Goal: Task Accomplishment & Management: Use online tool/utility

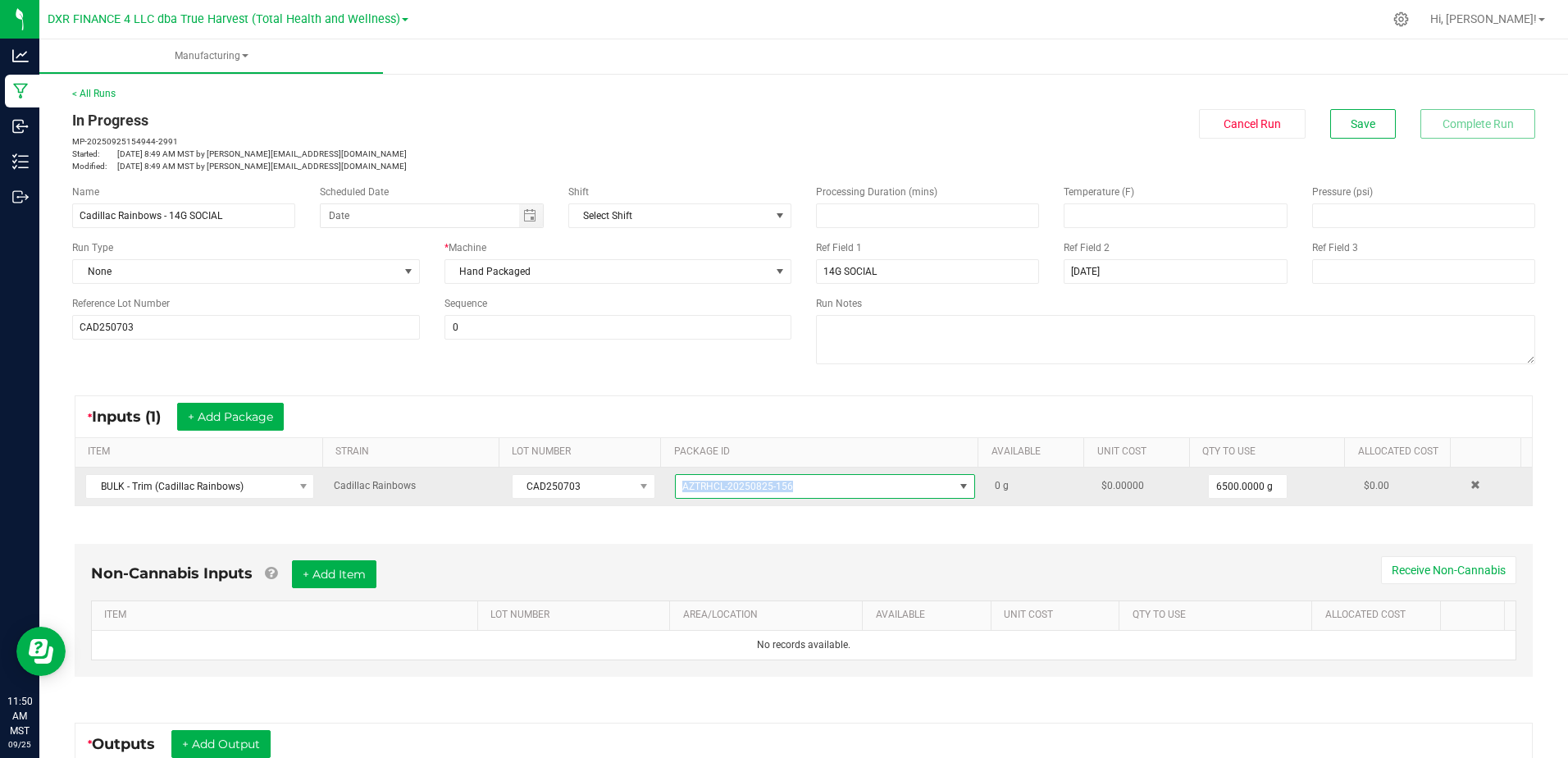
drag, startPoint x: 804, startPoint y: 489, endPoint x: 666, endPoint y: 485, distance: 138.1
click at [676, 485] on span "AZTRHCL-20250825-156" at bounding box center [814, 486] width 278 height 23
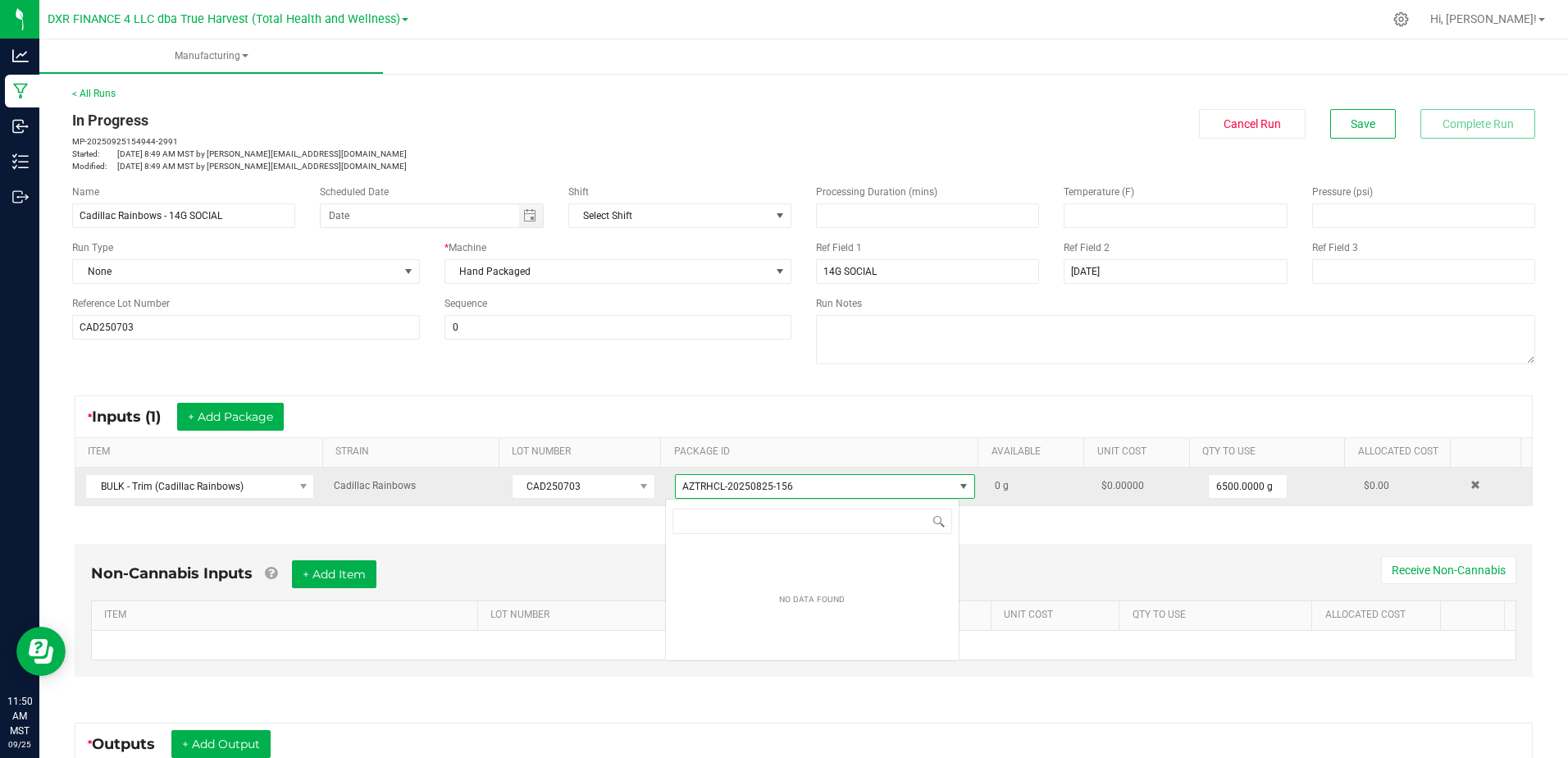
scroll to position [24, 295]
drag, startPoint x: 666, startPoint y: 485, endPoint x: 631, endPoint y: 491, distance: 35.5
click at [631, 491] on tr "BULK - Trim (Cadillac Rainbows) Cadillac Rainbows CAD250703 AZTRHCL-20250825-15…" at bounding box center [803, 486] width 1456 height 38
copy tr "AZTRHCL-20250825-156"
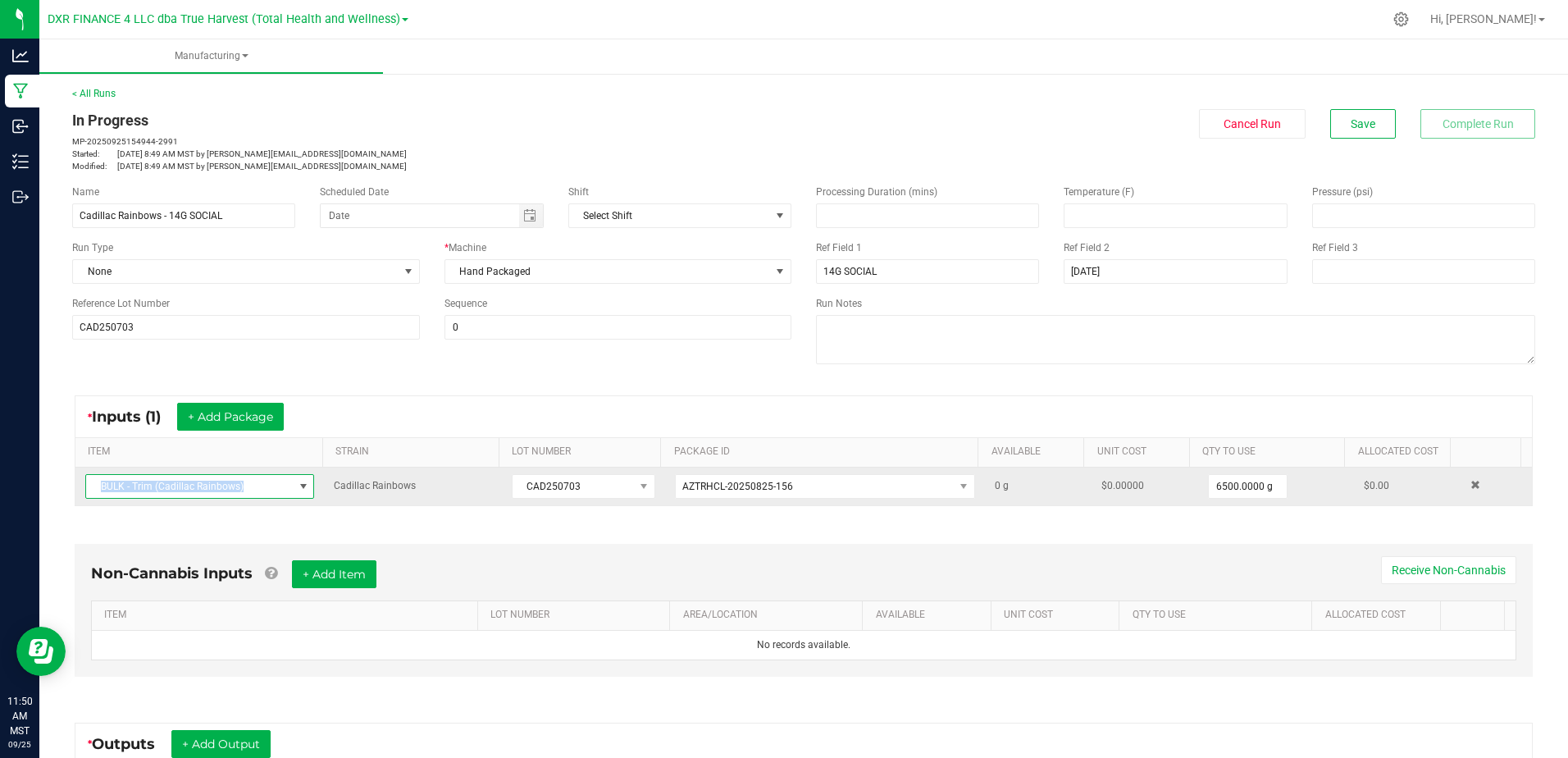
drag, startPoint x: 256, startPoint y: 490, endPoint x: 95, endPoint y: 495, distance: 161.1
click at [95, 495] on span "BULK - Trim (Cadillac Rainbows)" at bounding box center [189, 486] width 206 height 23
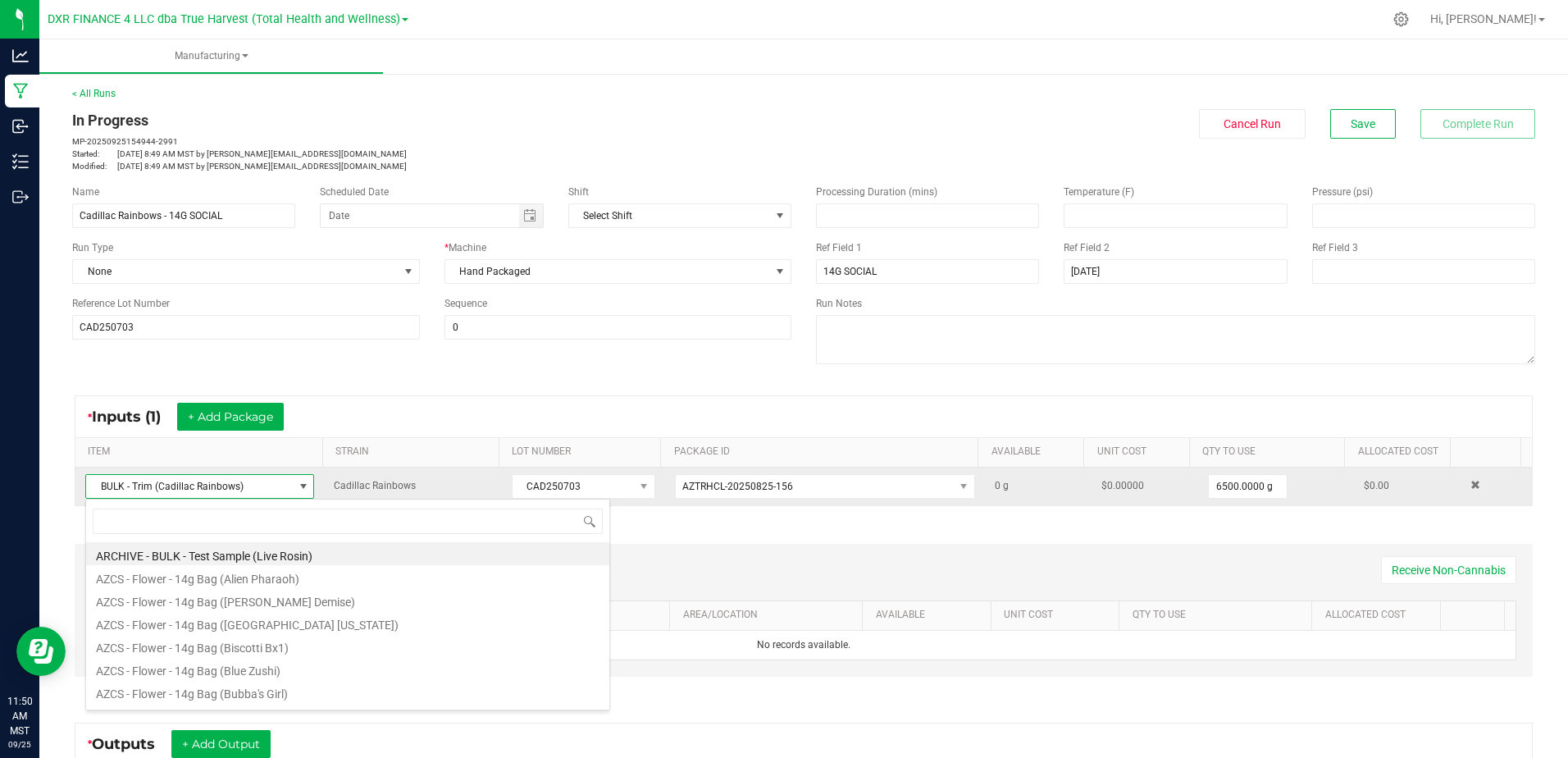
scroll to position [24, 222]
click at [96, 490] on span "BULK - Trim (Cadillac Rainbows)" at bounding box center [189, 486] width 206 height 23
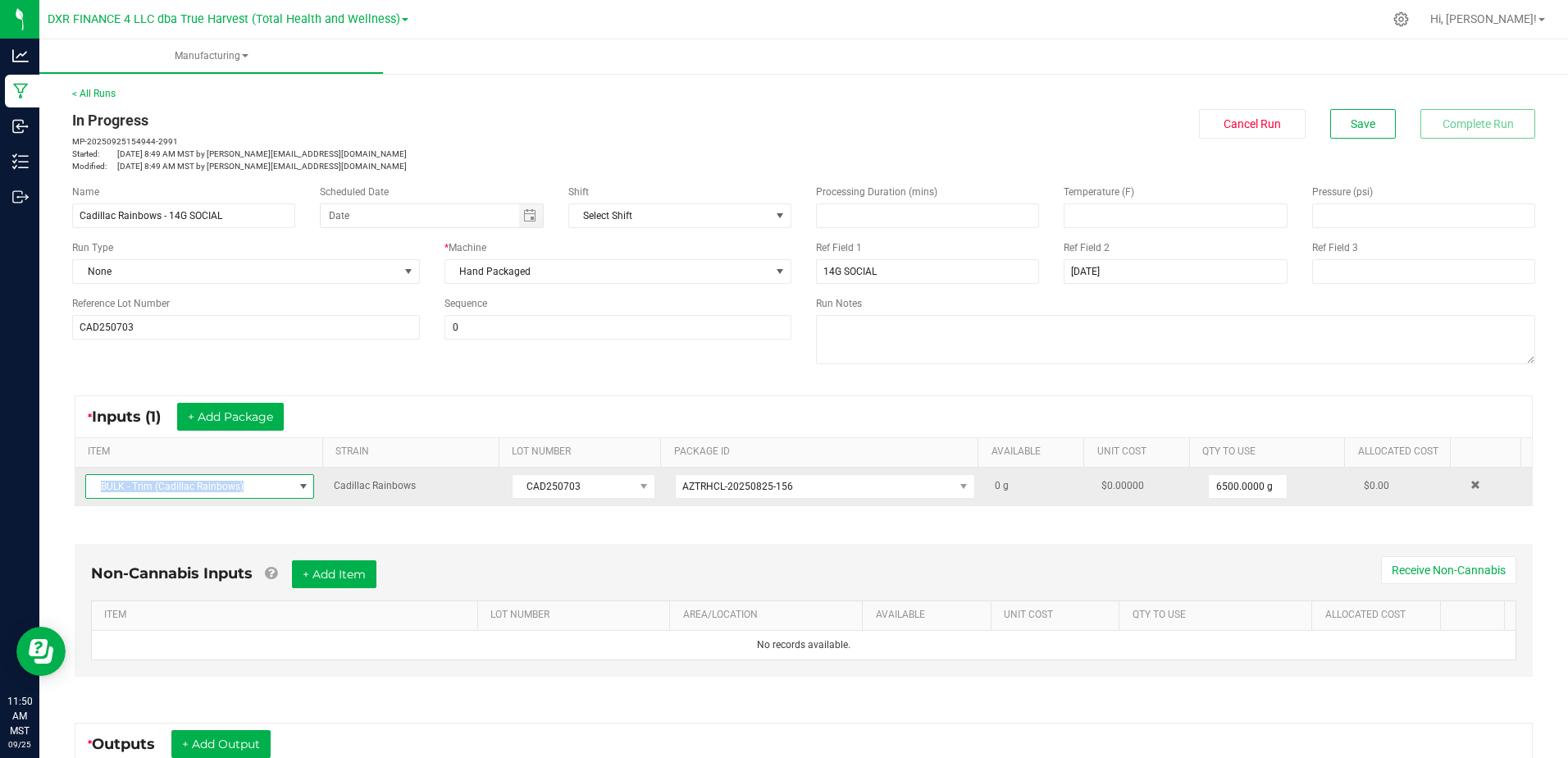
copy span "BULK - Trim (Cadillac Rainbows)"
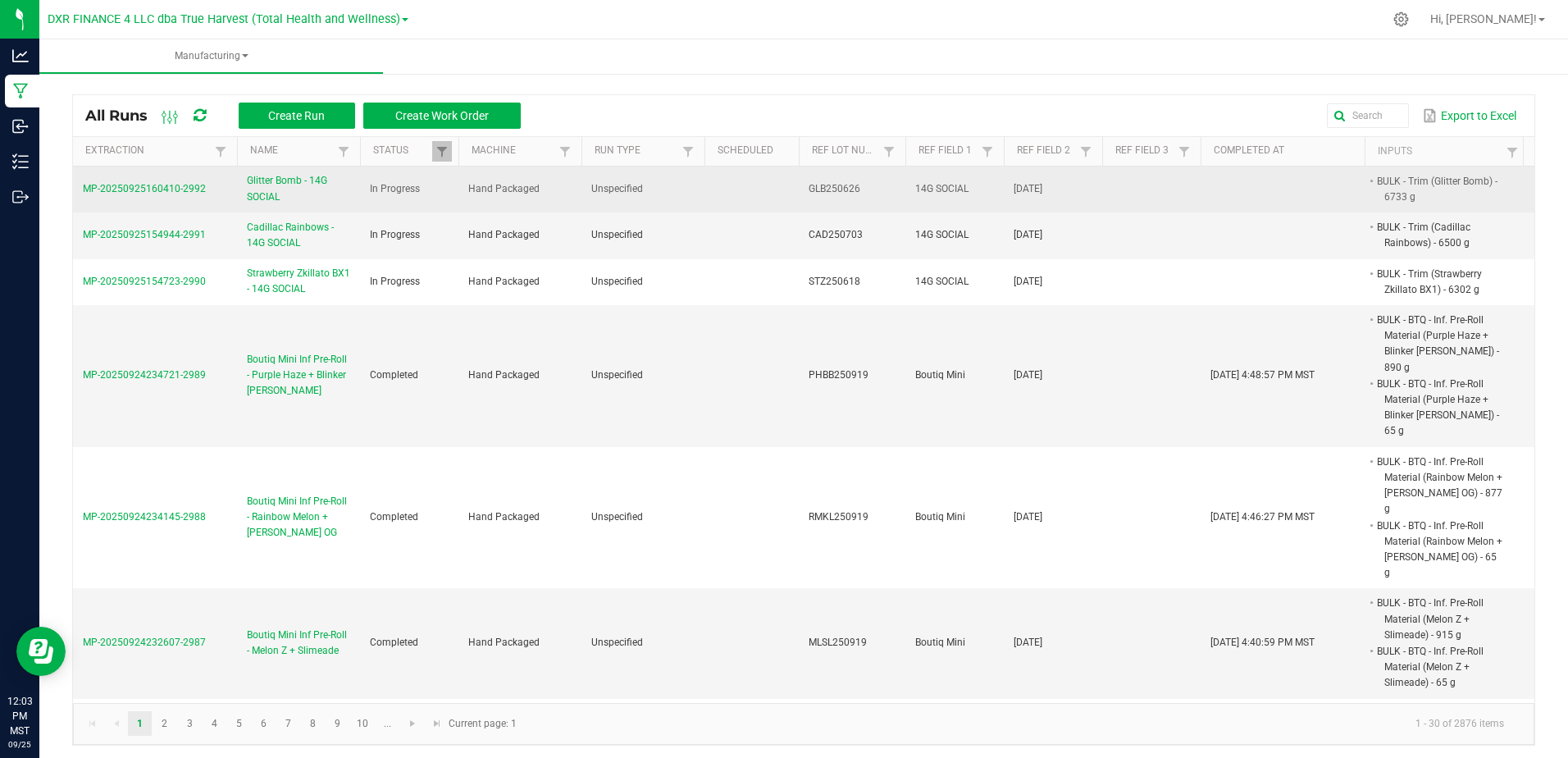
click at [292, 179] on span "Glitter Bomb - 14G SOCIAL" at bounding box center [298, 189] width 103 height 31
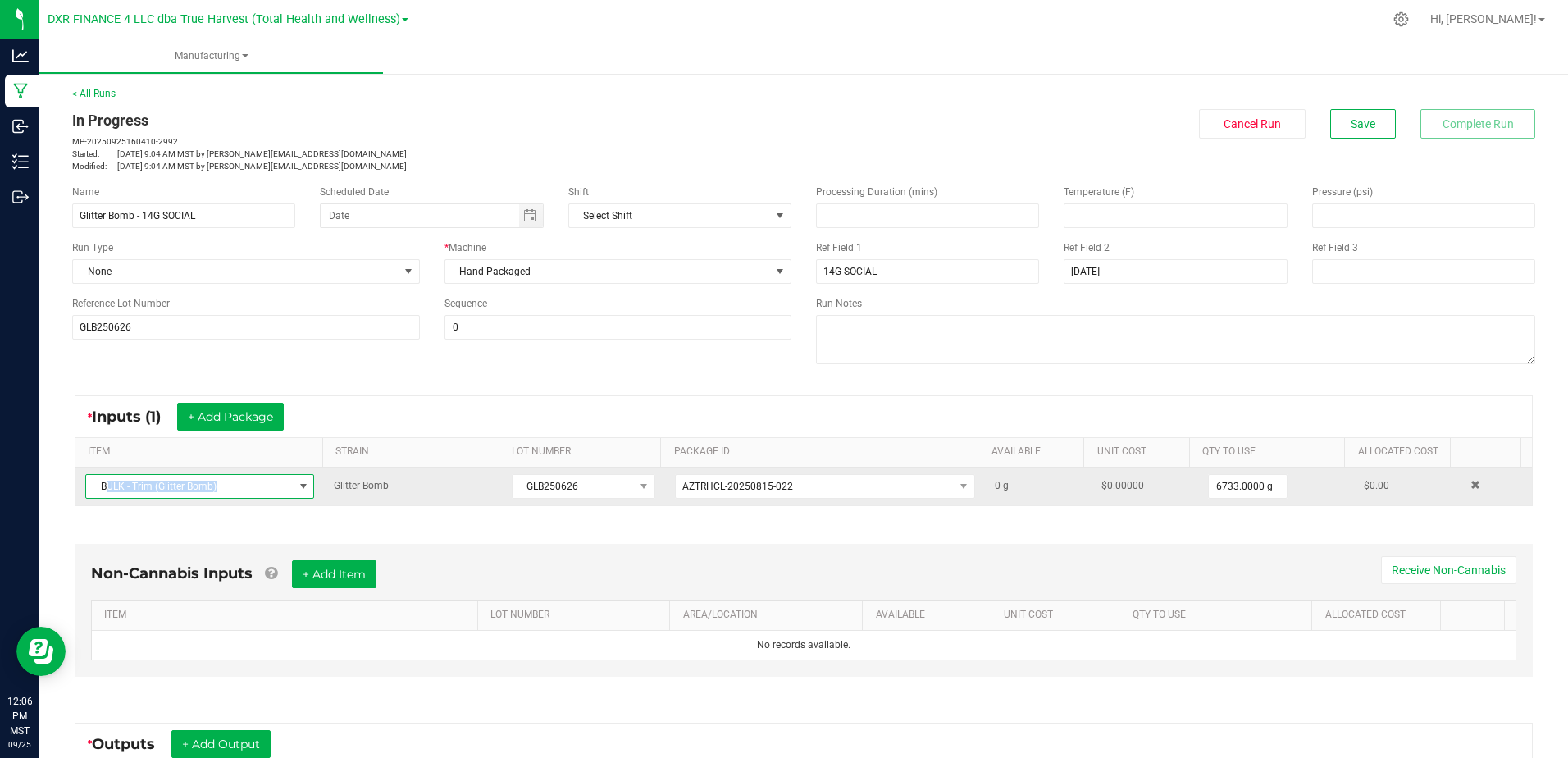
drag, startPoint x: 208, startPoint y: 482, endPoint x: 108, endPoint y: 474, distance: 100.3
click at [108, 474] on span "BULK - Trim (Glitter Bomb)" at bounding box center [189, 486] width 206 height 23
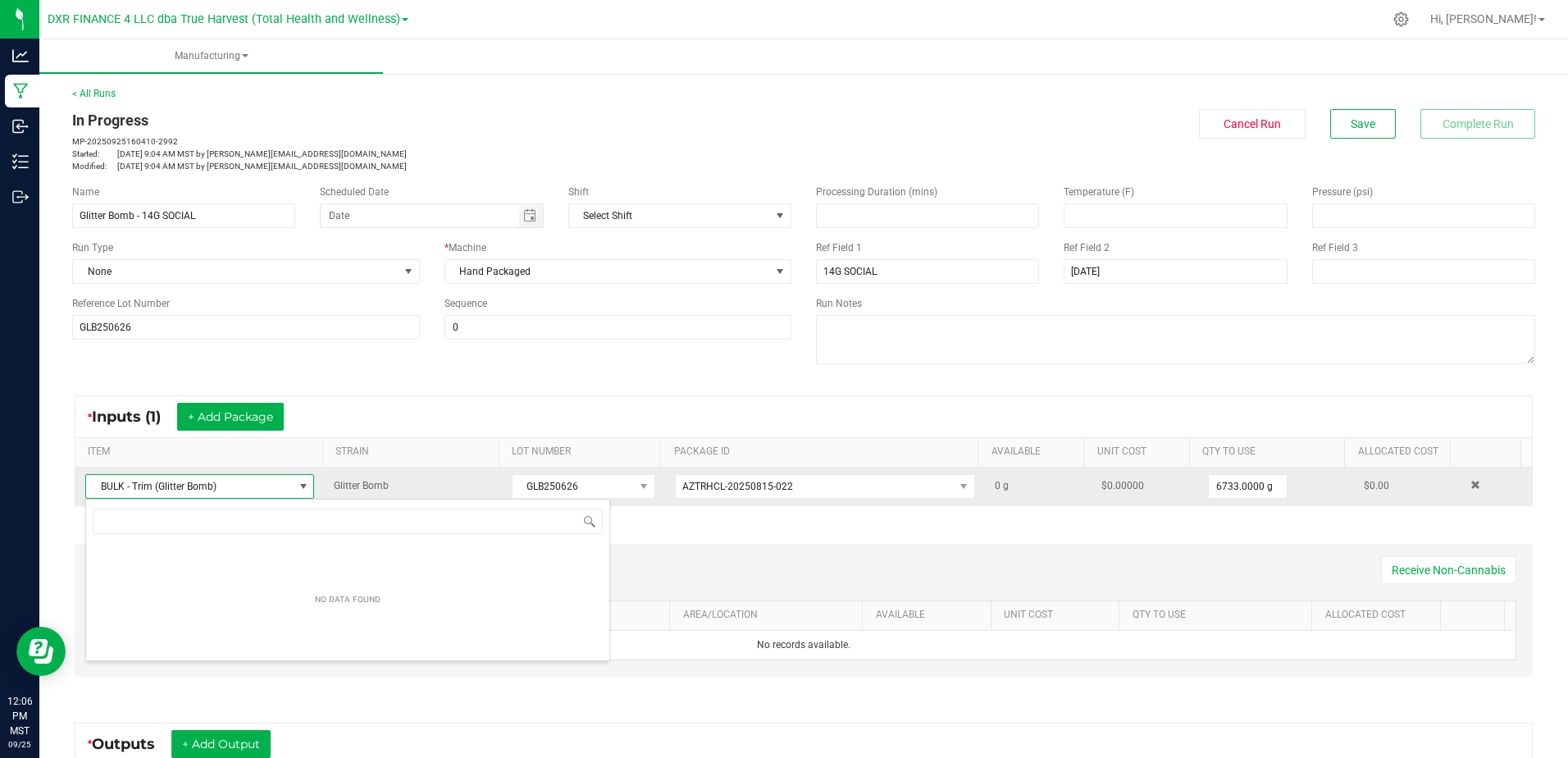
scroll to position [24, 222]
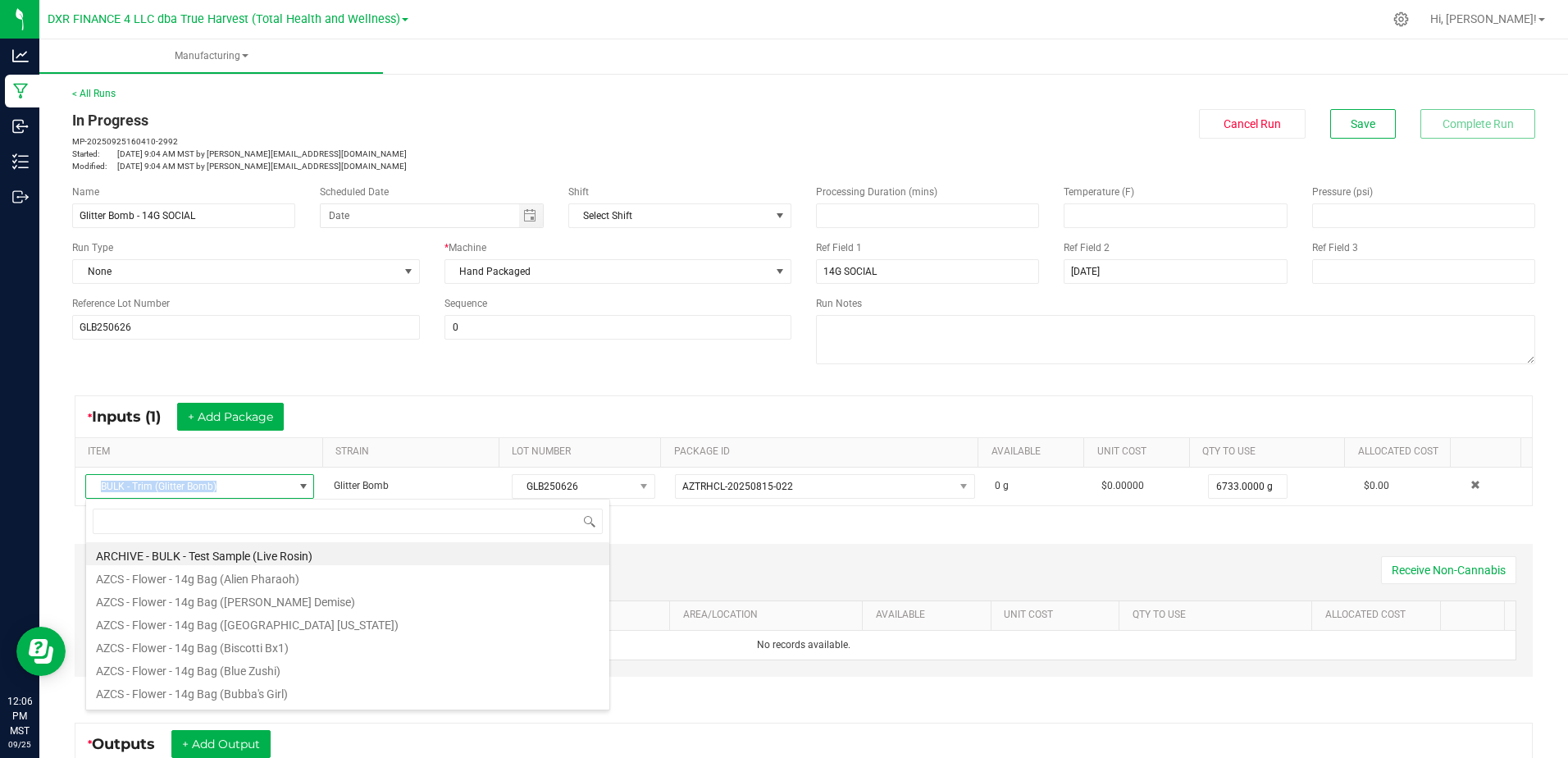
drag, startPoint x: 108, startPoint y: 474, endPoint x: 60, endPoint y: 490, distance: 50.6
click at [60, 490] on div "* Inputs (1) + Add Package ITEM STRAIN LOT NUMBER PACKAGE ID AVAILABLE Unit Cos…" at bounding box center [803, 451] width 1487 height 140
copy table "BULK - Trim (Glitter Bomb)"
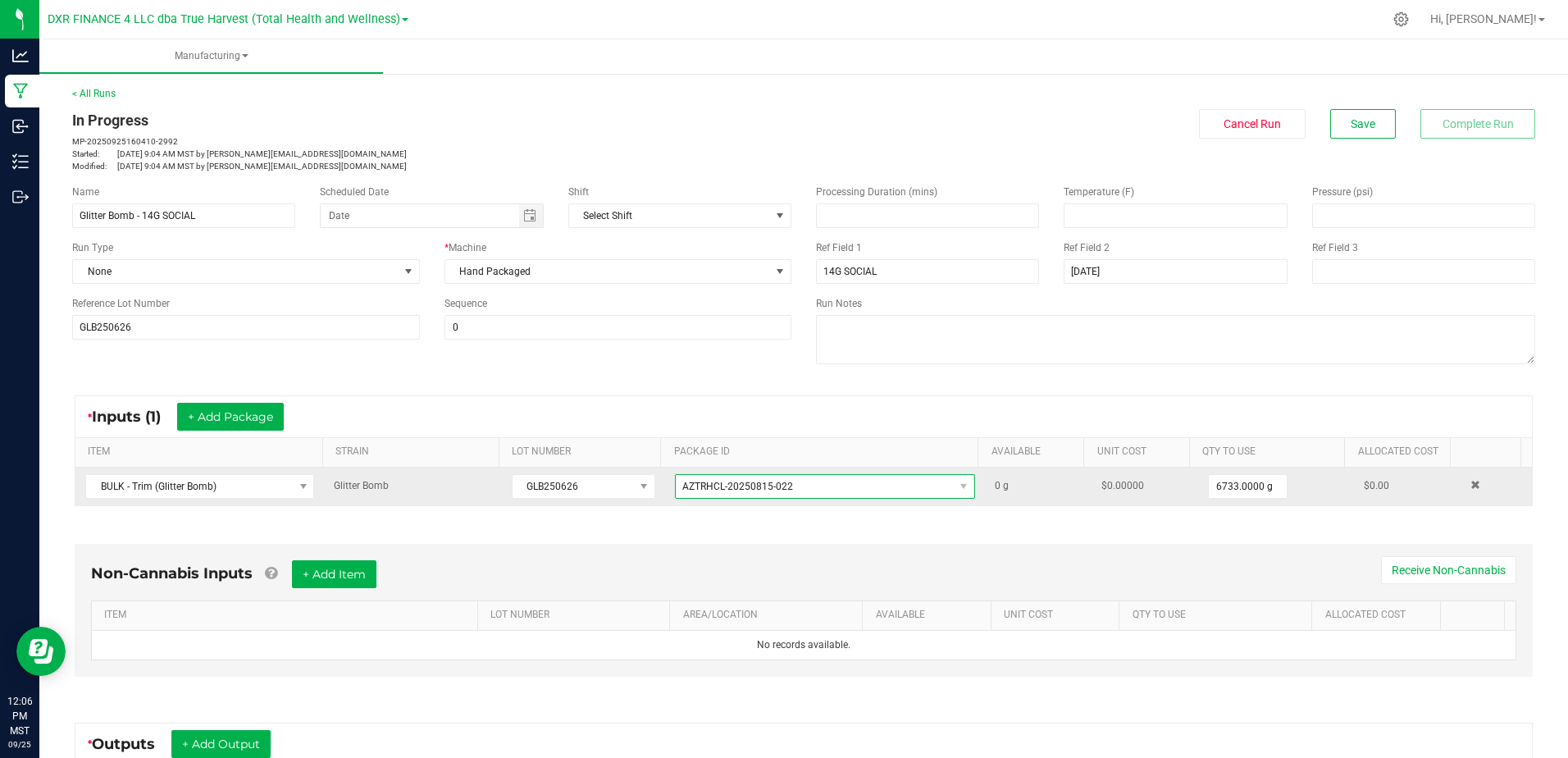
click at [791, 485] on span "AZTRHCL-20250815-022" at bounding box center [814, 486] width 278 height 23
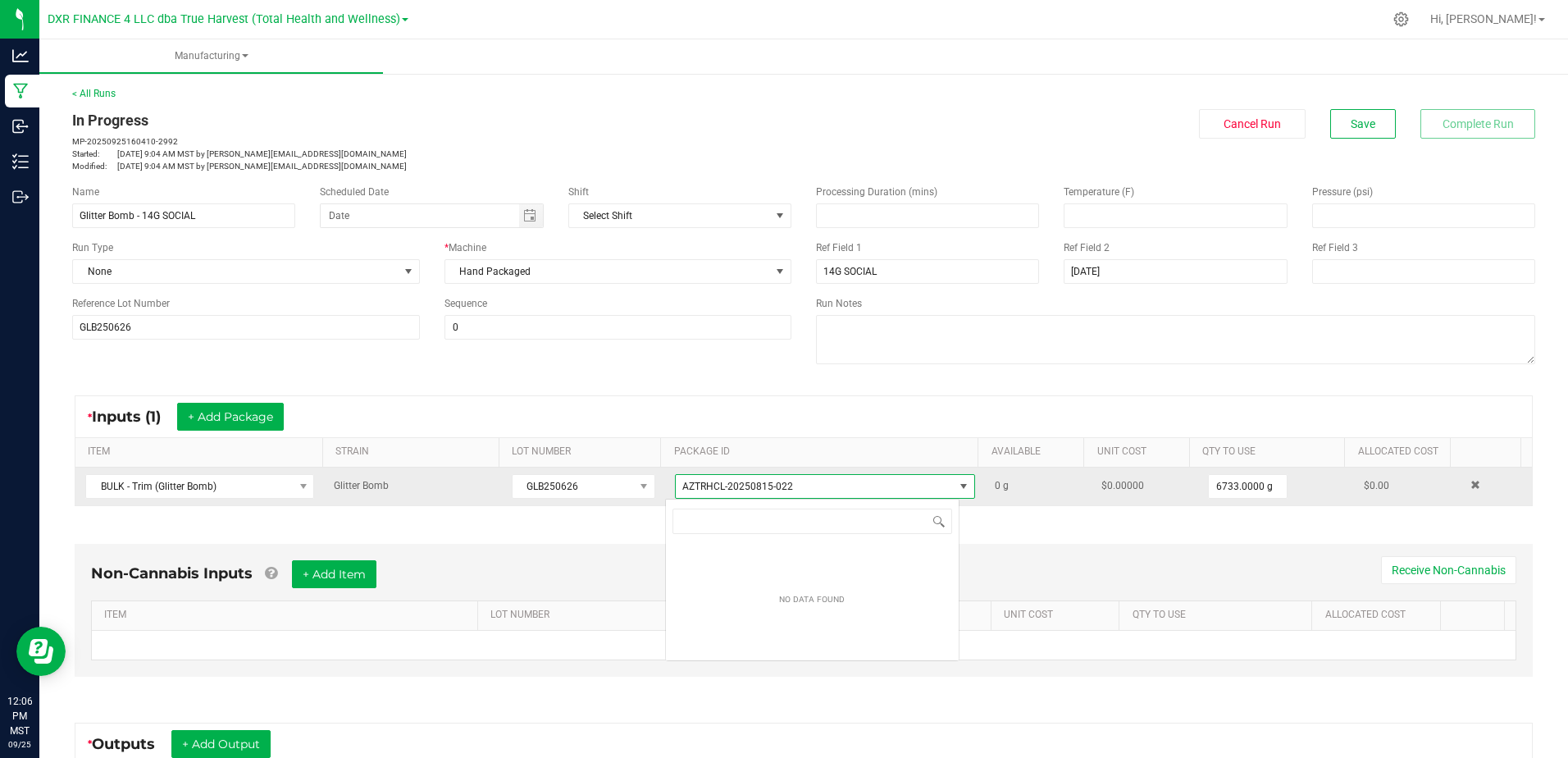
scroll to position [24, 295]
drag, startPoint x: 788, startPoint y: 487, endPoint x: 662, endPoint y: 490, distance: 126.0
click at [665, 490] on td "AZTRHCL-20250815-022" at bounding box center [825, 486] width 319 height 38
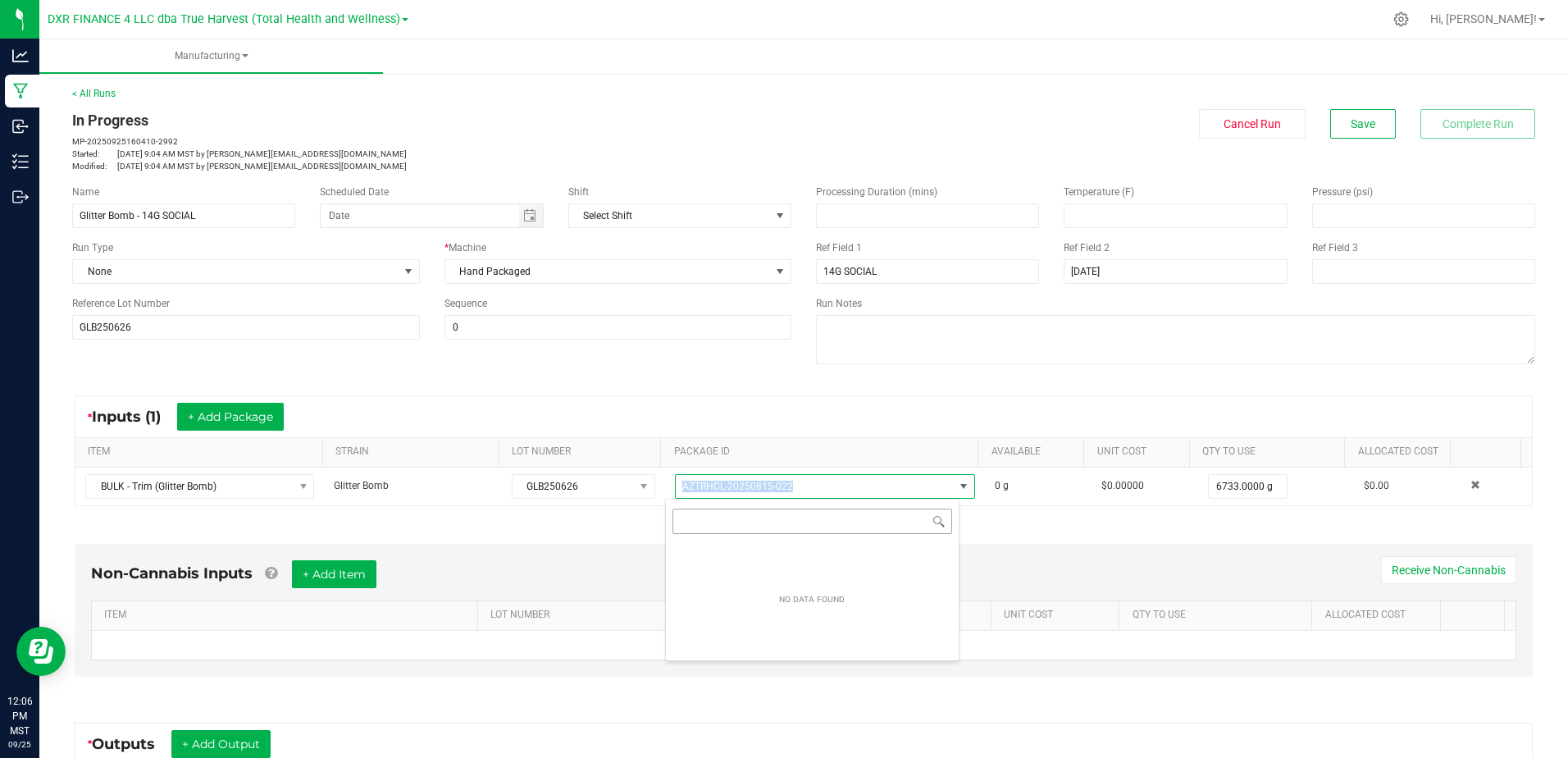
copy span "AZTRHCL-20250815-022"
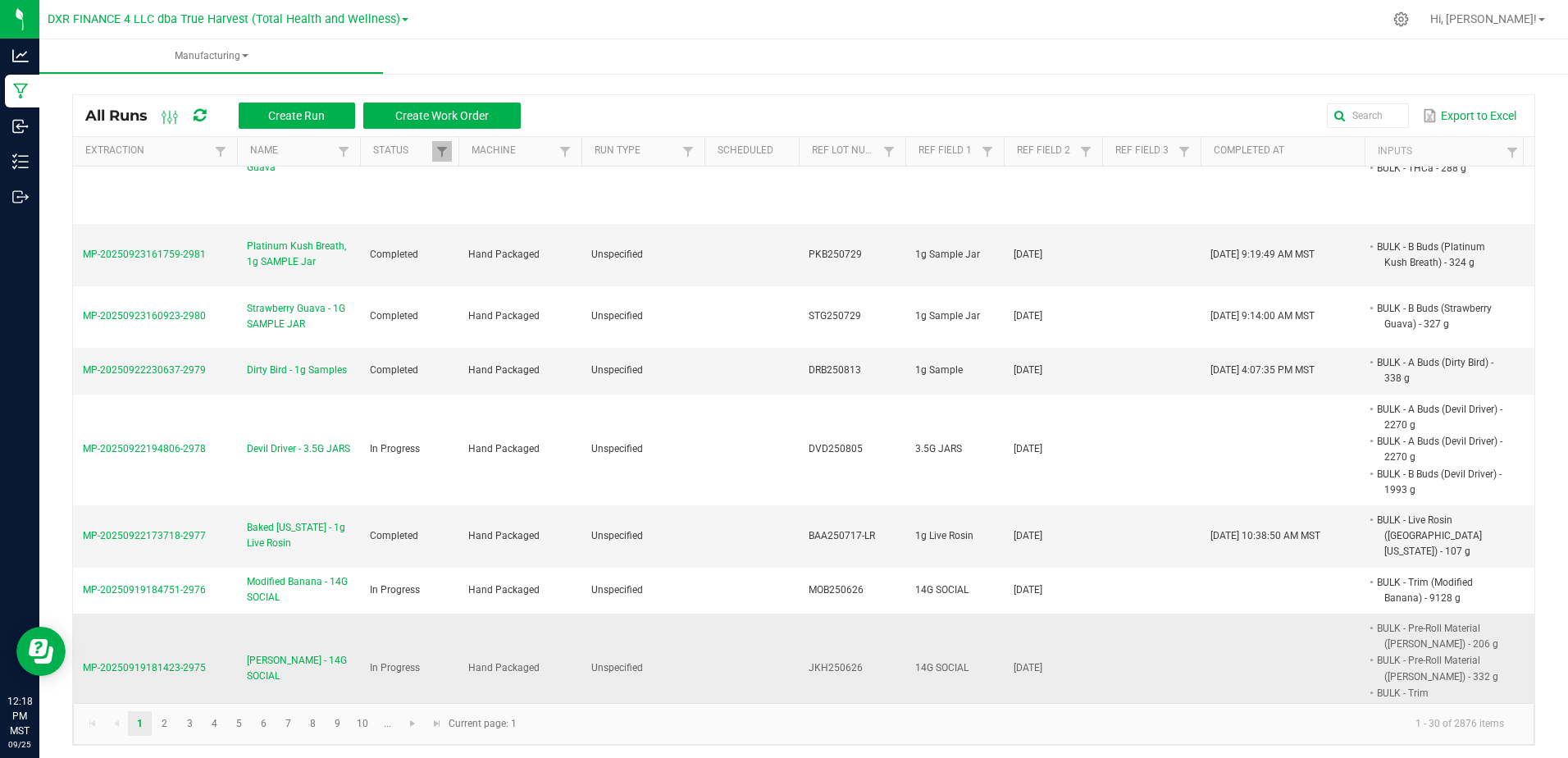
scroll to position [1149, 0]
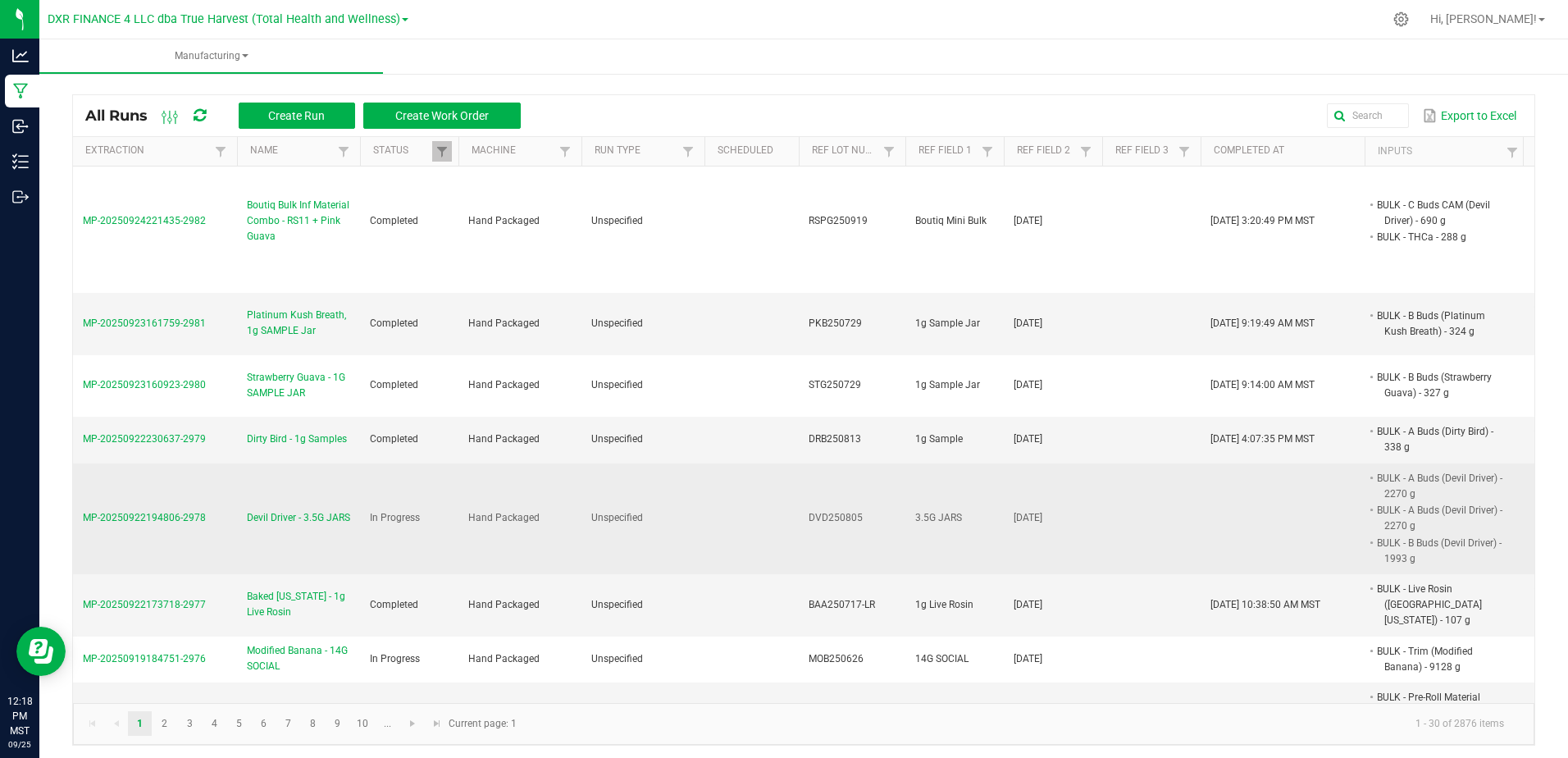
click at [335, 511] on span "Devil Driver - 3.5G JARS" at bounding box center [298, 518] width 103 height 16
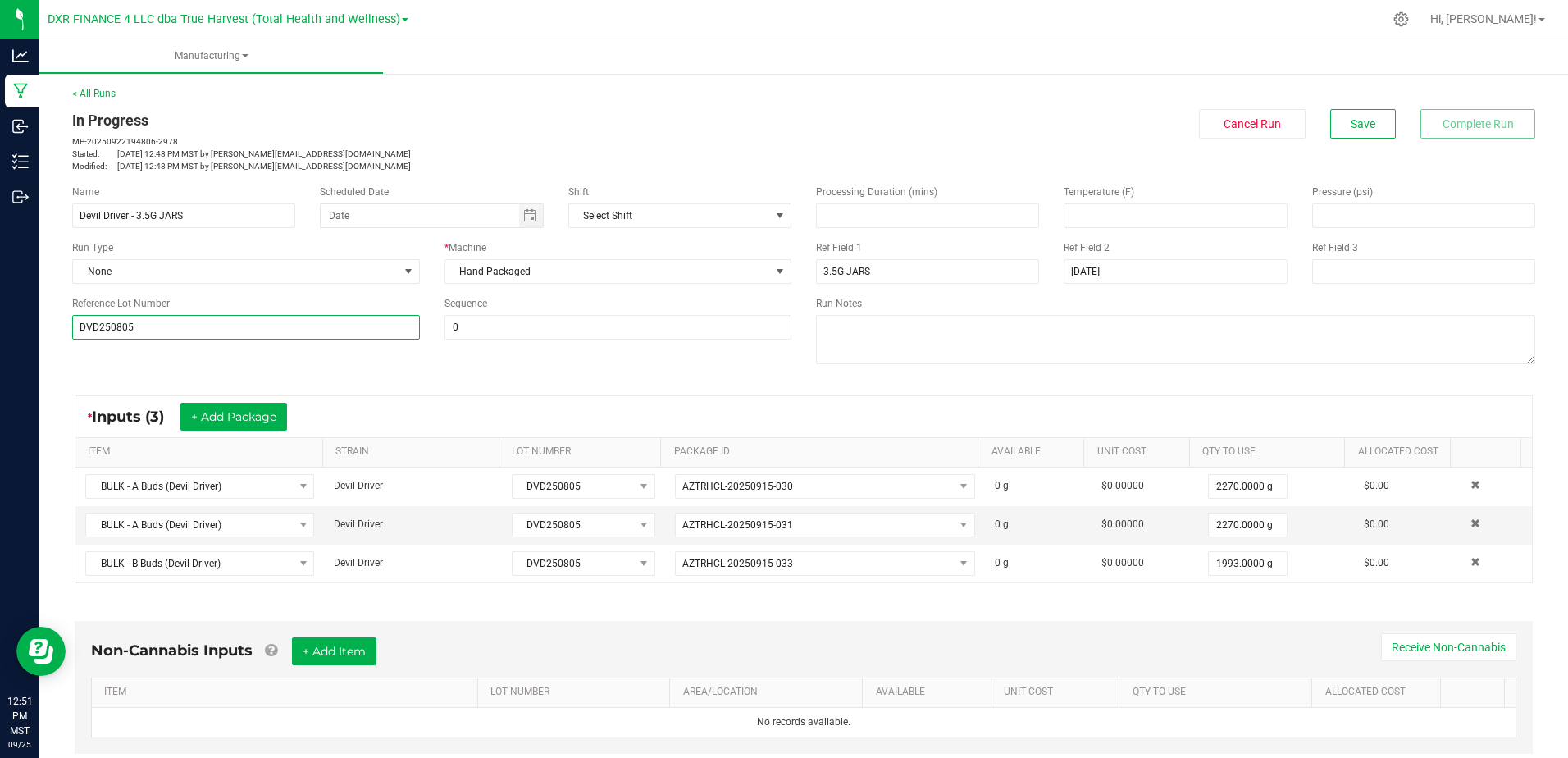
drag, startPoint x: 124, startPoint y: 322, endPoint x: 48, endPoint y: 323, distance: 76.0
click at [48, 323] on div "< All Runs In Progress MP-20250922194806-2978 Started: [DATE] 12:48 PM MST by […" at bounding box center [803, 580] width 1528 height 1019
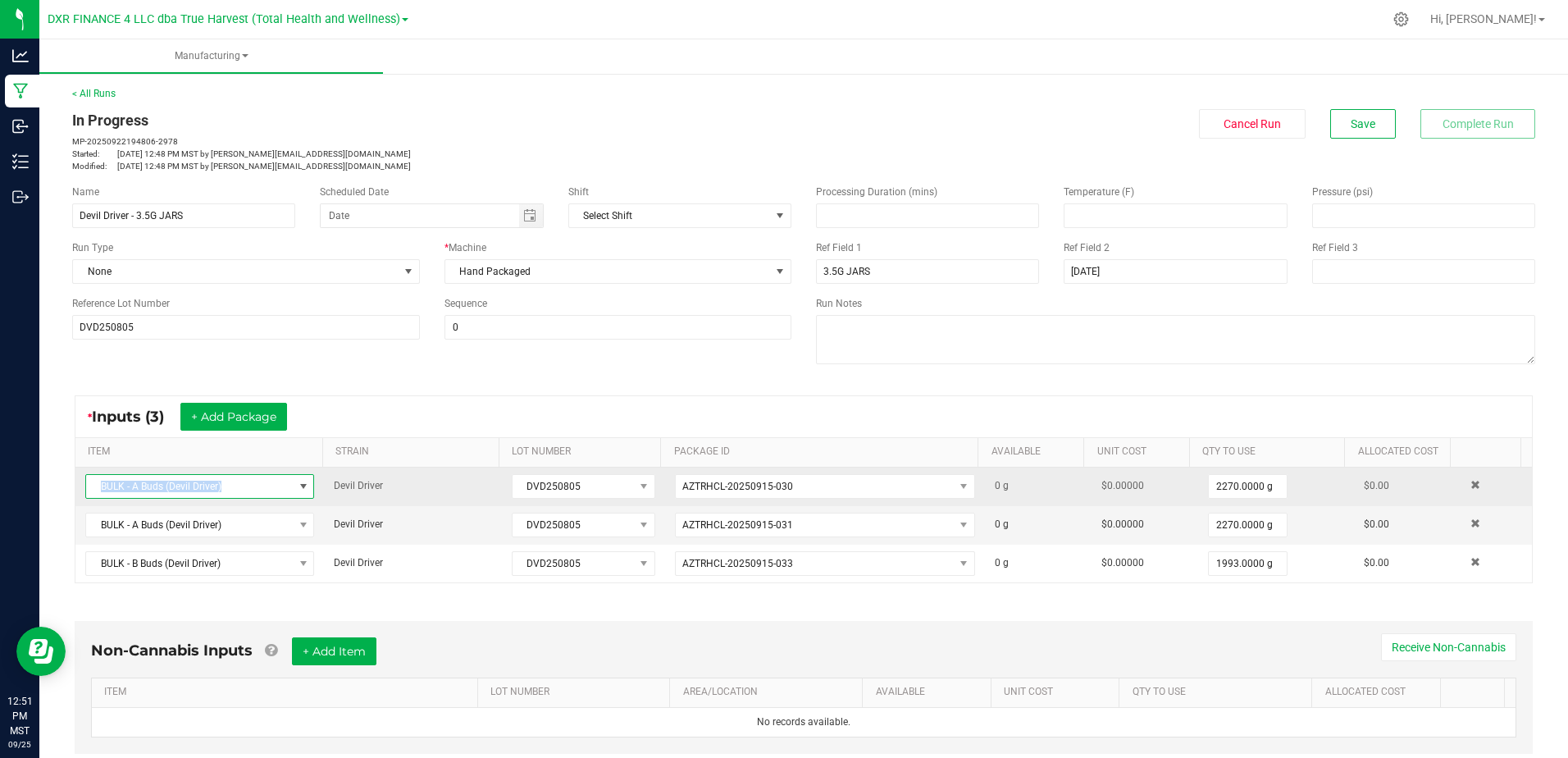
drag, startPoint x: 229, startPoint y: 488, endPoint x: 96, endPoint y: 490, distance: 133.0
click at [96, 490] on span "BULK - A Buds (Devil Driver)" at bounding box center [189, 486] width 206 height 23
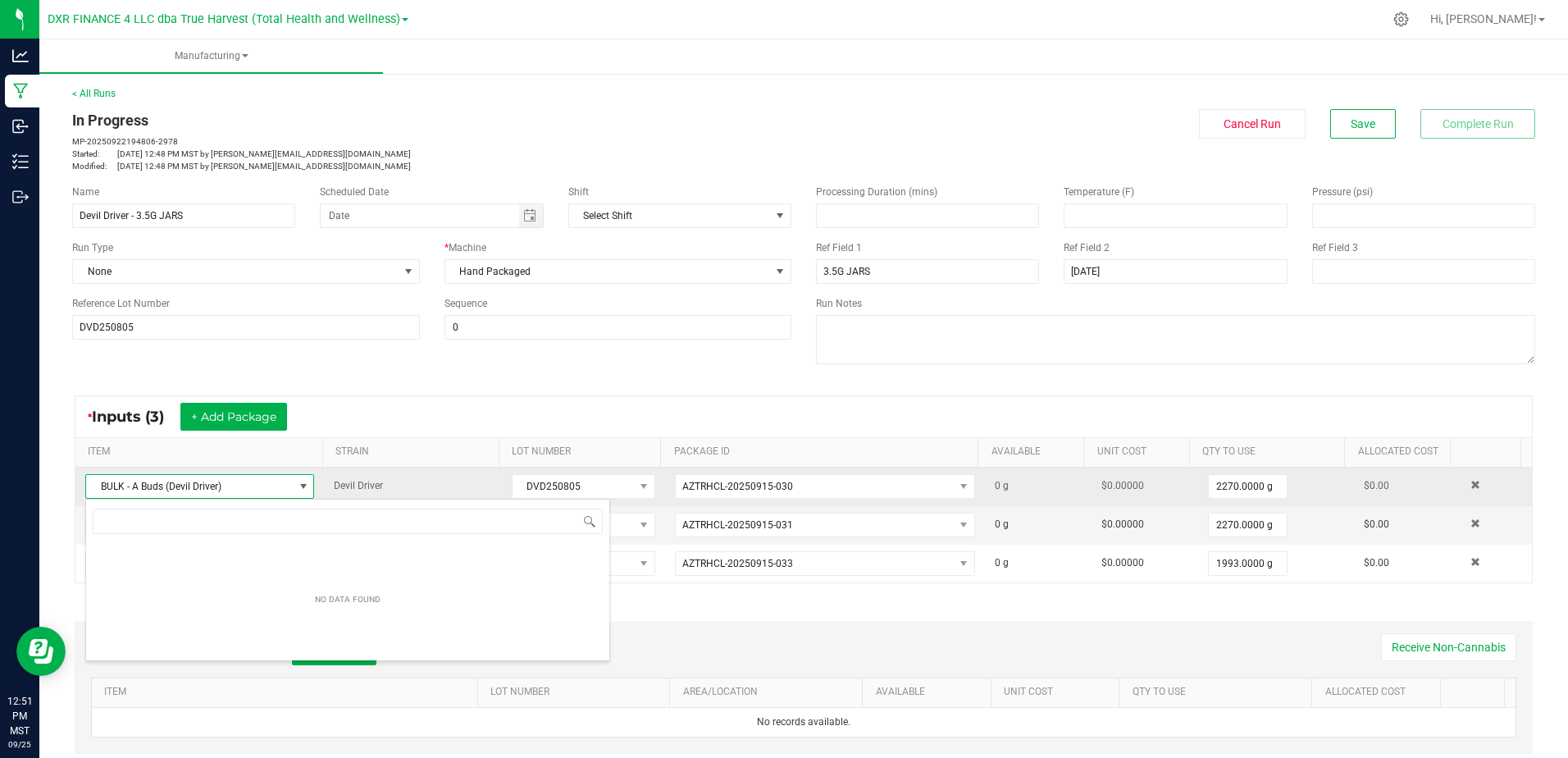
scroll to position [24, 222]
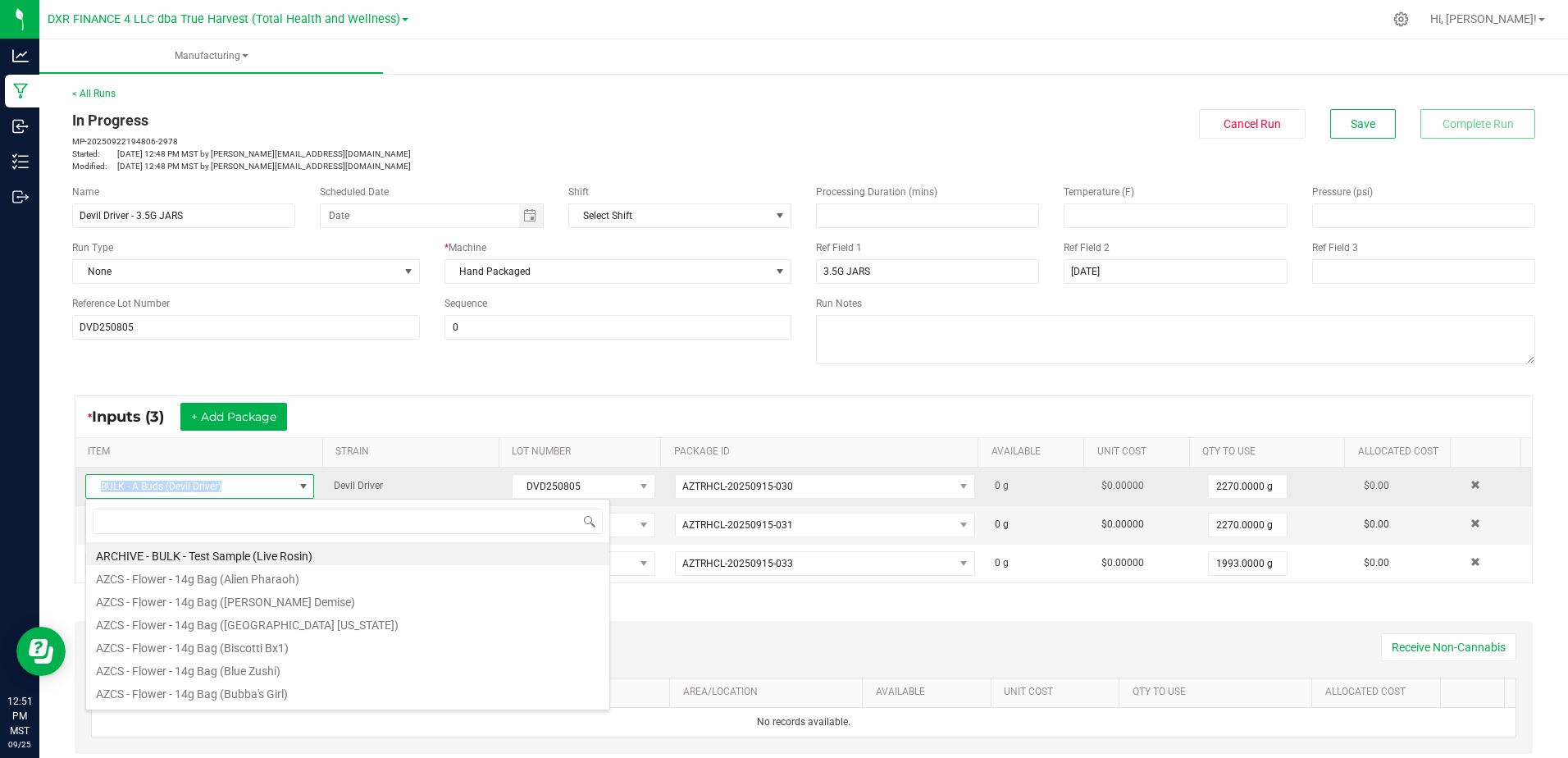
drag, startPoint x: 241, startPoint y: 495, endPoint x: 95, endPoint y: 492, distance: 146.0
click at [95, 492] on span "BULK - A Buds (Devil Driver)" at bounding box center [189, 486] width 206 height 23
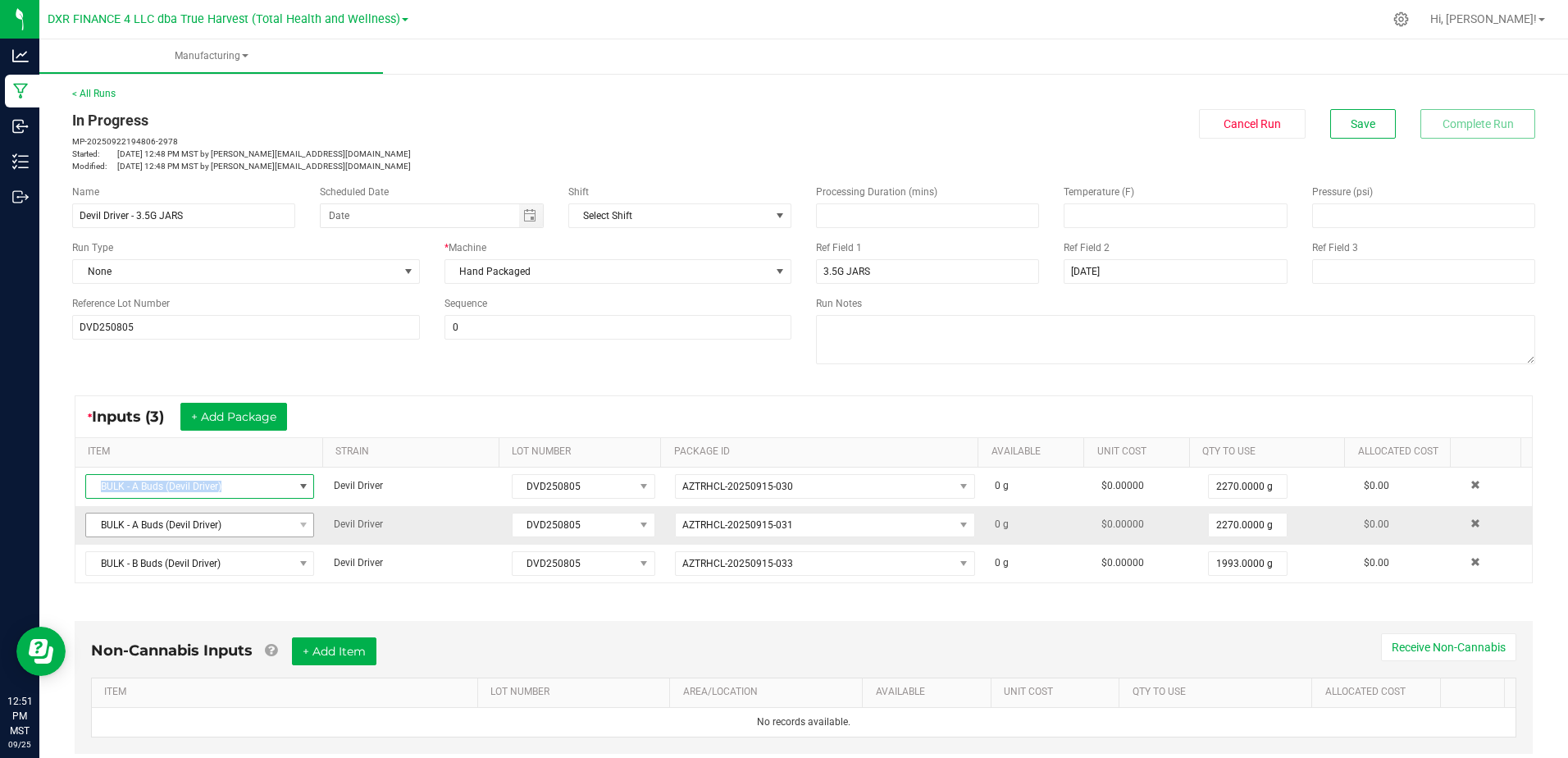
copy span "BULK - A Buds (Devil Driver)"
drag, startPoint x: 228, startPoint y: 530, endPoint x: 68, endPoint y: 529, distance: 160.0
click at [68, 529] on div "* Inputs (3) + Add Package ITEM STRAIN LOT NUMBER PACKAGE ID AVAILABLE Unit Cos…" at bounding box center [803, 489] width 1487 height 217
drag, startPoint x: 68, startPoint y: 529, endPoint x: 222, endPoint y: 527, distance: 154.0
click at [222, 527] on span "BULK - A Buds (Devil Driver)" at bounding box center [189, 525] width 206 height 23
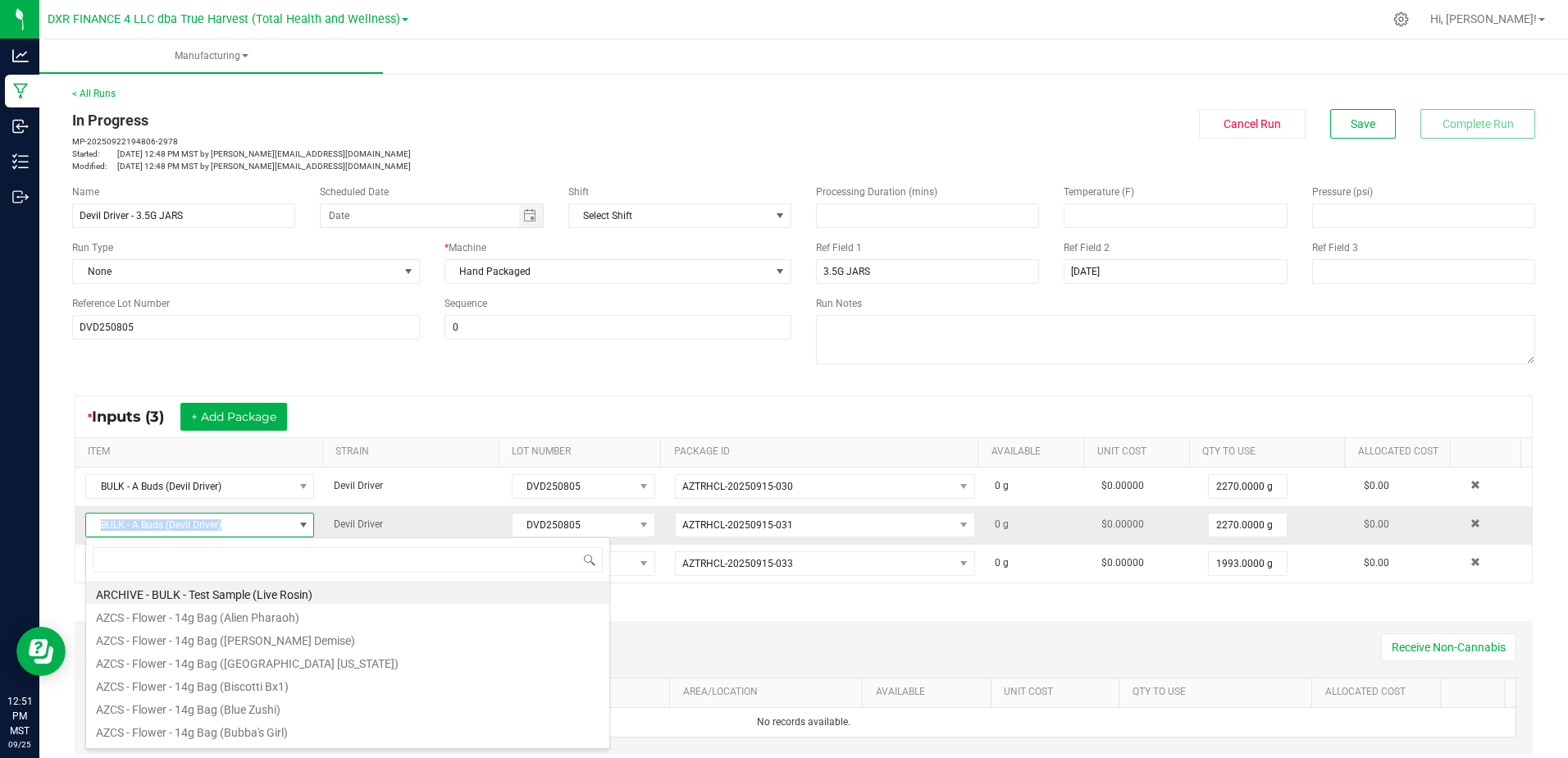
drag, startPoint x: 215, startPoint y: 526, endPoint x: 101, endPoint y: 532, distance: 114.2
click at [101, 532] on span "BULK - A Buds (Devil Driver)" at bounding box center [189, 525] width 206 height 23
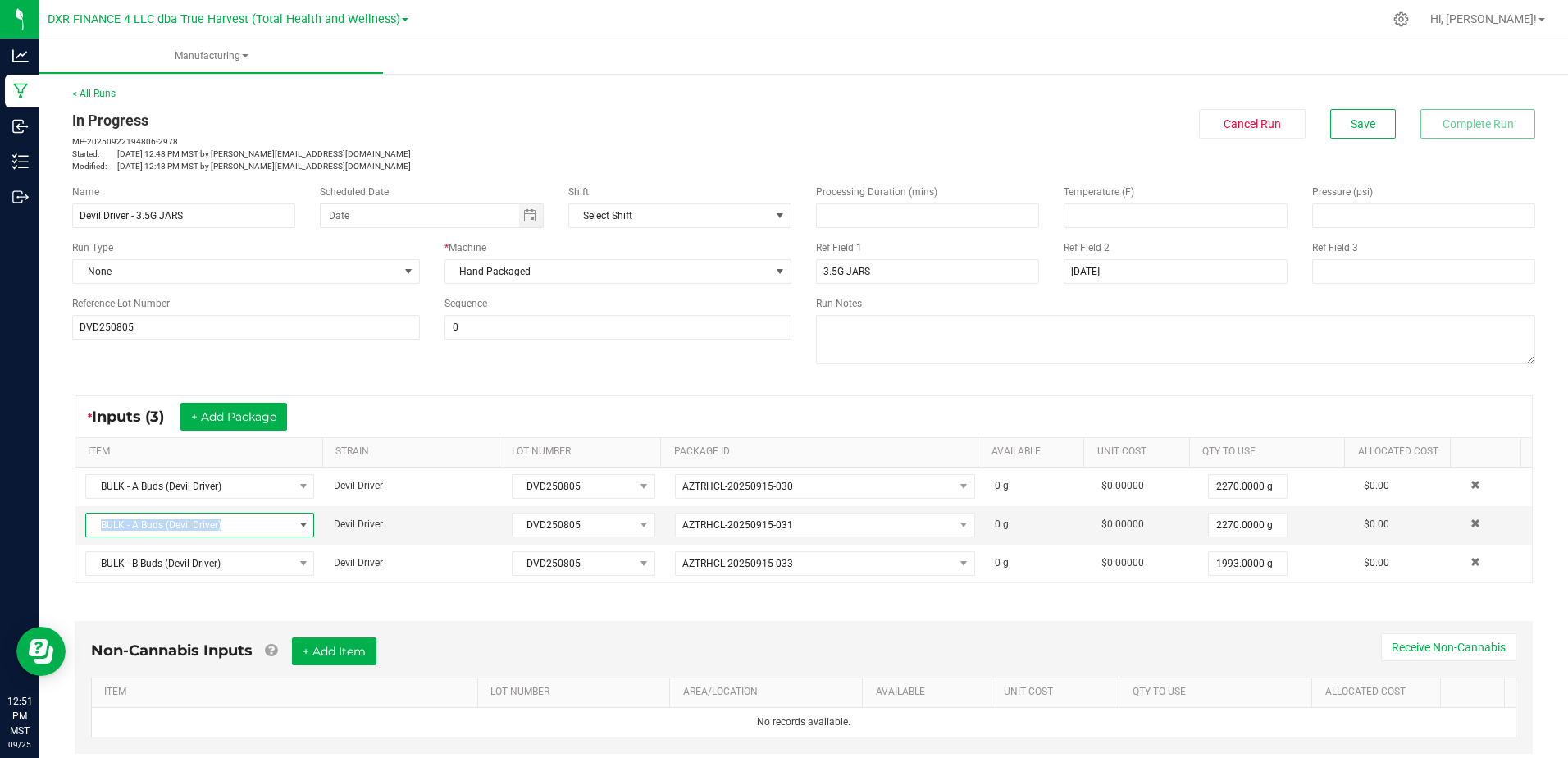
copy span "BULK - A Buds (Devil Driver)"
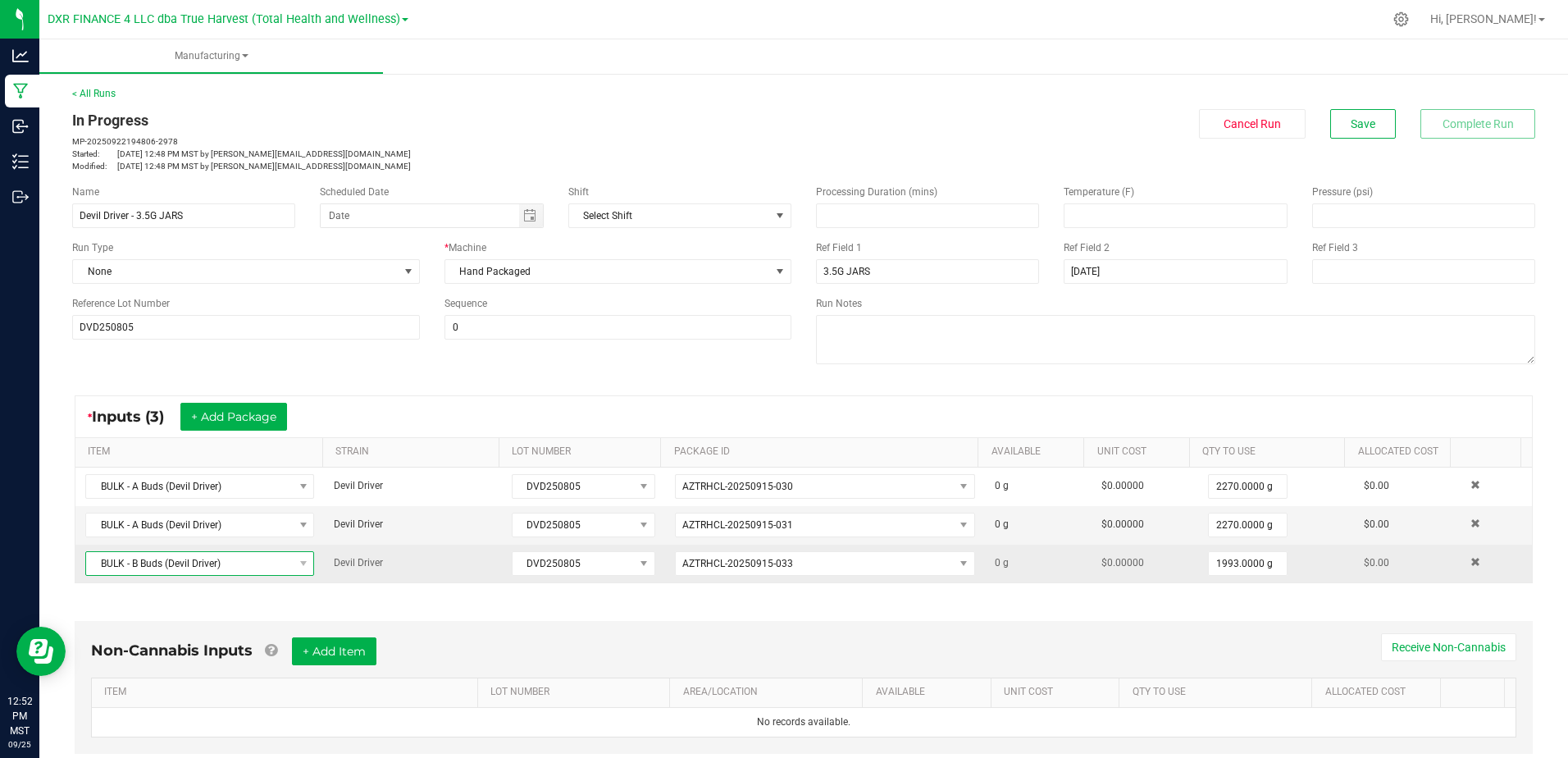
click at [237, 562] on span "BULK - B Buds (Devil Driver)" at bounding box center [189, 564] width 206 height 23
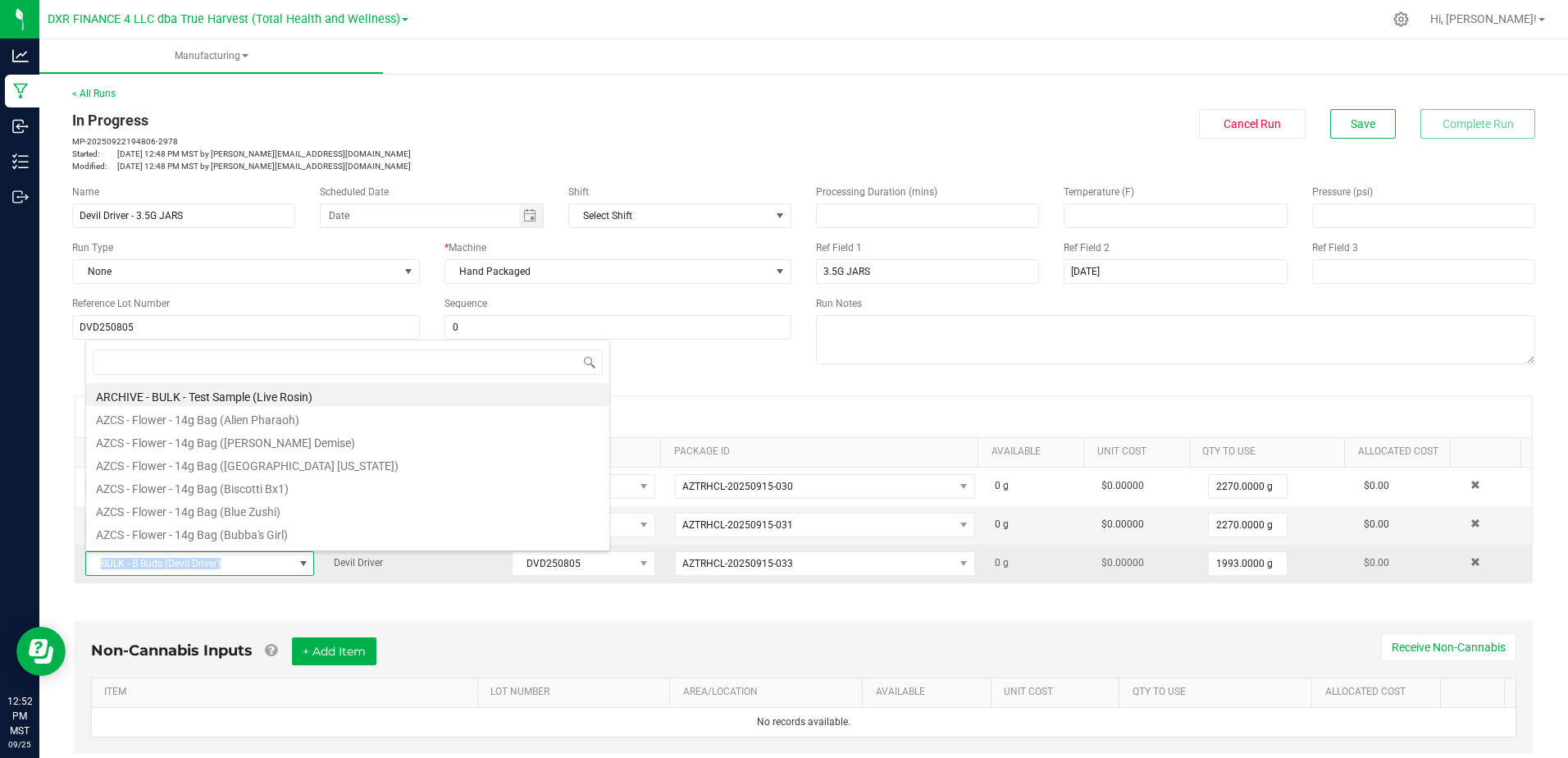
drag, startPoint x: 226, startPoint y: 564, endPoint x: 97, endPoint y: 562, distance: 129.0
click at [97, 562] on span "BULK - B Buds (Devil Driver)" at bounding box center [189, 564] width 206 height 23
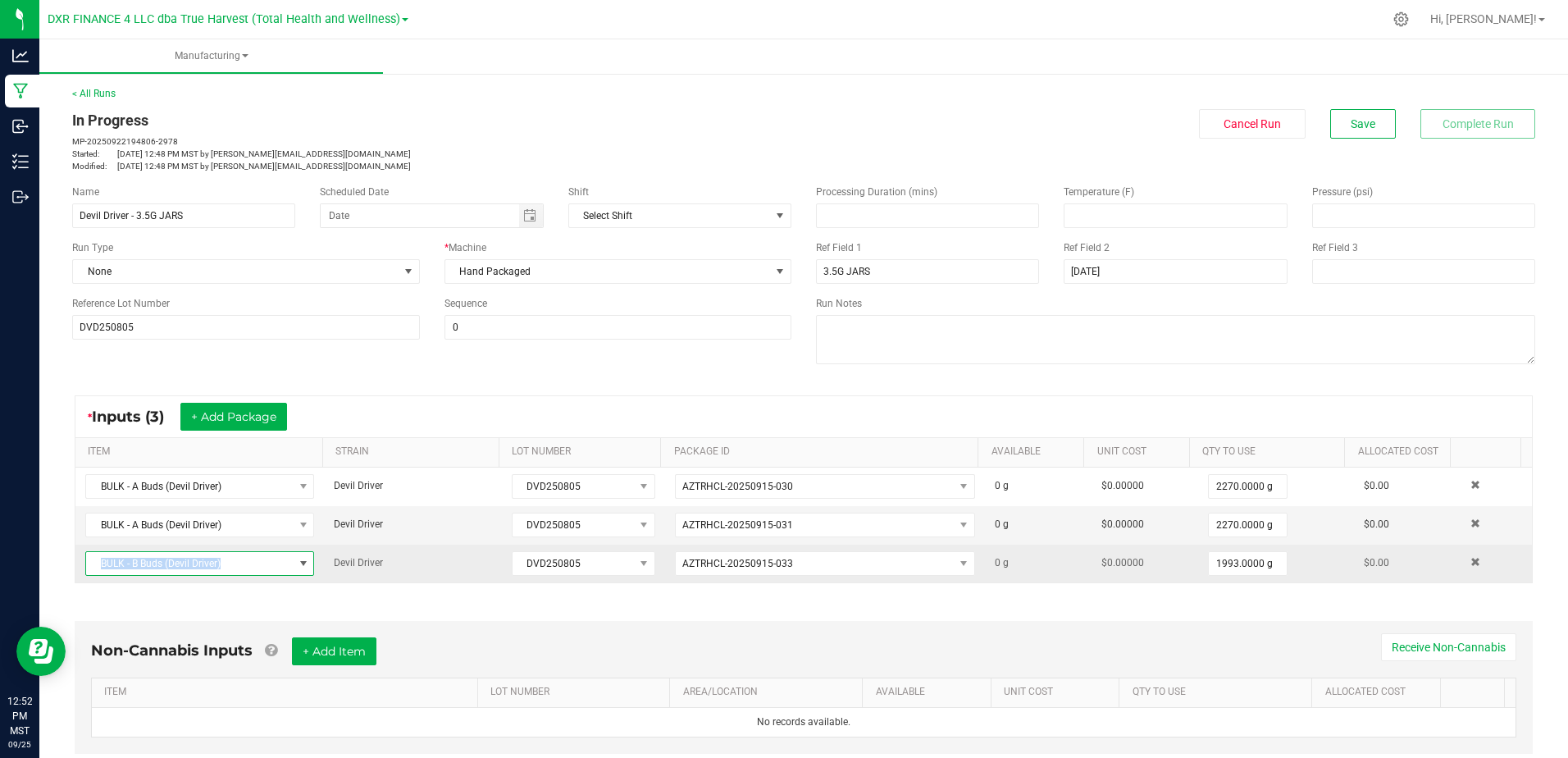
copy span "BULK - B Buds (Devil Driver)"
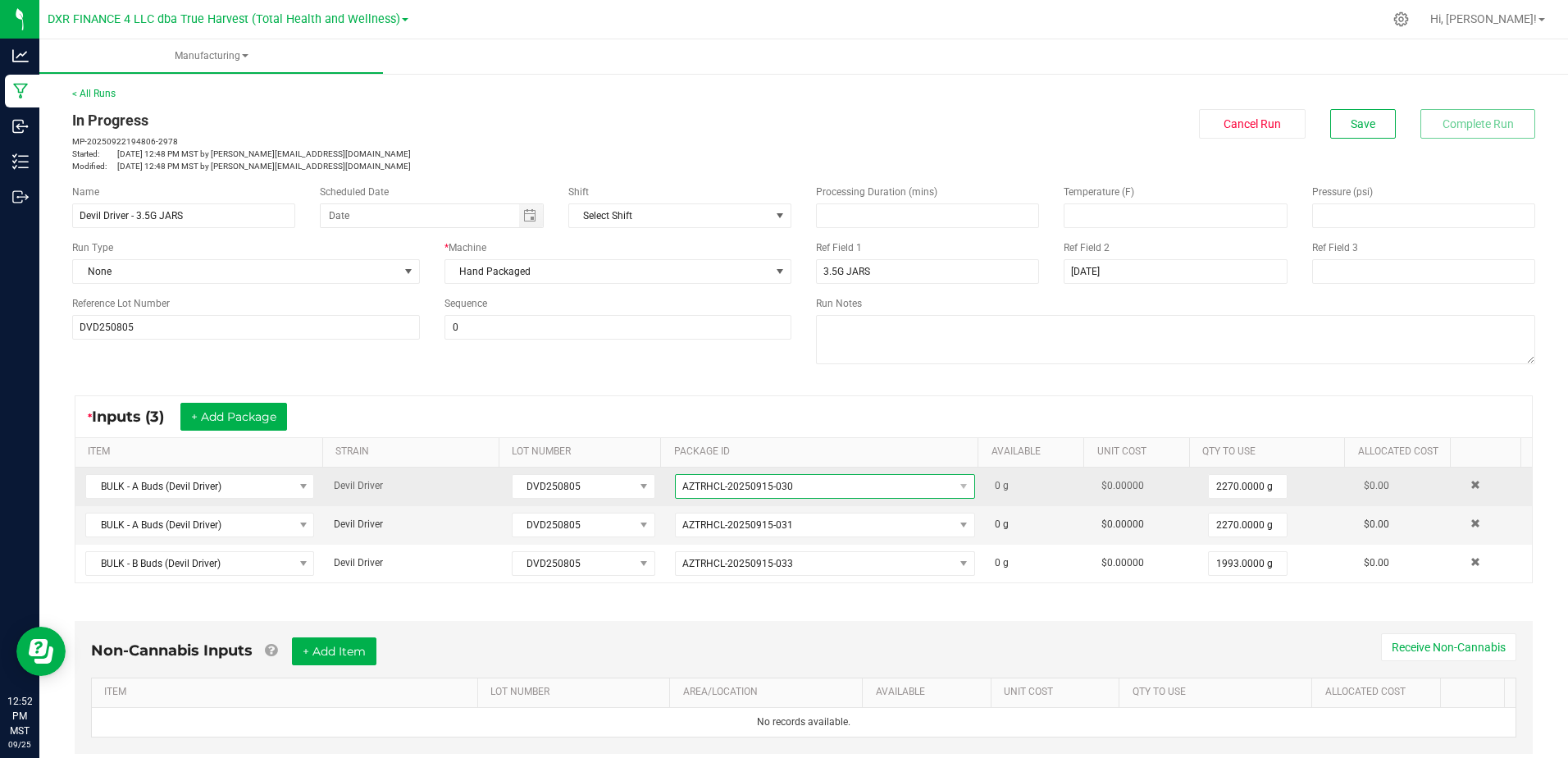
click at [784, 484] on span "AZTRHCL-20250915-030" at bounding box center [814, 486] width 278 height 23
drag, startPoint x: 785, startPoint y: 484, endPoint x: 675, endPoint y: 483, distance: 110.0
click at [676, 483] on span "AZTRHCL-20250915-030" at bounding box center [814, 486] width 278 height 23
copy span "AZTRHCL-20250915-030"
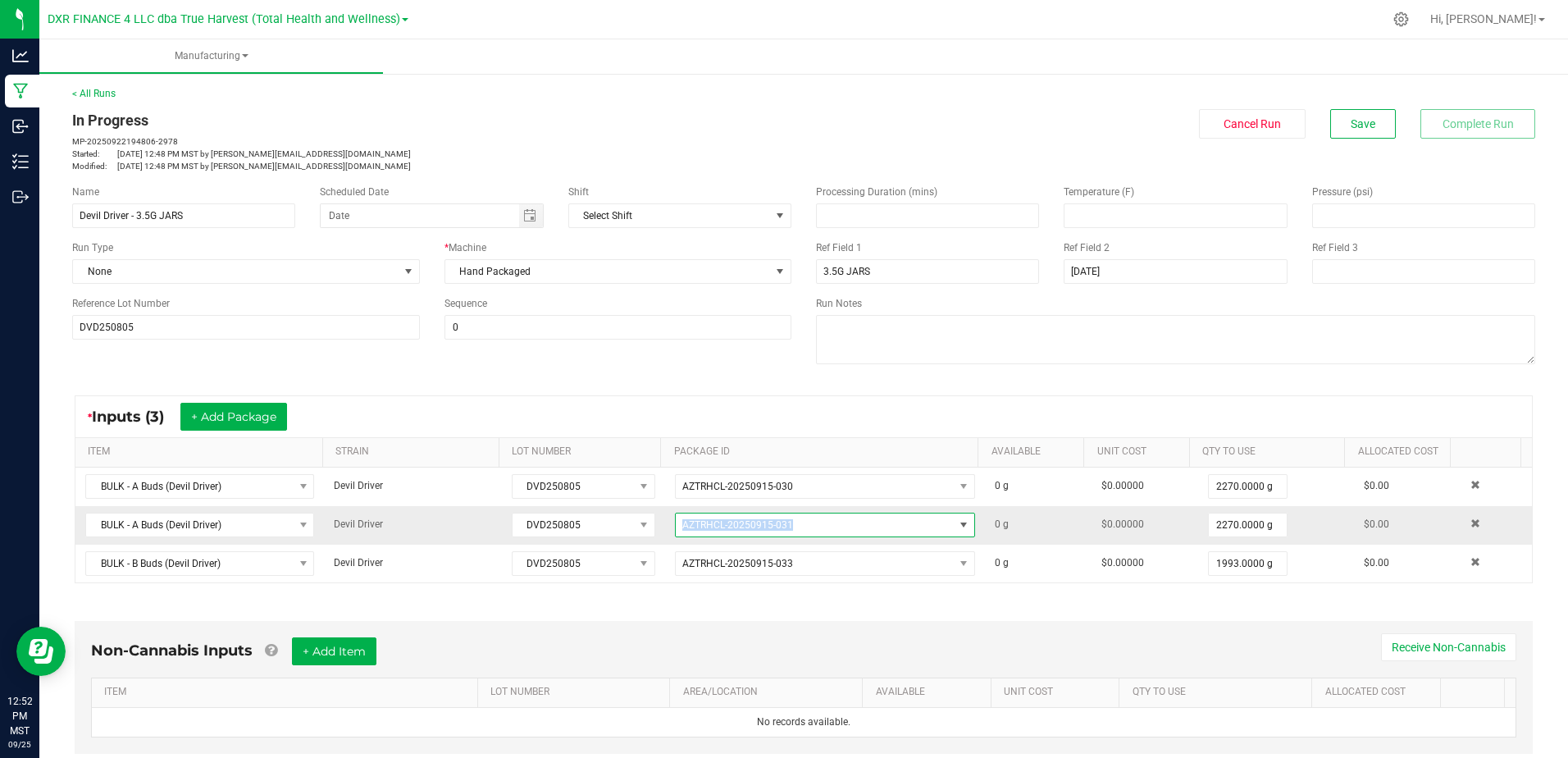
drag, startPoint x: 789, startPoint y: 526, endPoint x: 673, endPoint y: 531, distance: 116.1
click at [676, 531] on span "AZTRHCL-20250915-031" at bounding box center [814, 525] width 278 height 23
click at [676, 534] on span "AZTRHCL-20250915-031" at bounding box center [814, 525] width 278 height 23
copy span "AZTRHCL-20250915-031"
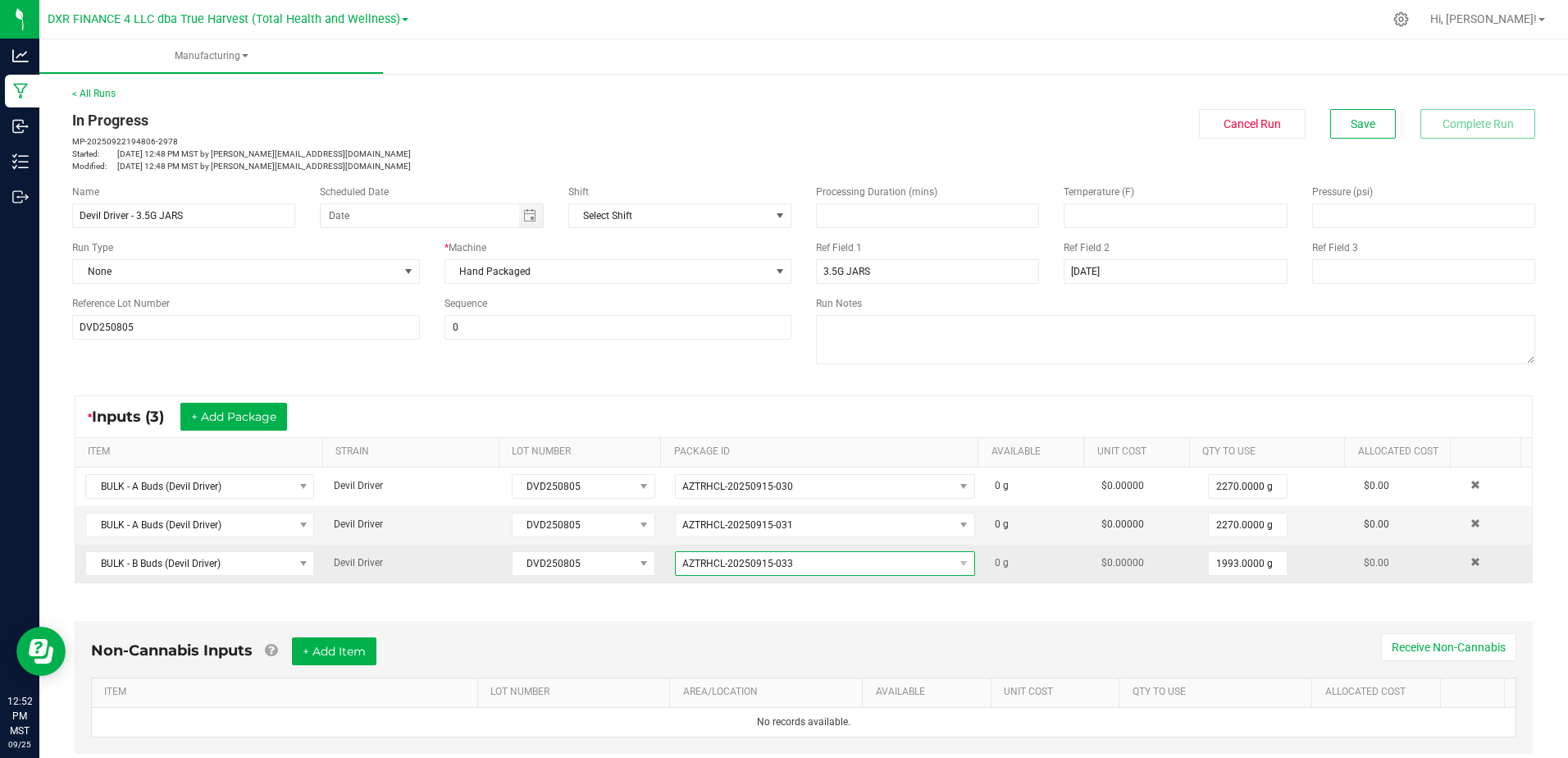
click at [780, 565] on span "AZTRHCL-20250915-033" at bounding box center [737, 563] width 111 height 12
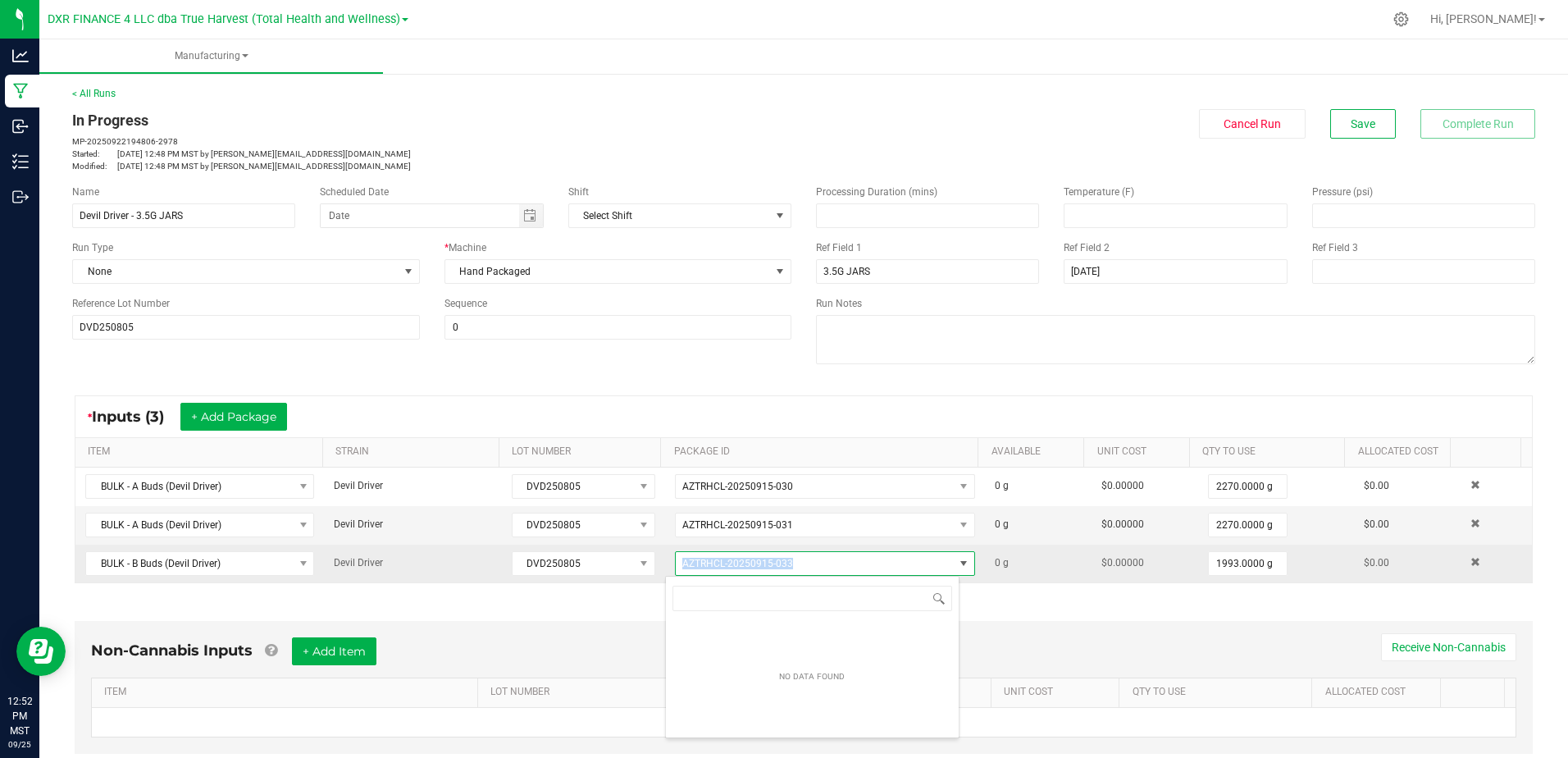
drag, startPoint x: 783, startPoint y: 562, endPoint x: 675, endPoint y: 562, distance: 108.0
click at [676, 562] on span "AZTRHCL-20250915-033" at bounding box center [814, 564] width 278 height 23
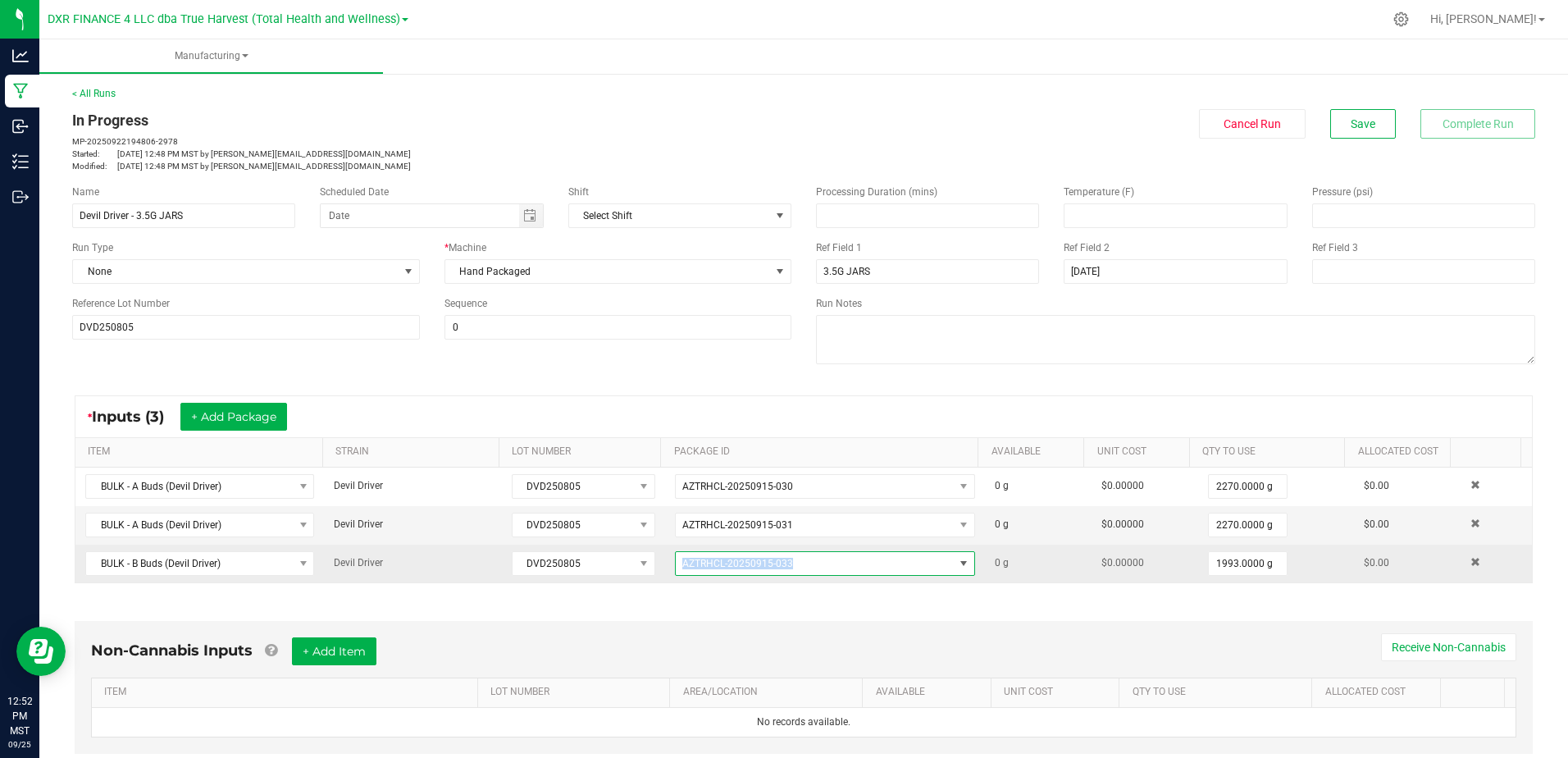
copy span "AZTRHCL-20250915-033"
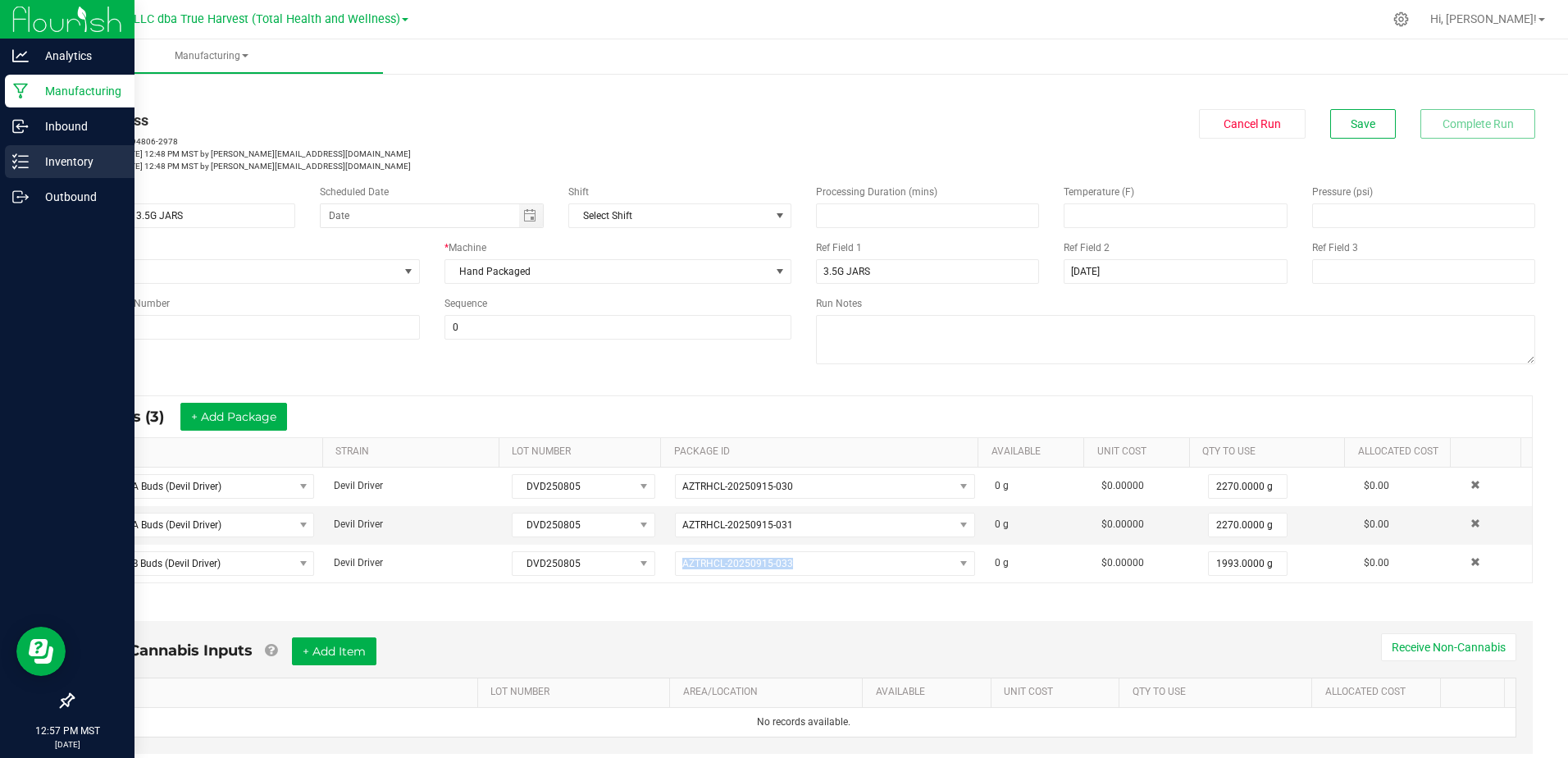
drag, startPoint x: 25, startPoint y: 164, endPoint x: 52, endPoint y: 160, distance: 27.3
click at [25, 164] on icon at bounding box center [20, 161] width 17 height 17
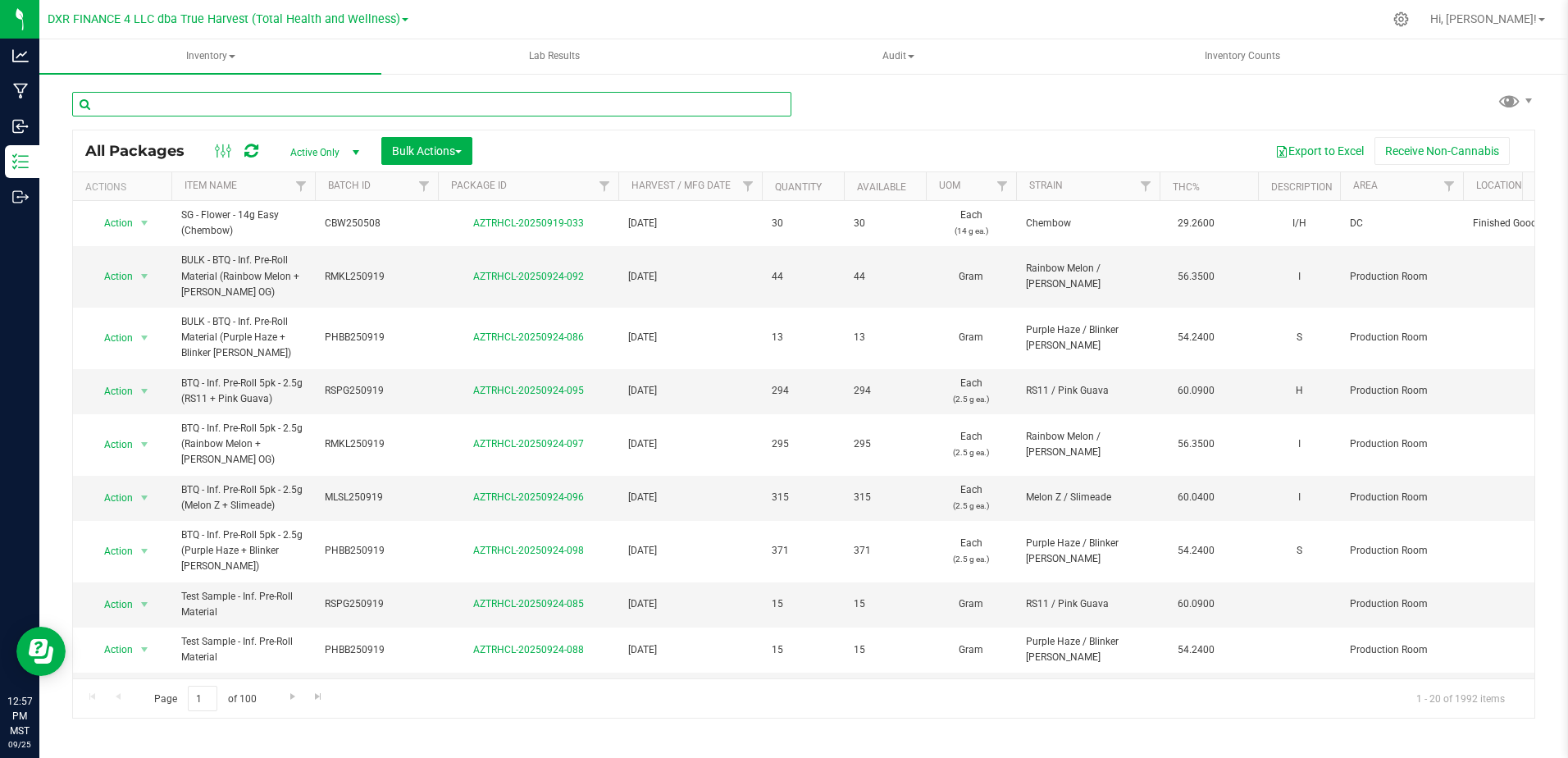
drag, startPoint x: 193, startPoint y: 91, endPoint x: 151, endPoint y: 115, distance: 48.4
paste input "KMN250618"
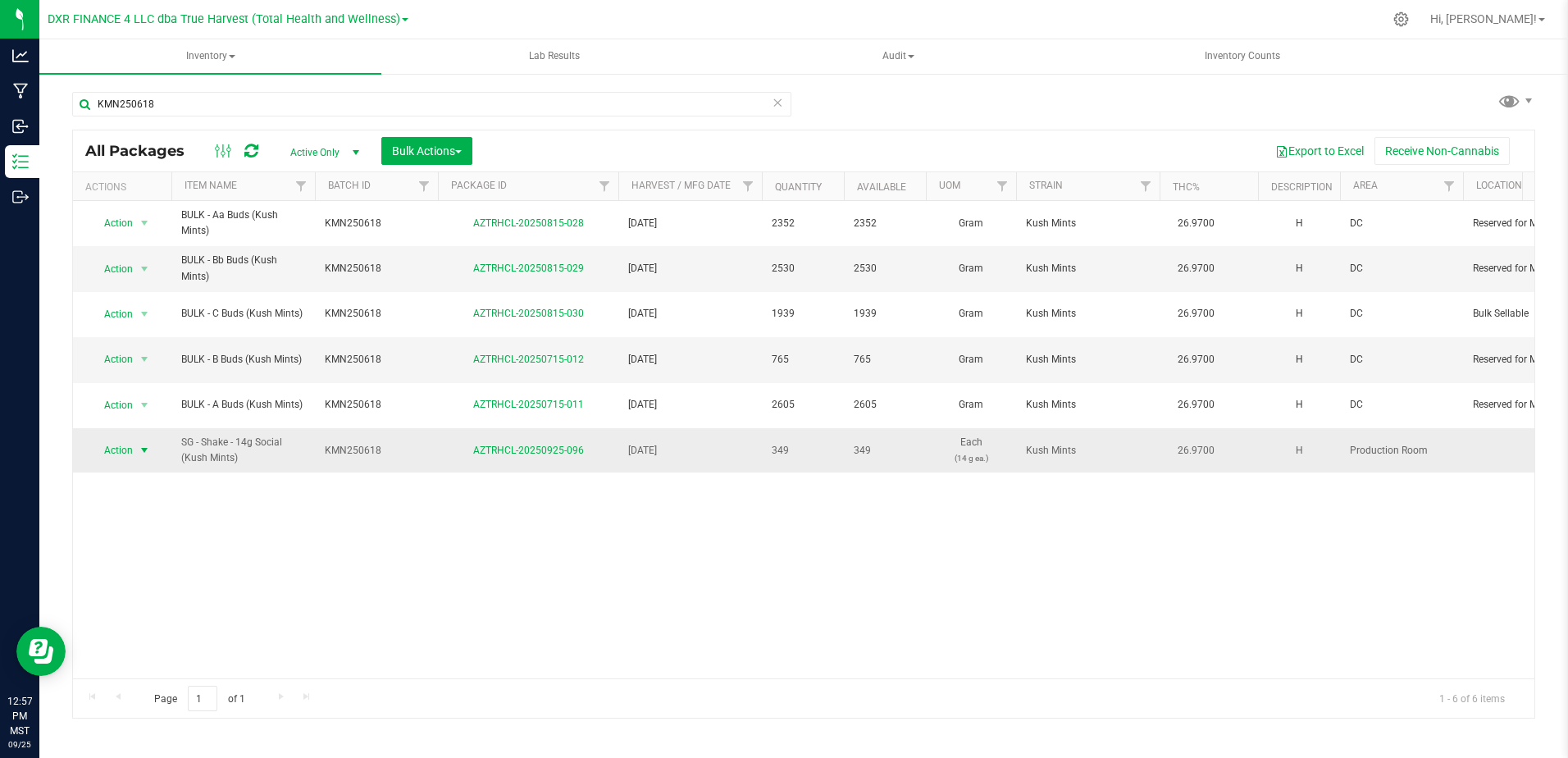
click at [108, 438] on span "Action" at bounding box center [111, 450] width 44 height 23
click at [175, 279] on li "Print package label" at bounding box center [143, 279] width 105 height 24
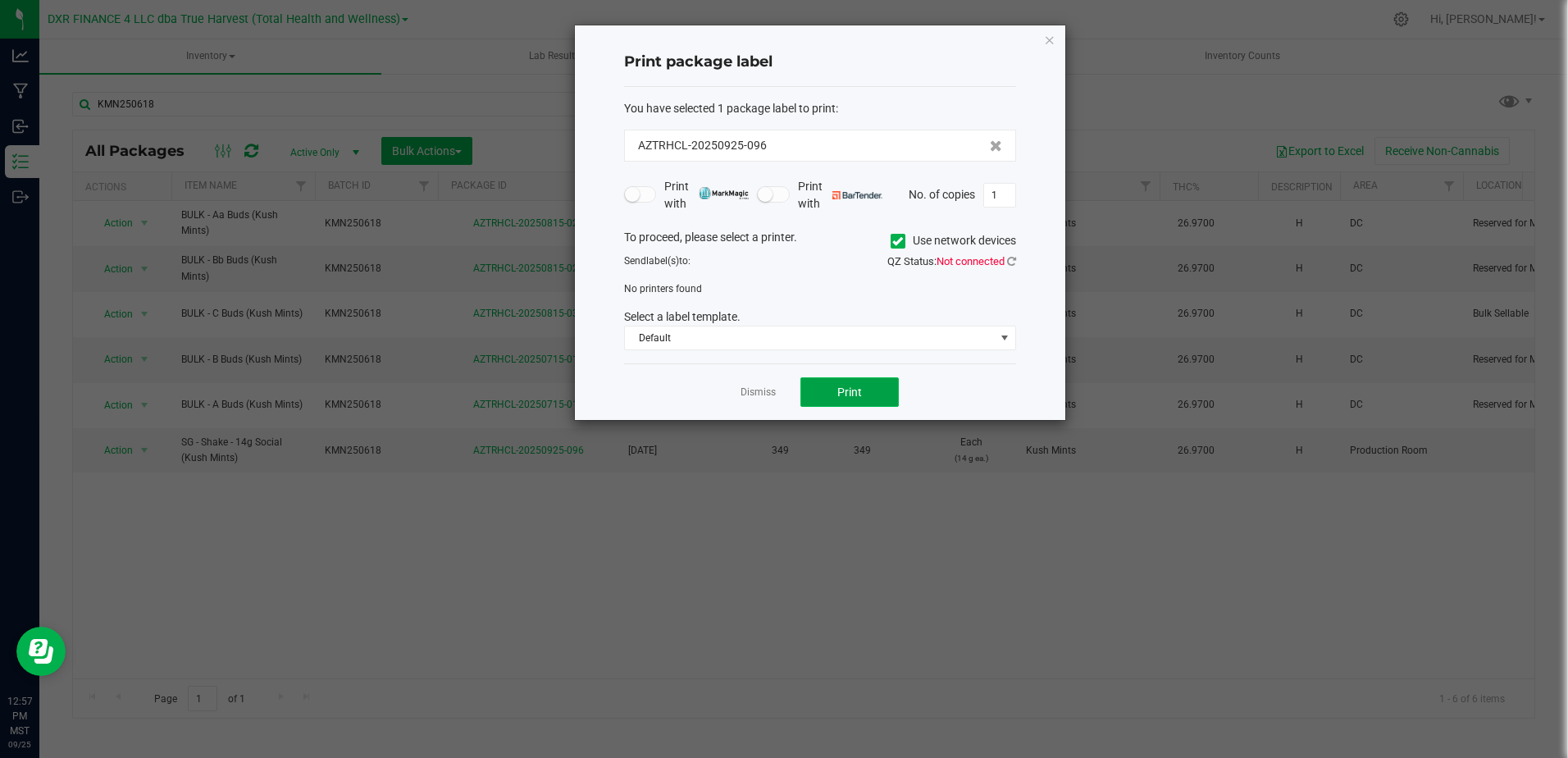
click at [848, 398] on span "Print" at bounding box center [849, 392] width 24 height 13
click at [894, 241] on icon at bounding box center [897, 241] width 11 height 0
click at [0, 0] on input "Use network devices" at bounding box center [0, 0] width 0 height 0
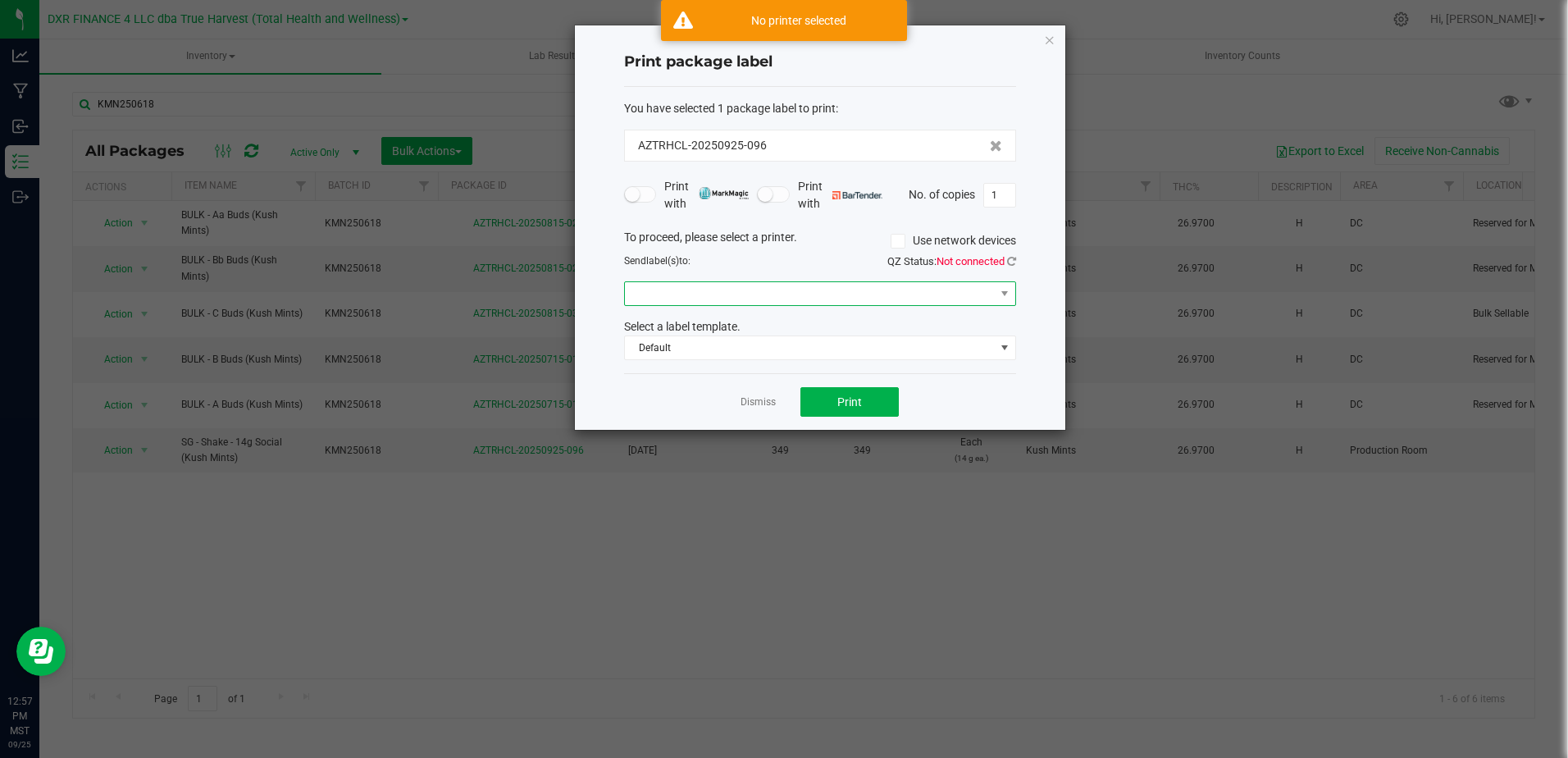
click at [685, 293] on span at bounding box center [809, 294] width 370 height 23
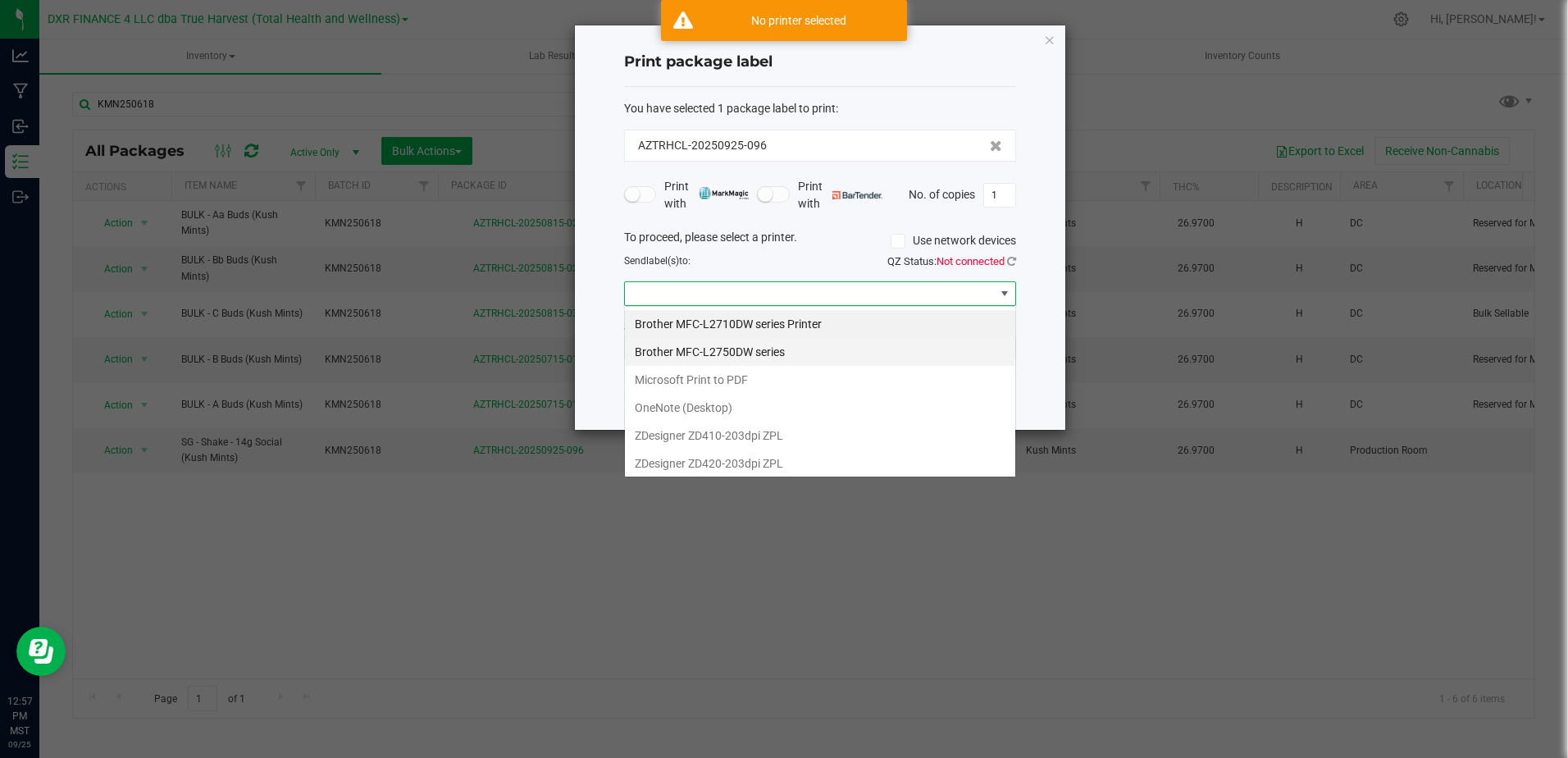
scroll to position [24, 392]
click at [716, 436] on ZPL "ZDesigner ZD410-203dpi ZPL" at bounding box center [819, 436] width 391 height 28
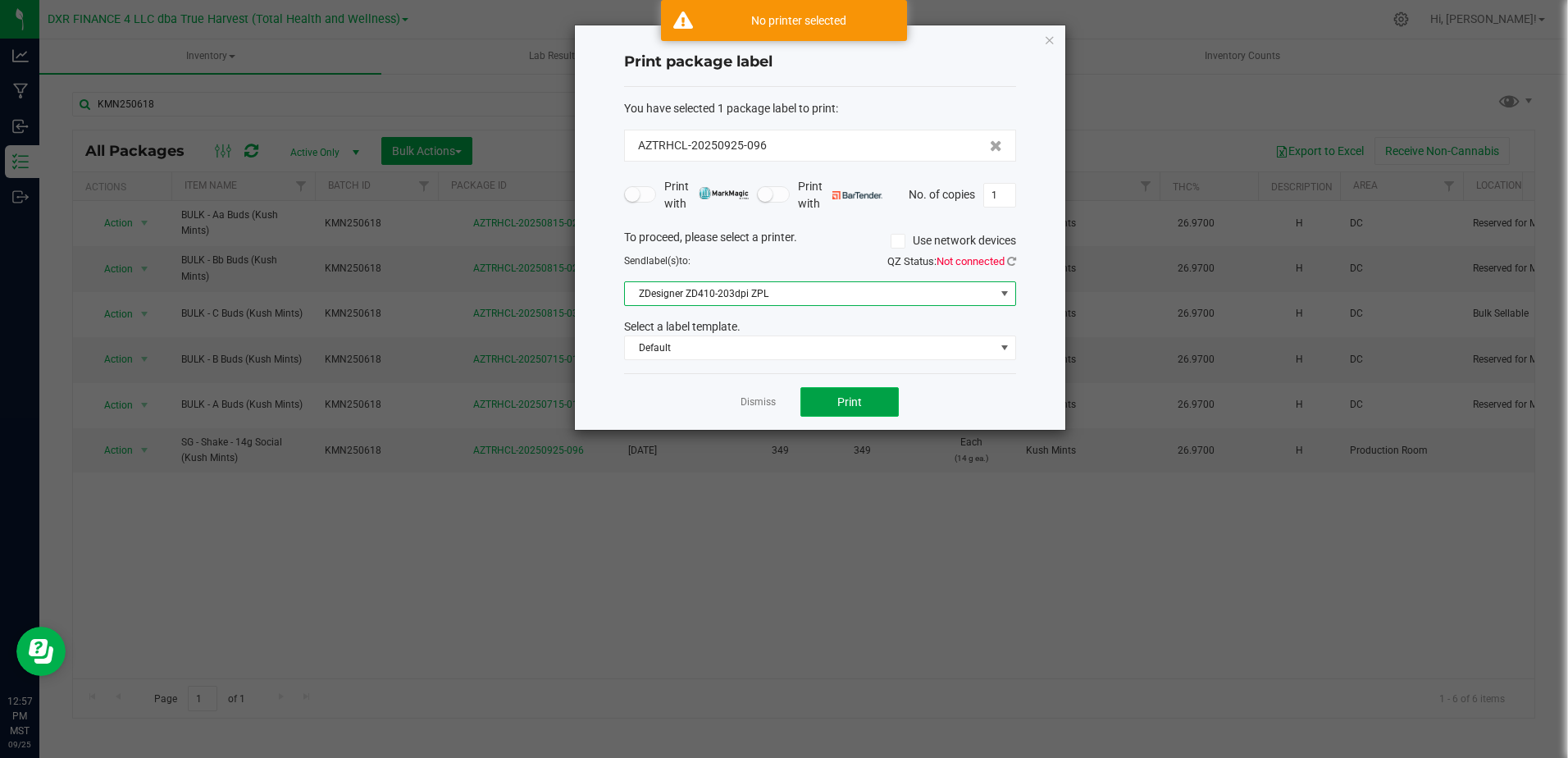
click at [880, 411] on button "Print" at bounding box center [849, 401] width 98 height 29
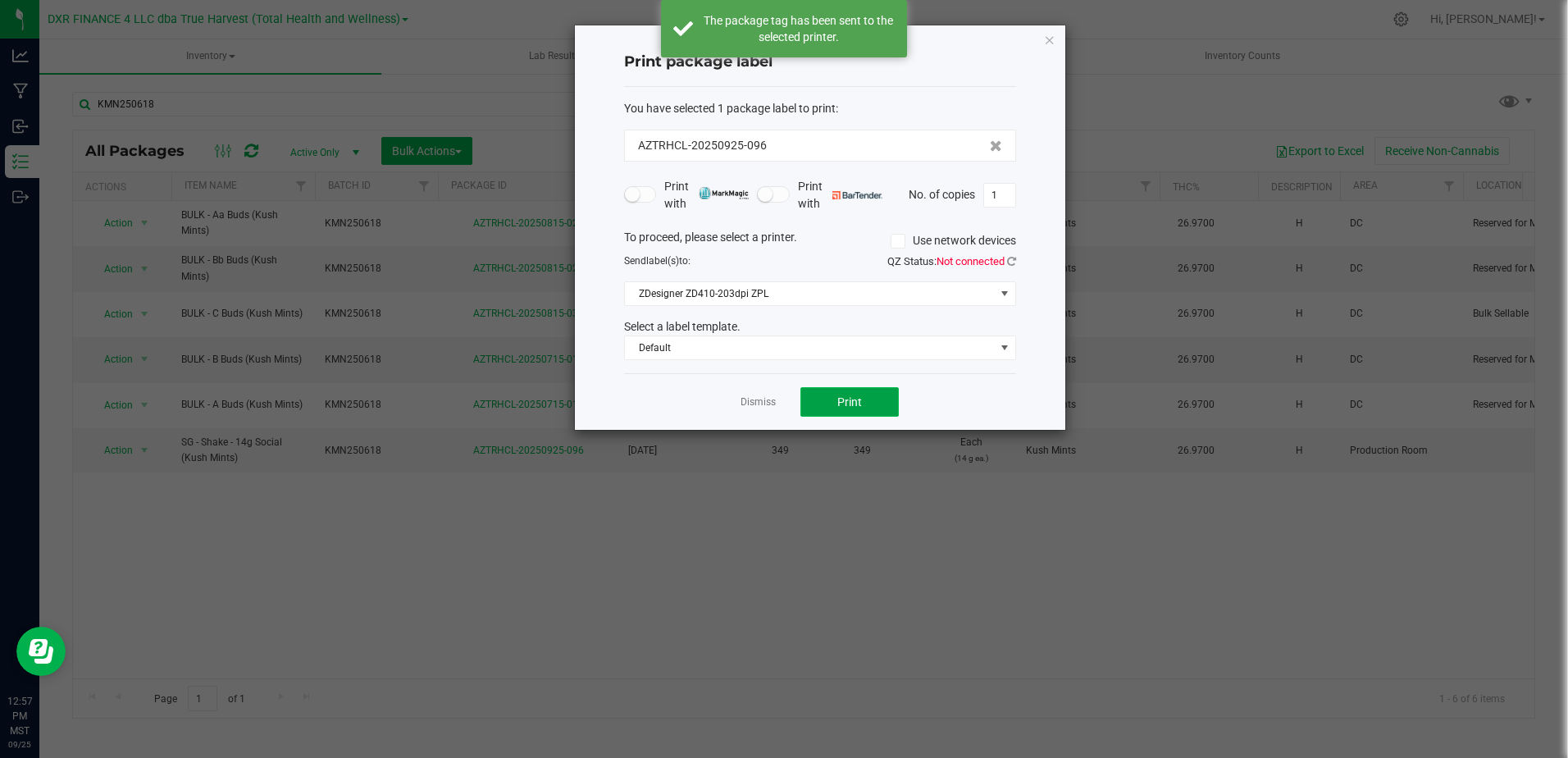
click at [881, 411] on button "Print" at bounding box center [849, 401] width 98 height 29
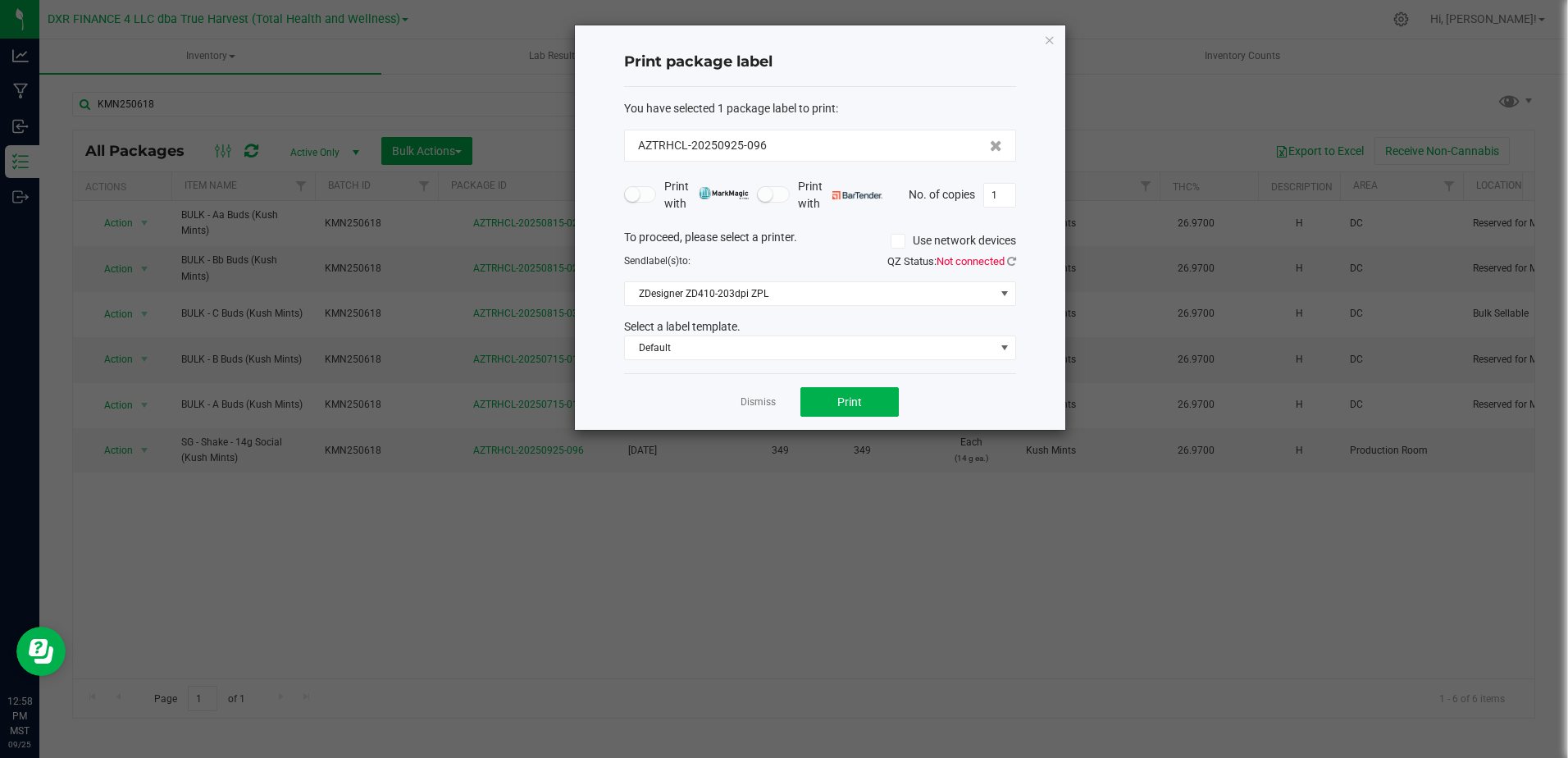
drag, startPoint x: 741, startPoint y: 392, endPoint x: 736, endPoint y: 402, distance: 11.2
click at [738, 397] on div "Dismiss Print" at bounding box center [820, 401] width 392 height 57
click at [745, 395] on app-cancel-button "Dismiss" at bounding box center [758, 402] width 35 height 18
click at [778, 405] on div "Dismiss Print" at bounding box center [820, 401] width 392 height 57
click at [765, 402] on link "Dismiss" at bounding box center [758, 402] width 35 height 14
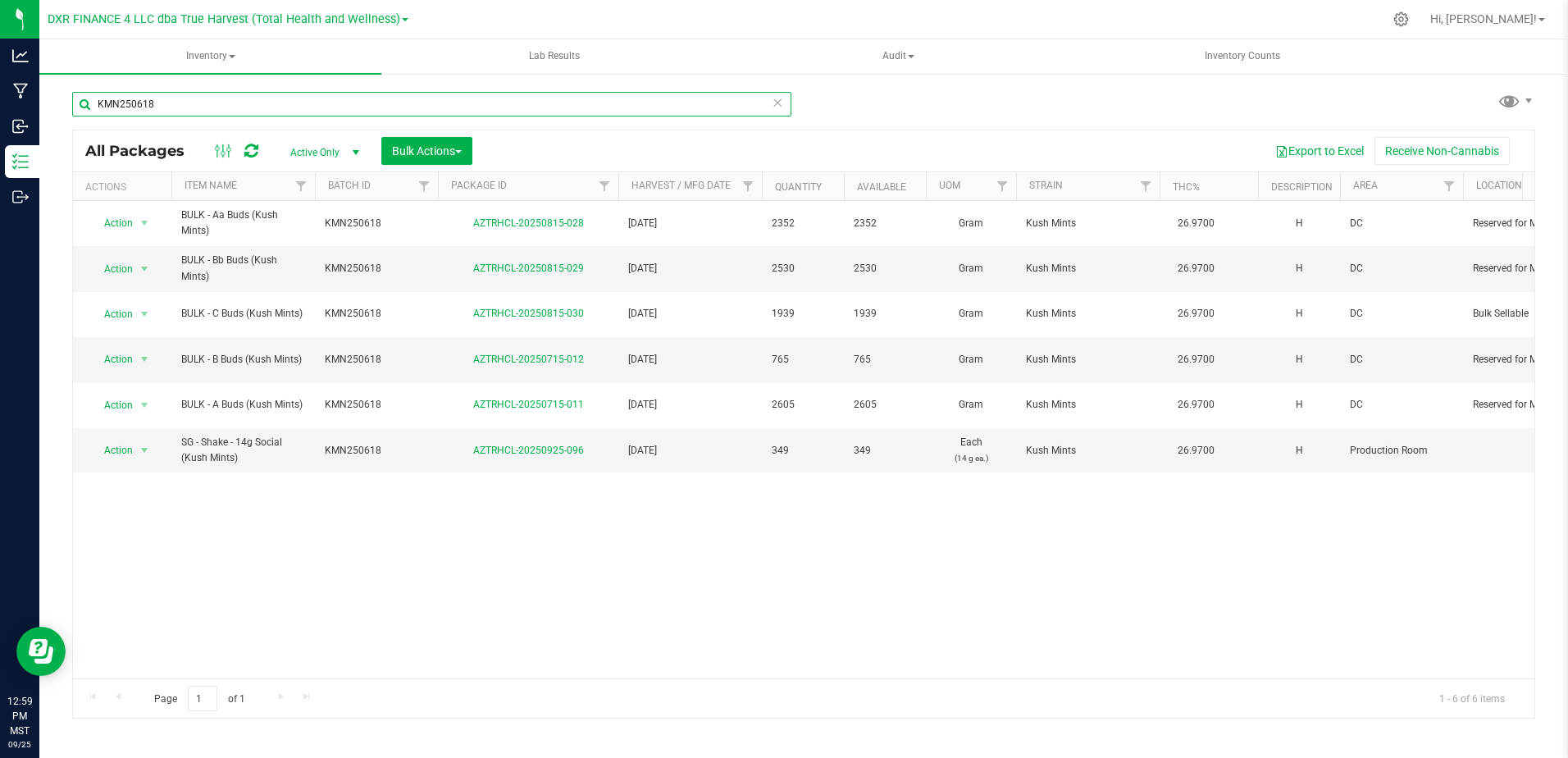
drag, startPoint x: 182, startPoint y: 98, endPoint x: 86, endPoint y: 94, distance: 96.1
click at [86, 94] on input "KMN250618" at bounding box center [431, 103] width 719 height 24
paste input "DVD"
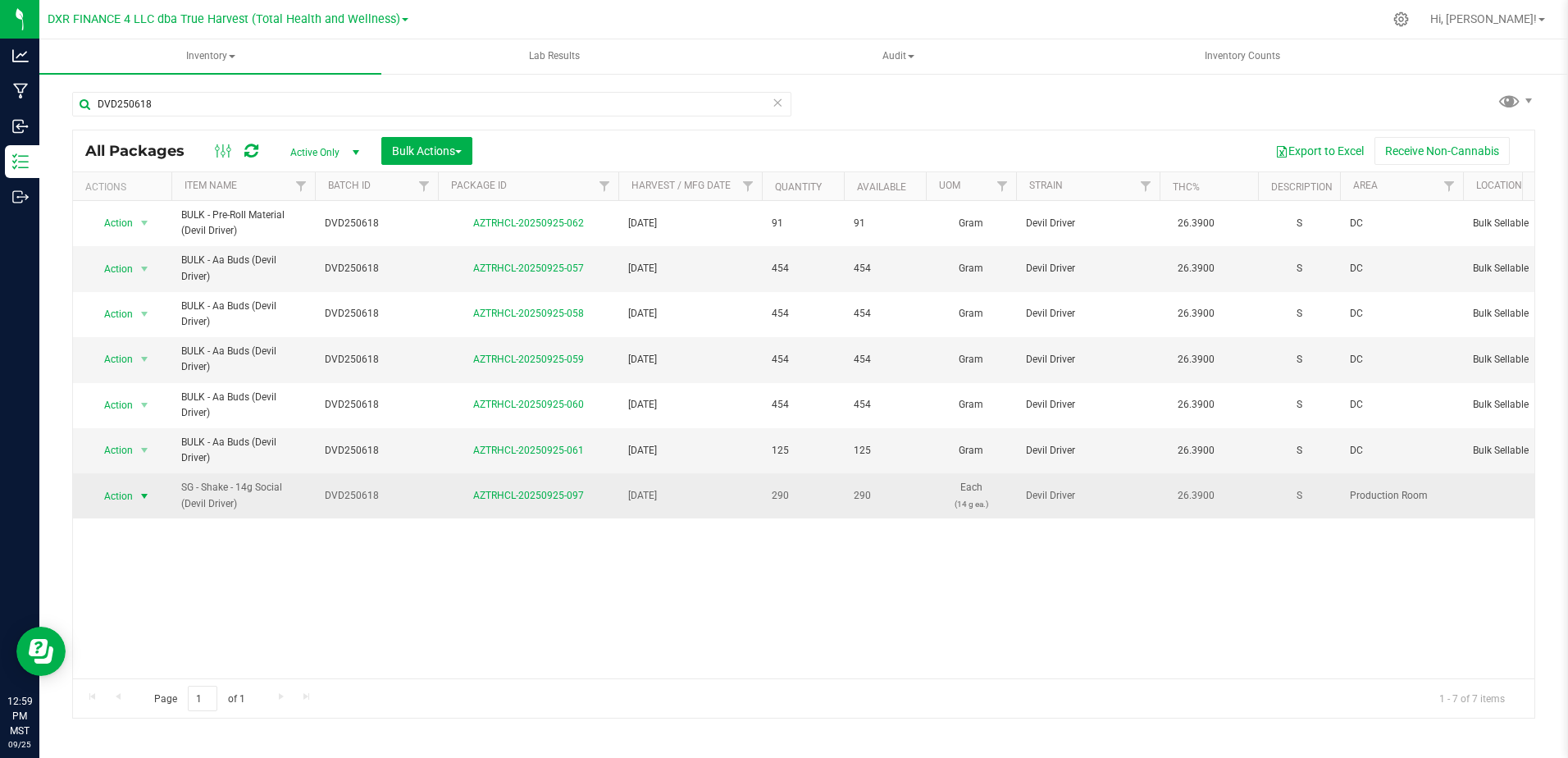
click at [125, 495] on span "Action" at bounding box center [111, 497] width 44 height 23
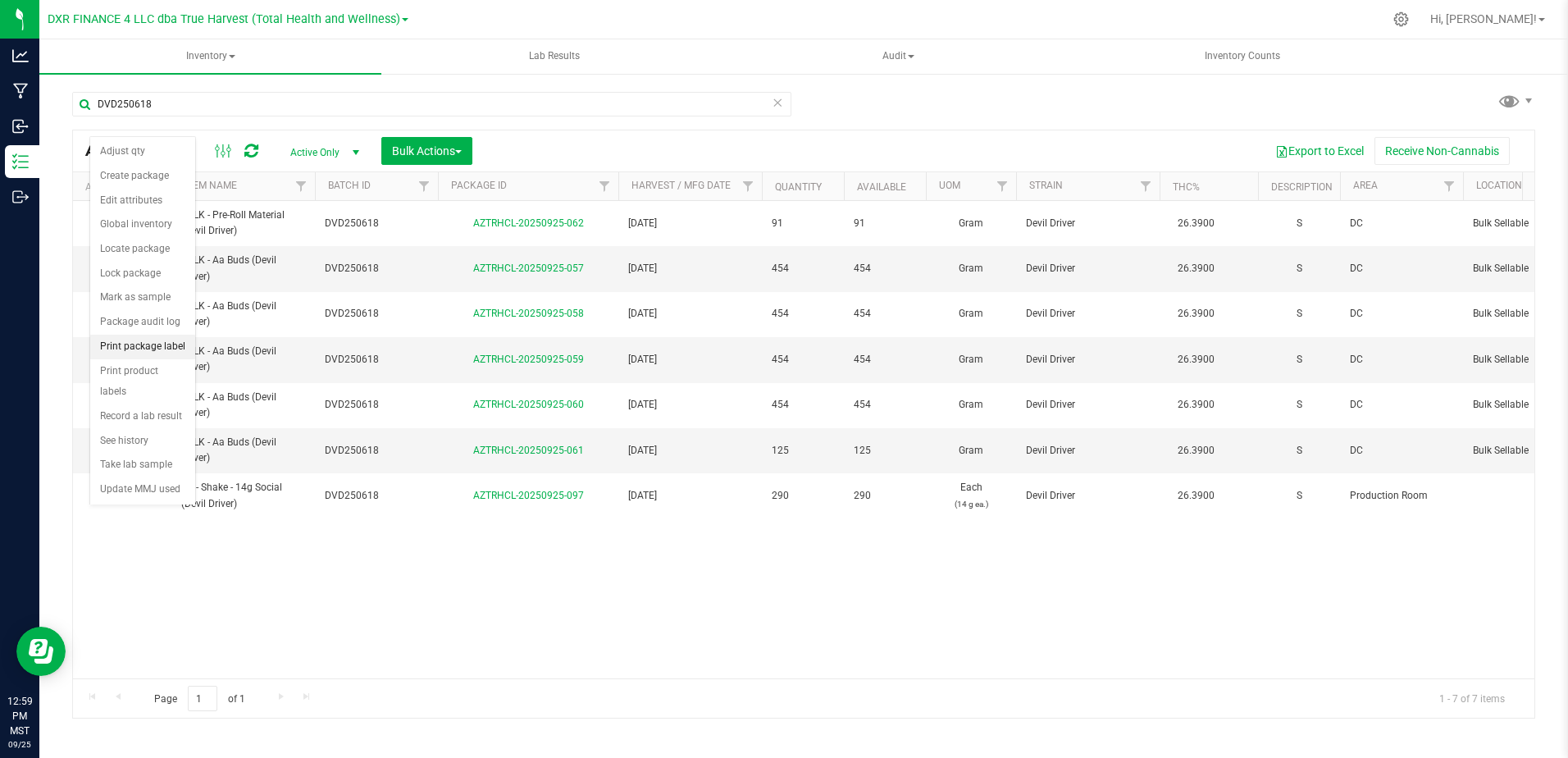
click at [168, 354] on li "Print package label" at bounding box center [143, 346] width 105 height 24
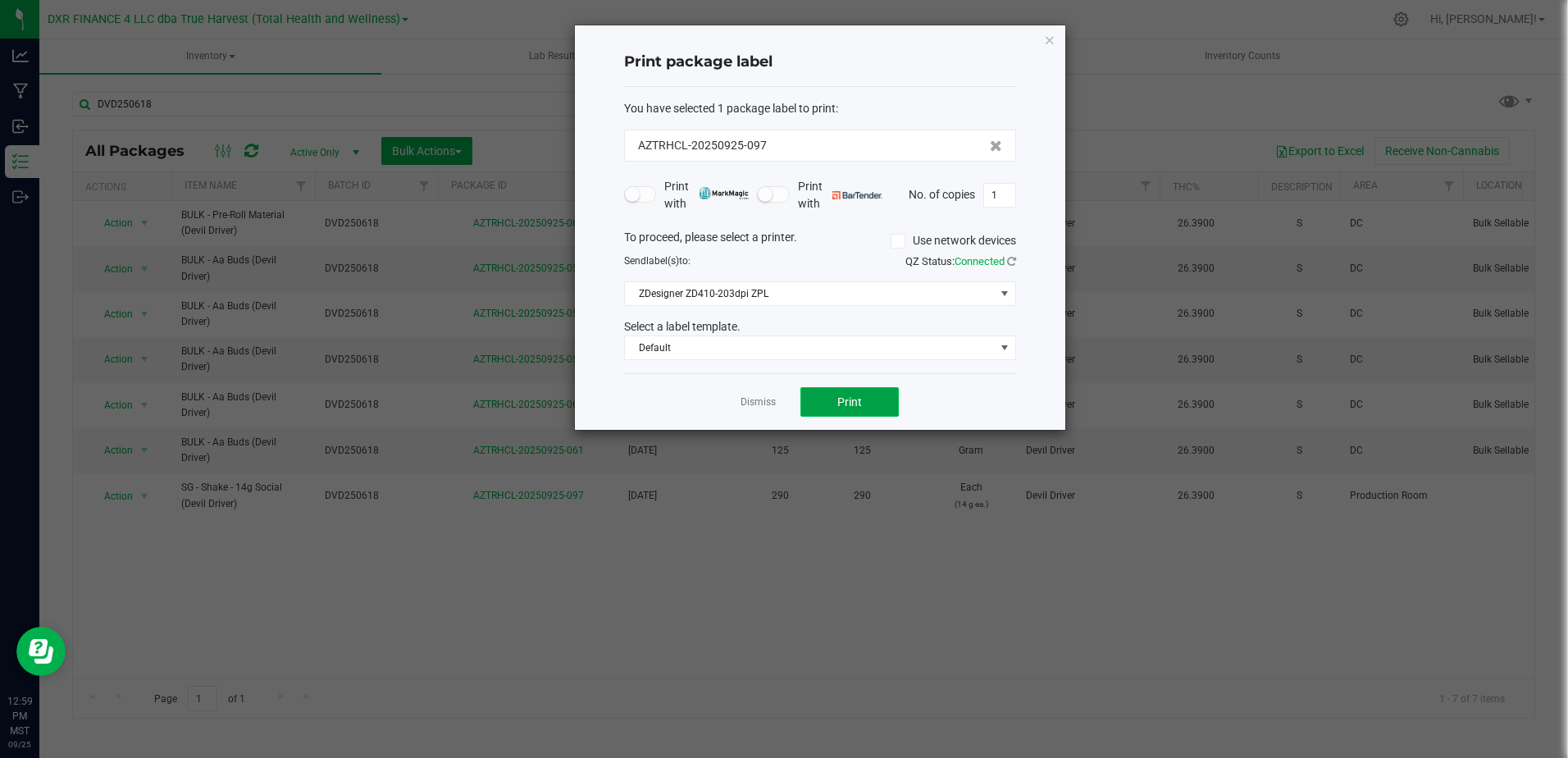
click at [852, 401] on span "Print" at bounding box center [849, 401] width 24 height 13
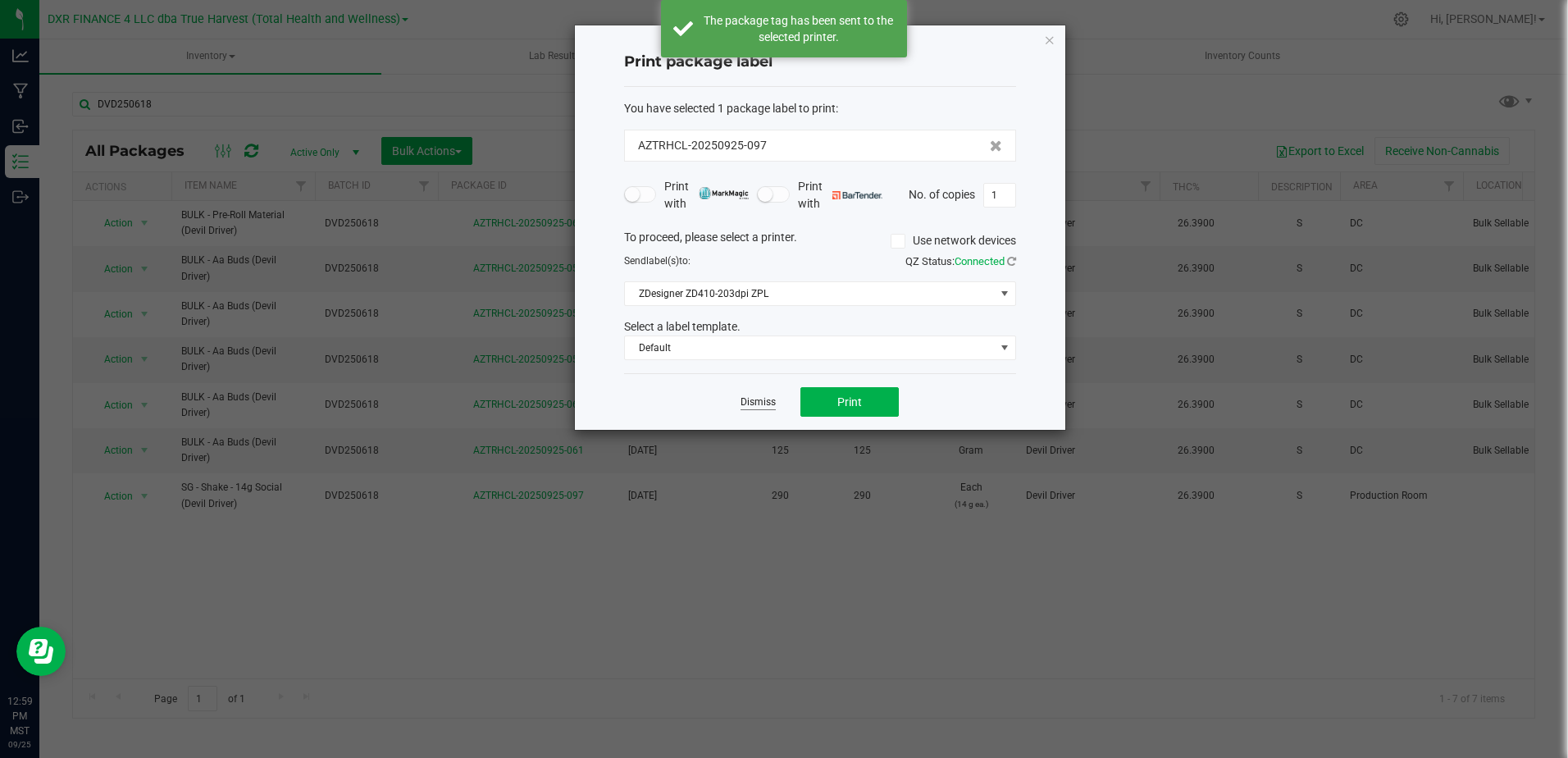
click at [754, 403] on link "Dismiss" at bounding box center [758, 402] width 35 height 14
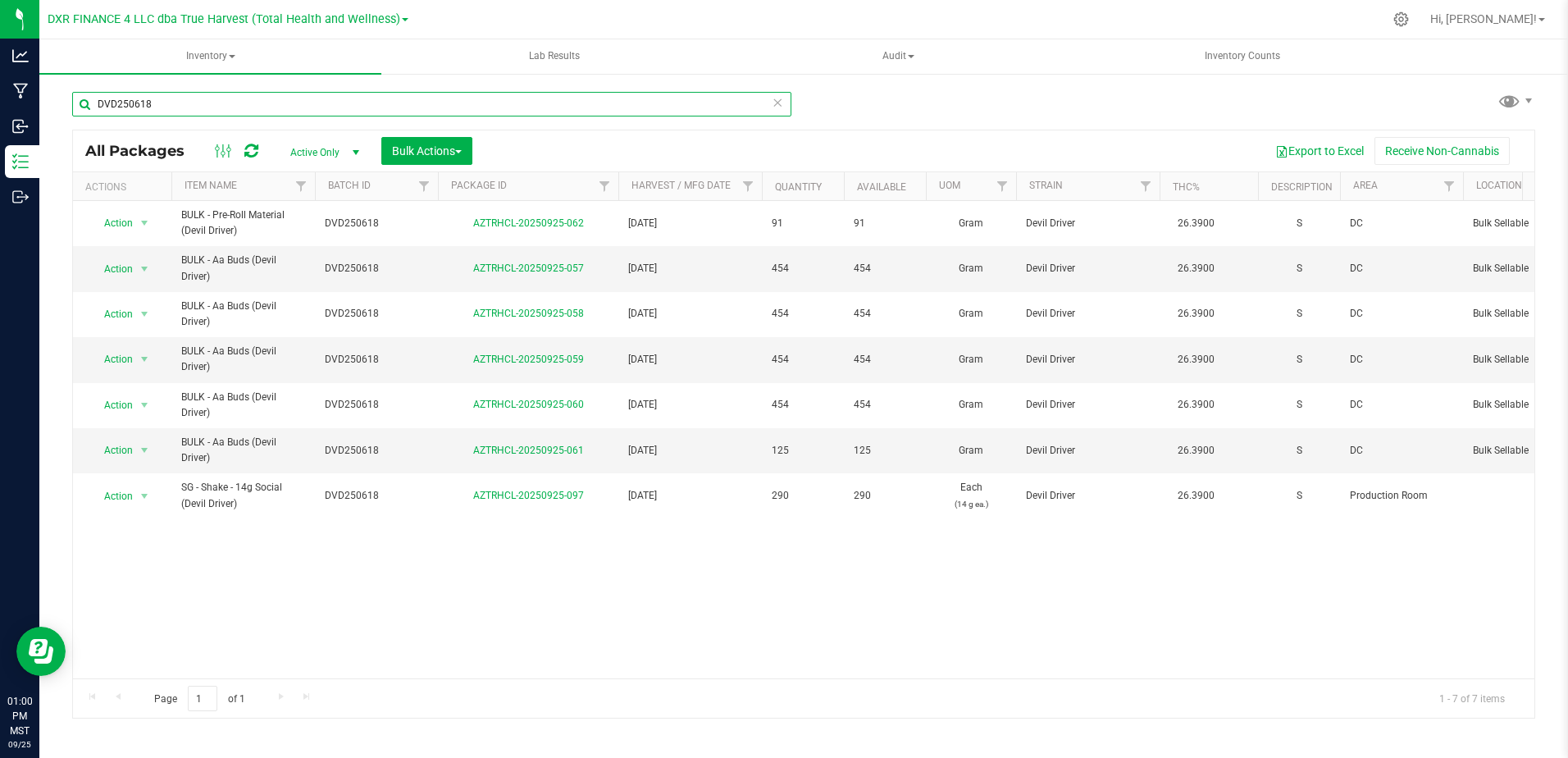
drag, startPoint x: 111, startPoint y: 96, endPoint x: 45, endPoint y: 91, distance: 66.2
click at [45, 91] on div "DVD250618 All Packages Active Only Active Only Lab Samples Locked All Bulk Acti…" at bounding box center [803, 322] width 1528 height 501
paste input "AND250603"
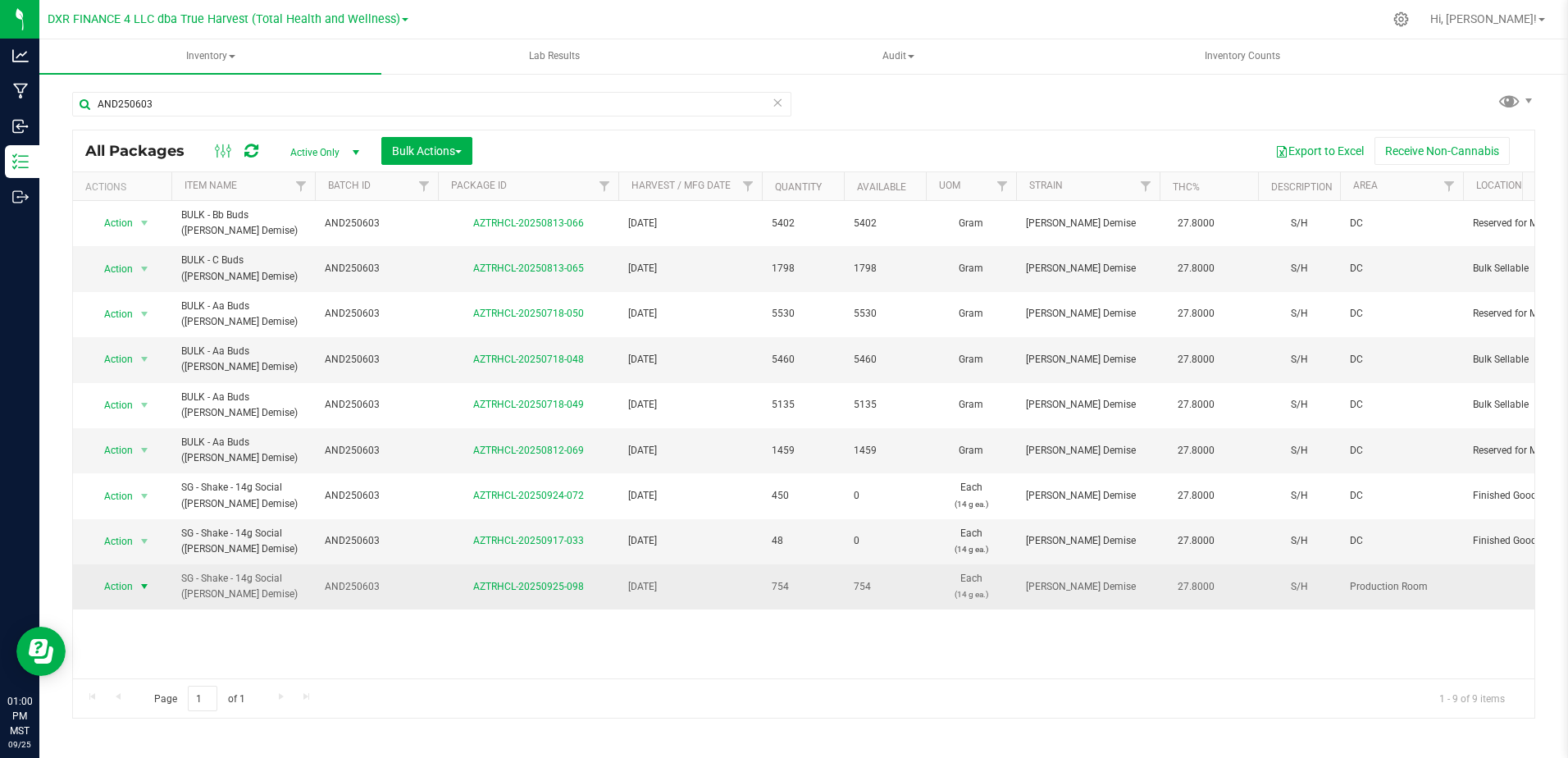
click at [142, 588] on span "select" at bounding box center [143, 586] width 13 height 13
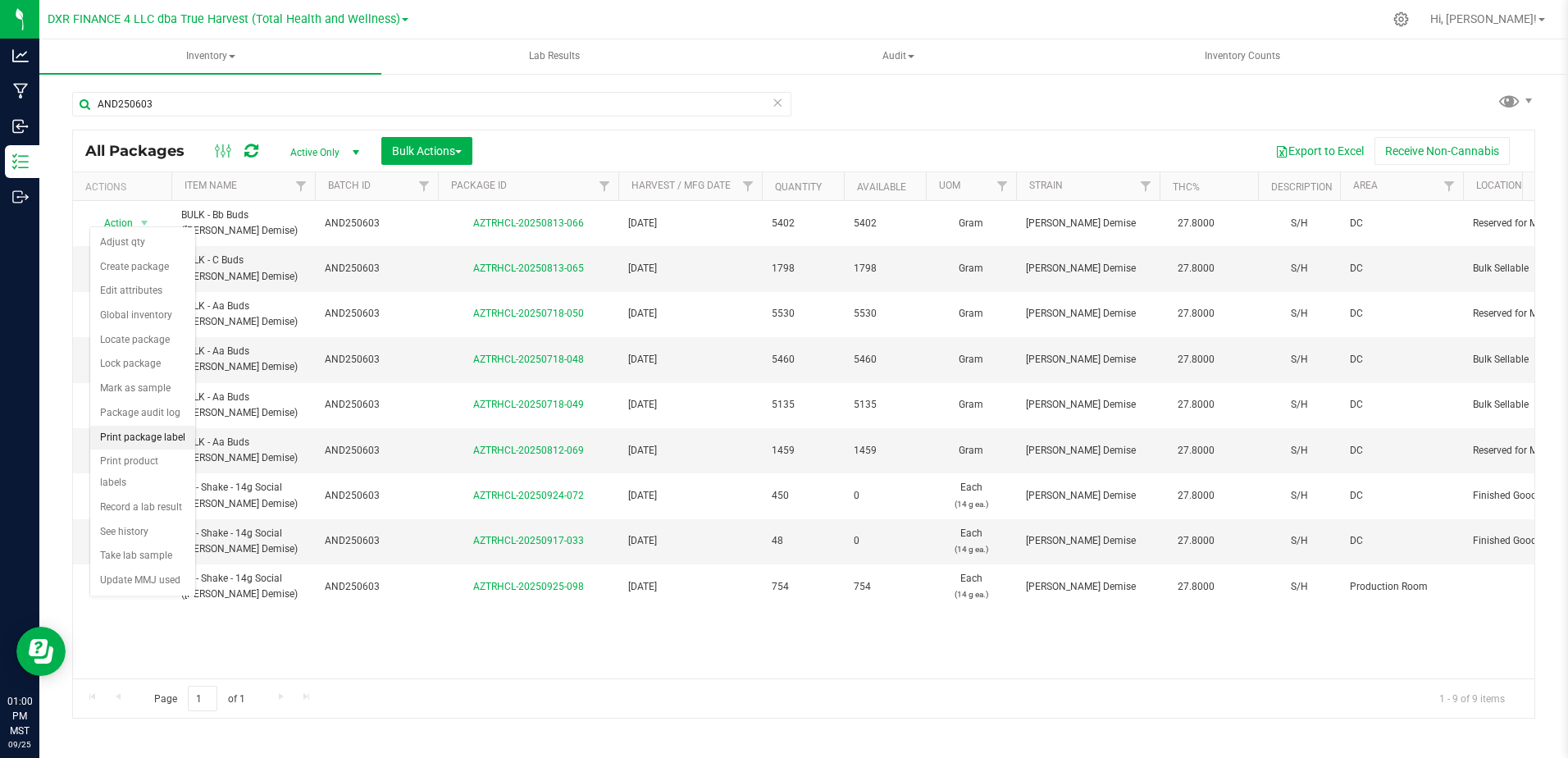
click at [165, 444] on li "Print package label" at bounding box center [143, 437] width 105 height 24
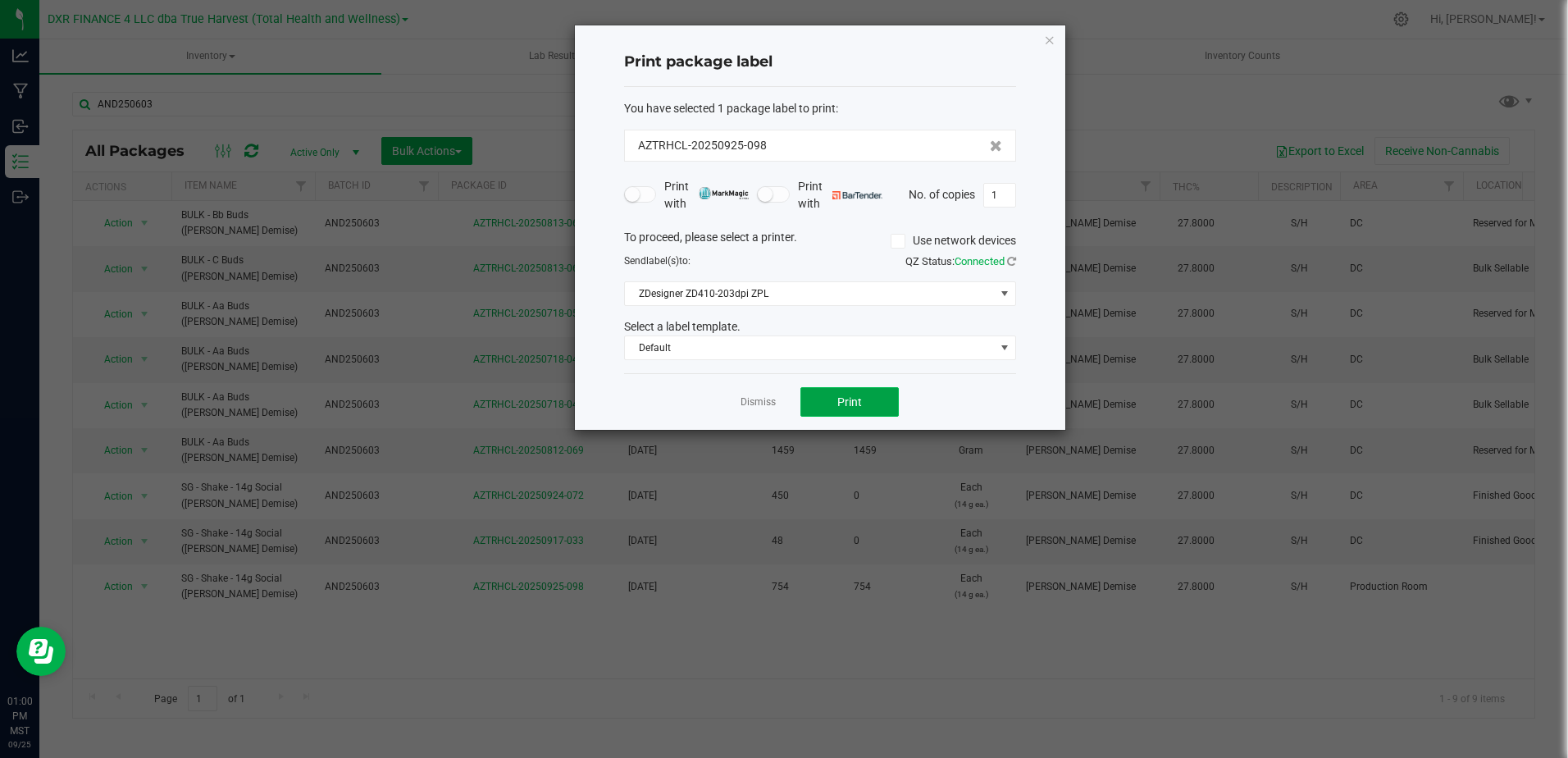
click at [831, 393] on button "Print" at bounding box center [849, 401] width 98 height 29
click at [830, 395] on button "Print" at bounding box center [849, 401] width 98 height 29
click at [829, 396] on button "Print" at bounding box center [849, 401] width 98 height 29
click at [738, 401] on div "Dismiss Print" at bounding box center [820, 401] width 392 height 57
click at [758, 394] on app-cancel-button "Dismiss" at bounding box center [758, 402] width 35 height 18
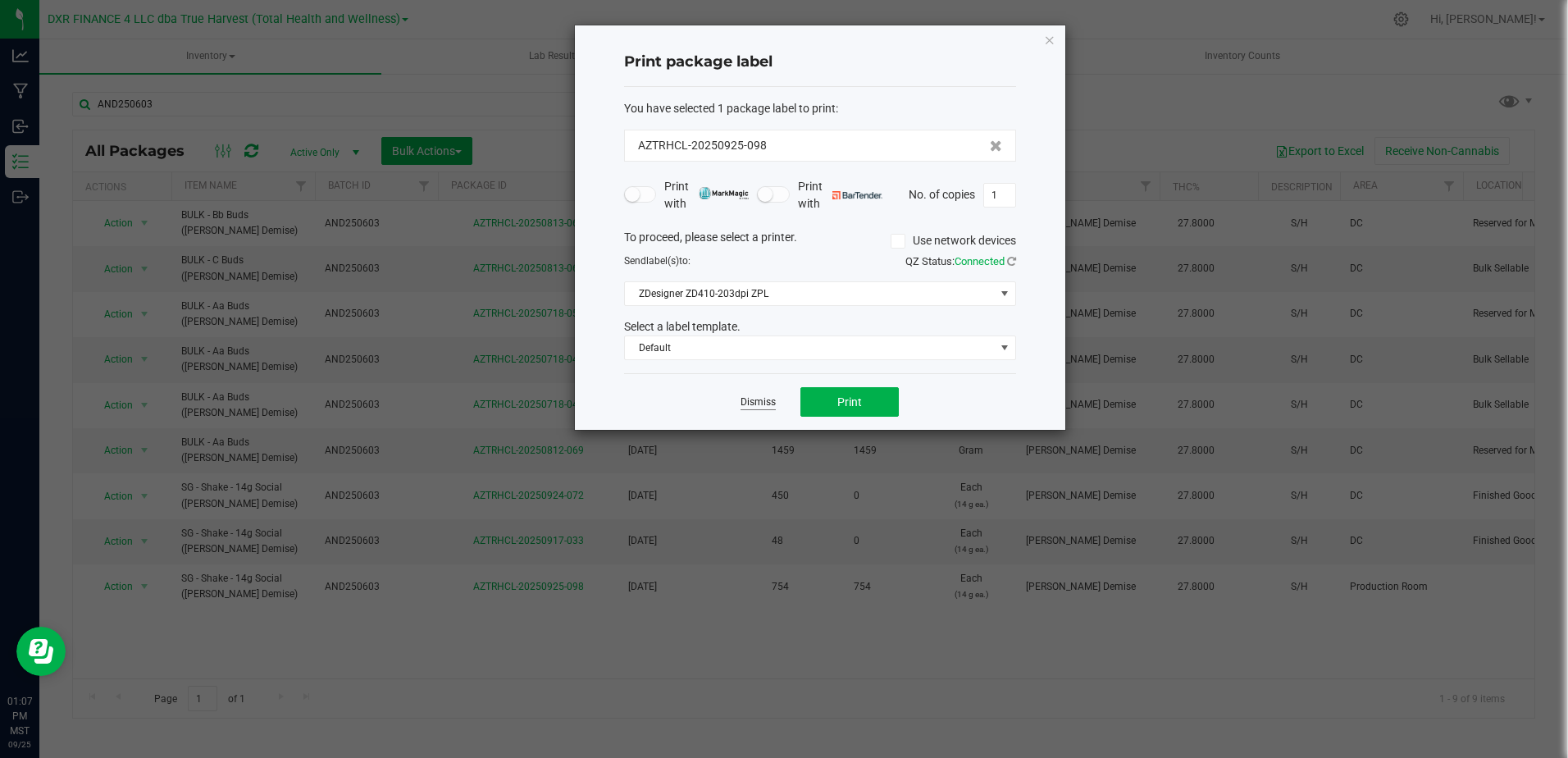
click at [758, 409] on link "Dismiss" at bounding box center [758, 402] width 35 height 14
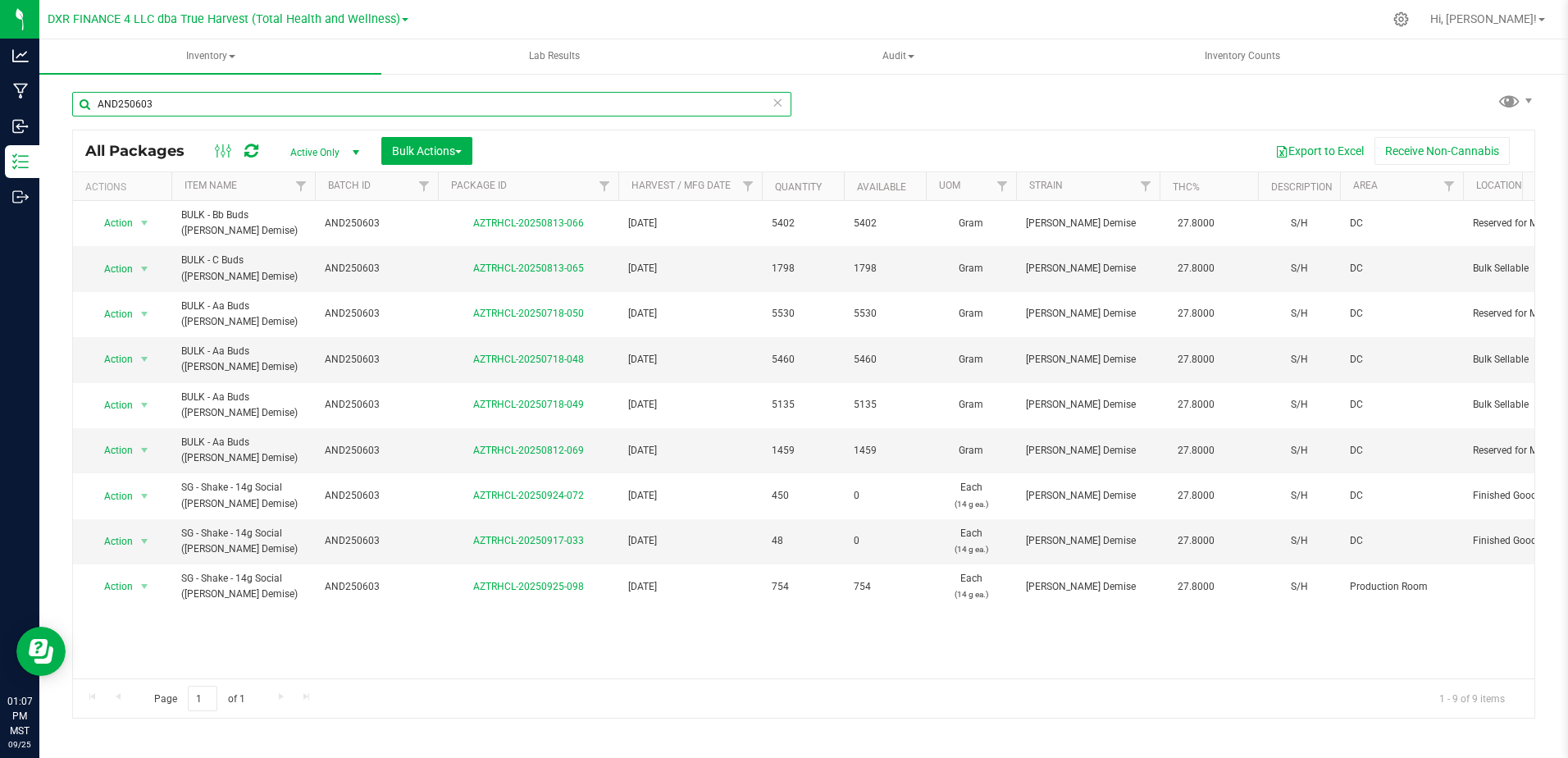
drag, startPoint x: 205, startPoint y: 101, endPoint x: 98, endPoint y: 97, distance: 107.1
click at [98, 97] on input "AND250603" at bounding box center [431, 103] width 719 height 24
paste input "CBLZ250527"
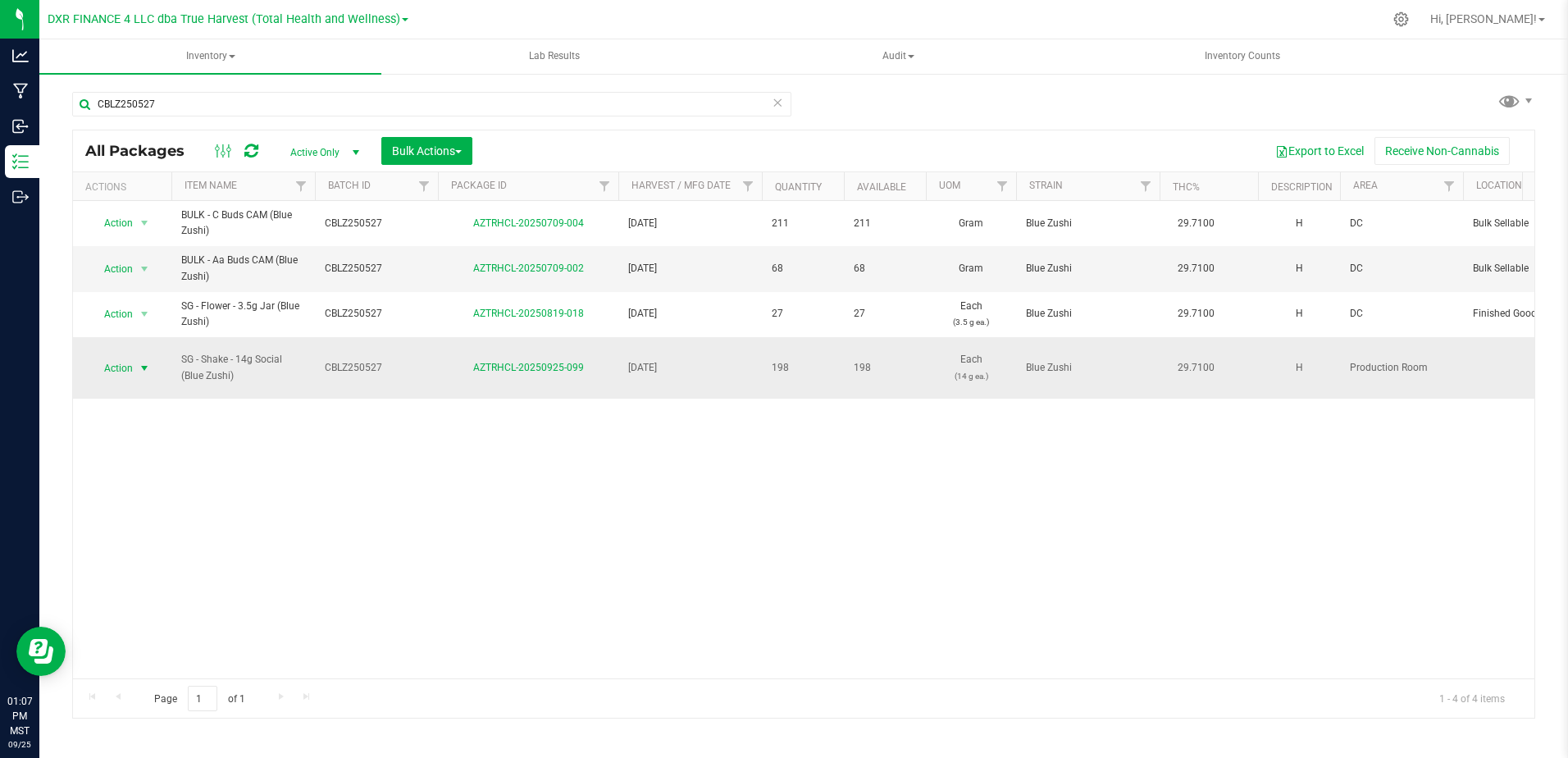
click at [131, 369] on span "Action" at bounding box center [111, 368] width 44 height 23
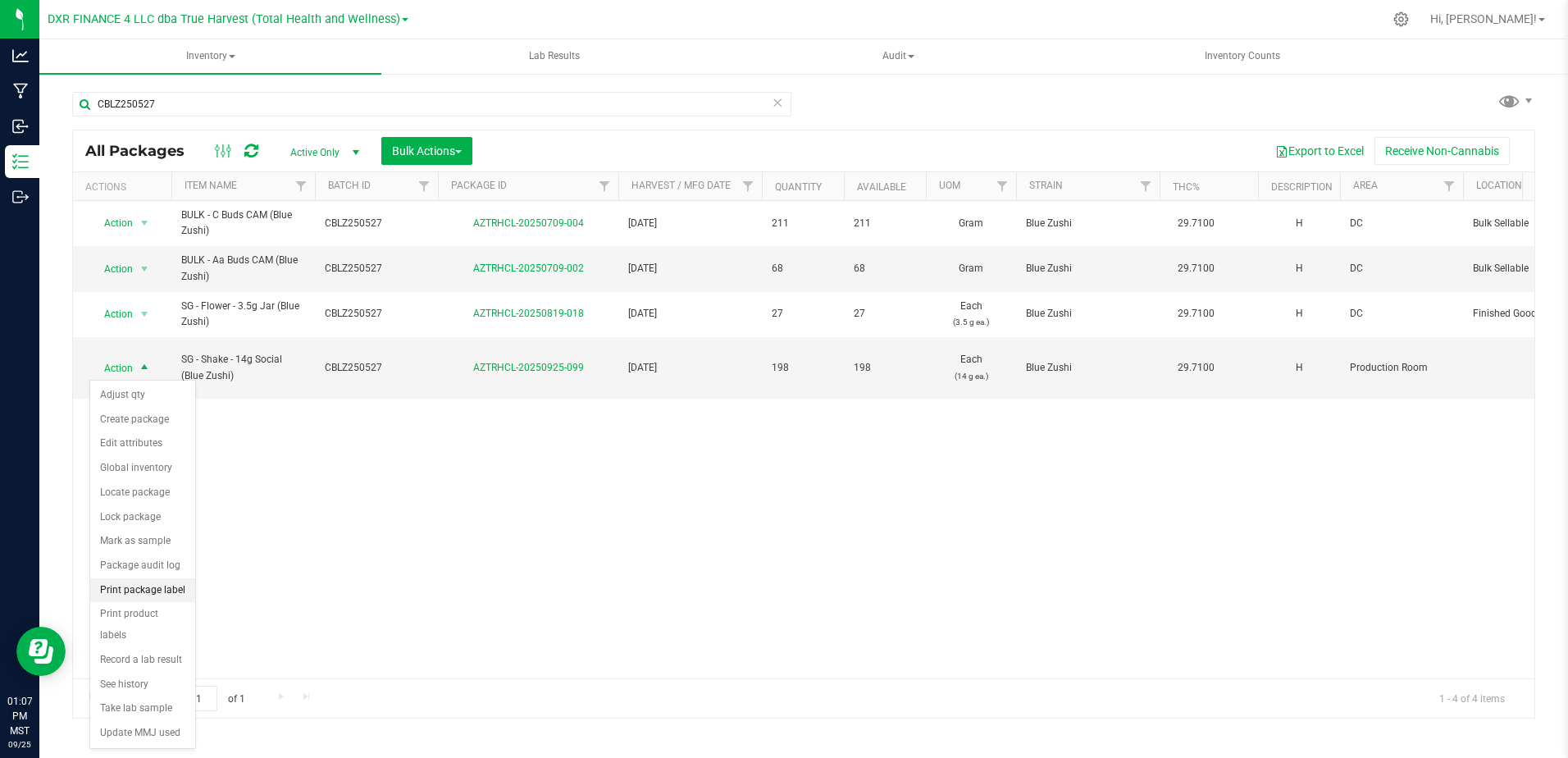
click at [154, 586] on li "Print package label" at bounding box center [143, 589] width 105 height 24
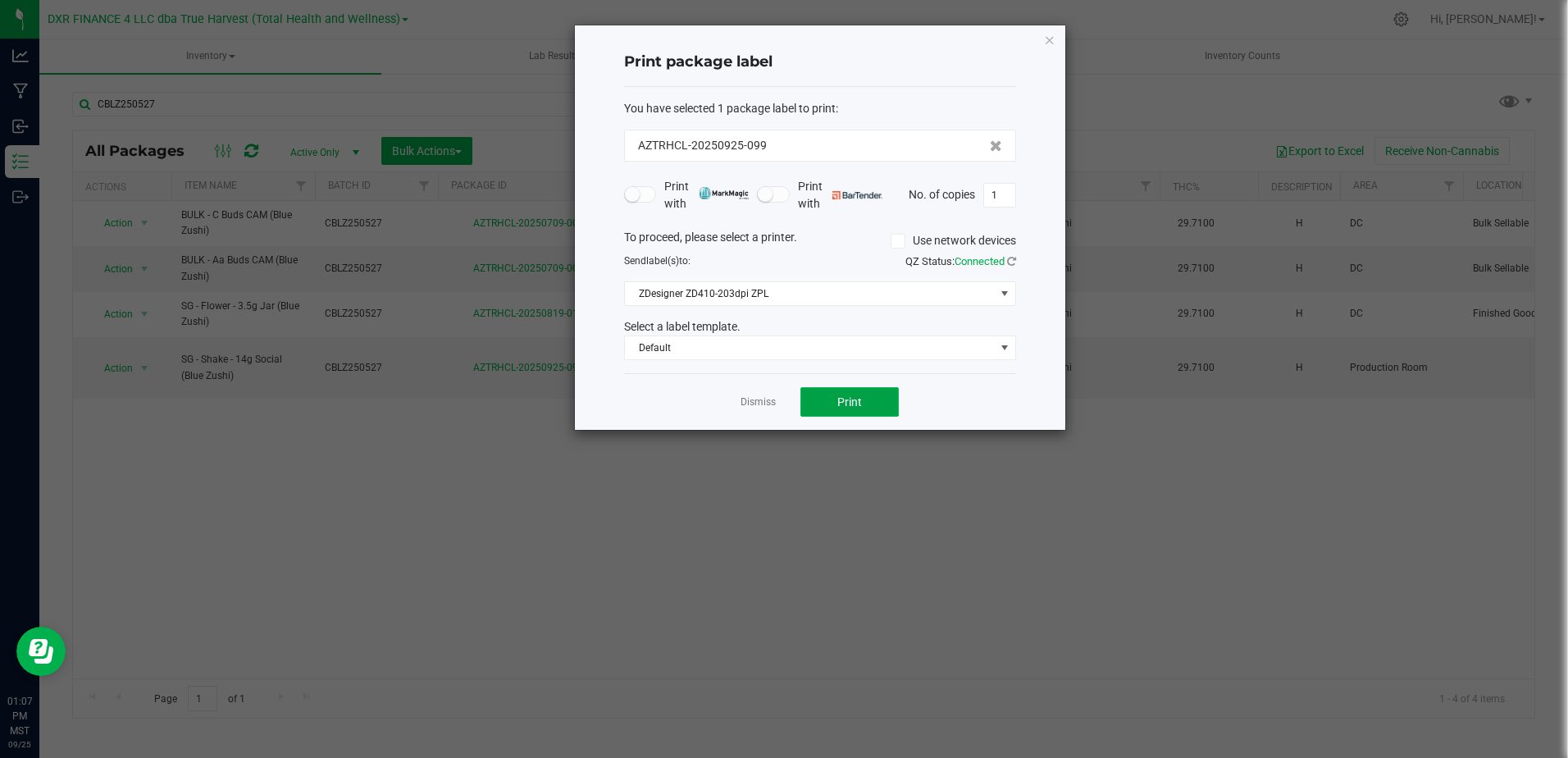
click at [860, 407] on span "Print" at bounding box center [849, 401] width 24 height 13
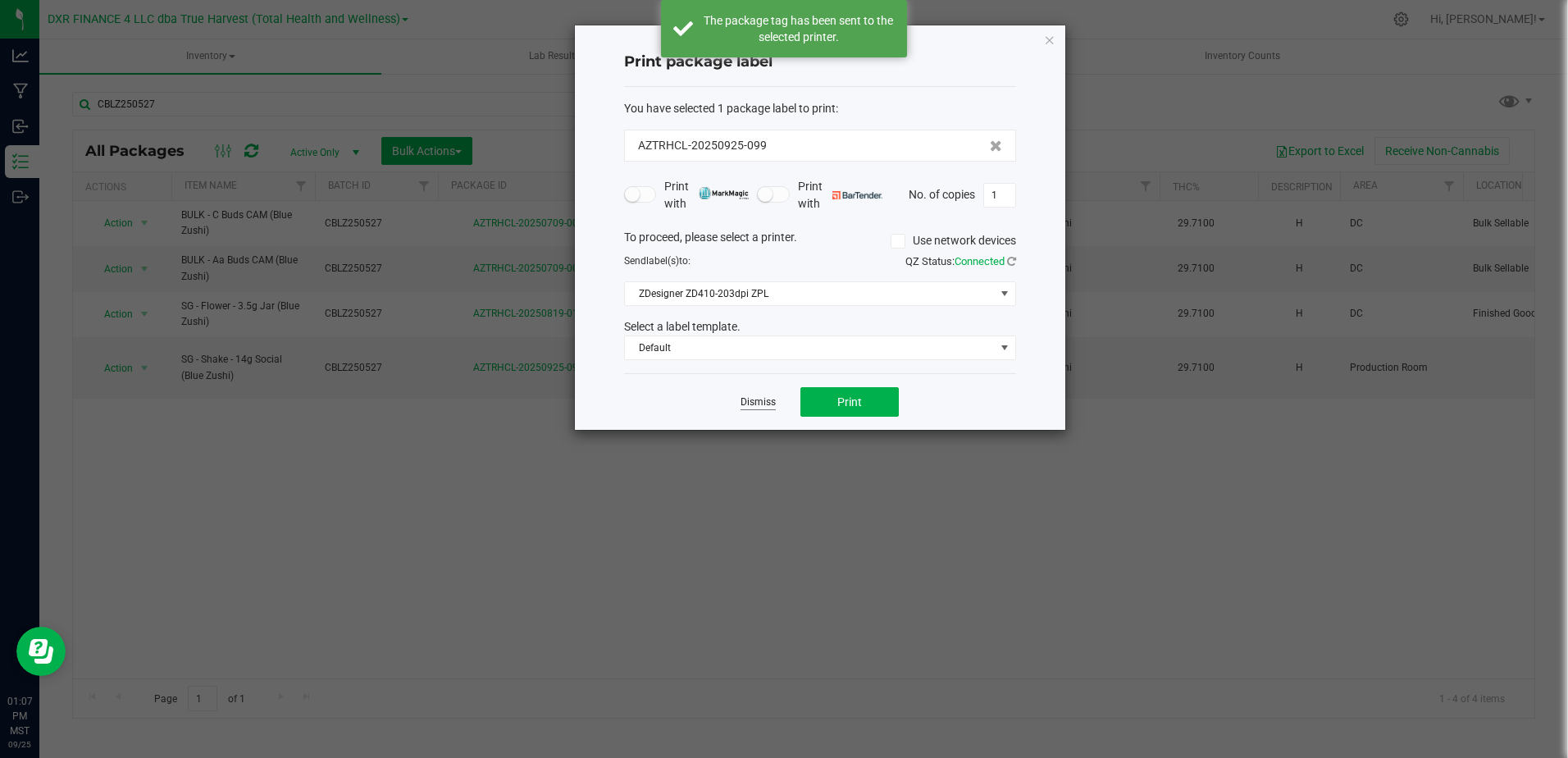
click at [749, 401] on link "Dismiss" at bounding box center [758, 402] width 35 height 14
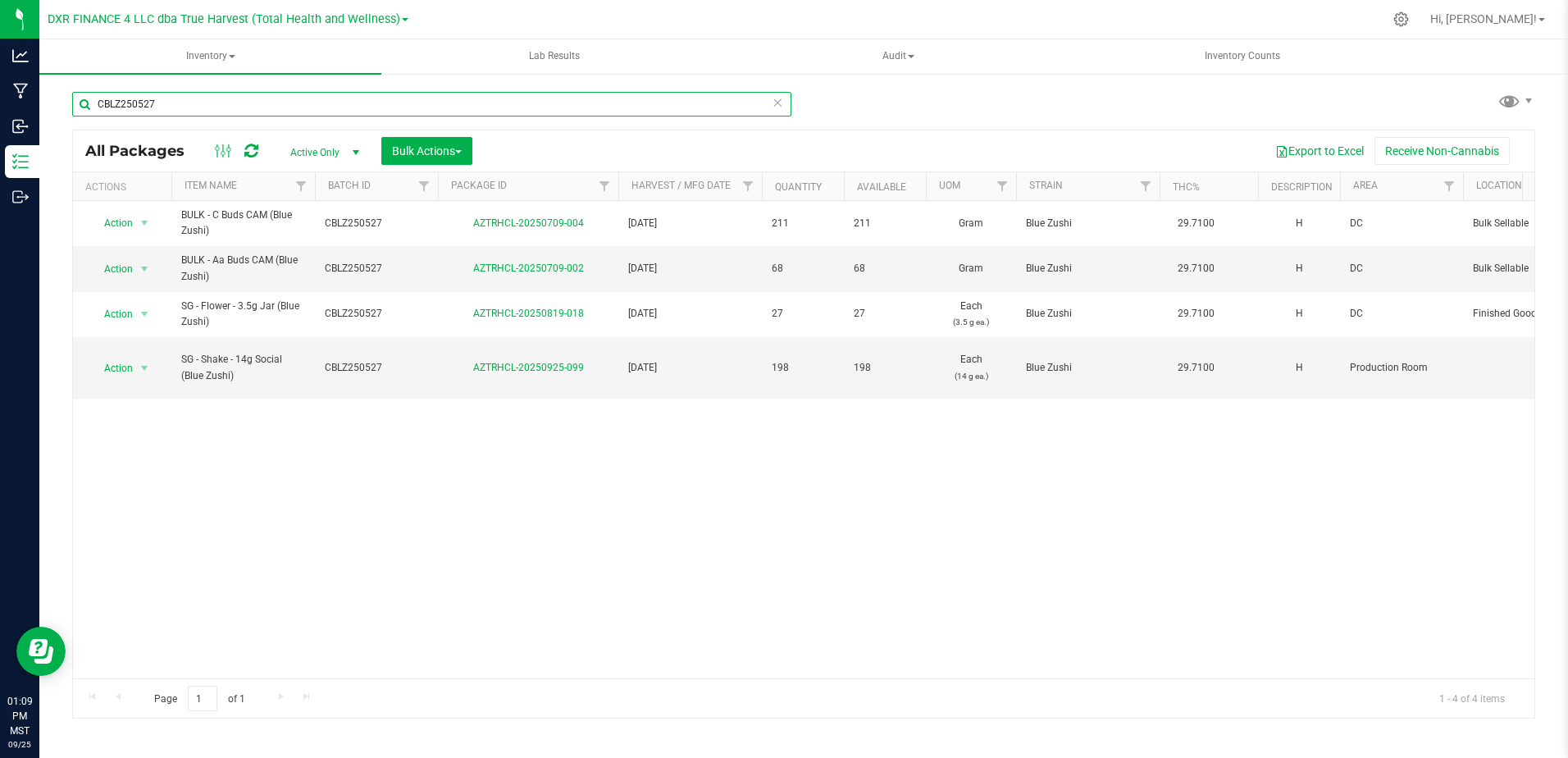
drag, startPoint x: 264, startPoint y: 105, endPoint x: -3, endPoint y: 104, distance: 267.0
click at [0, 104] on html "Analytics Manufacturing Inbound Inventory Outbound 01:09 PM MST [DATE] 09/25 DX…" at bounding box center [784, 379] width 1568 height 758
paste input "618"
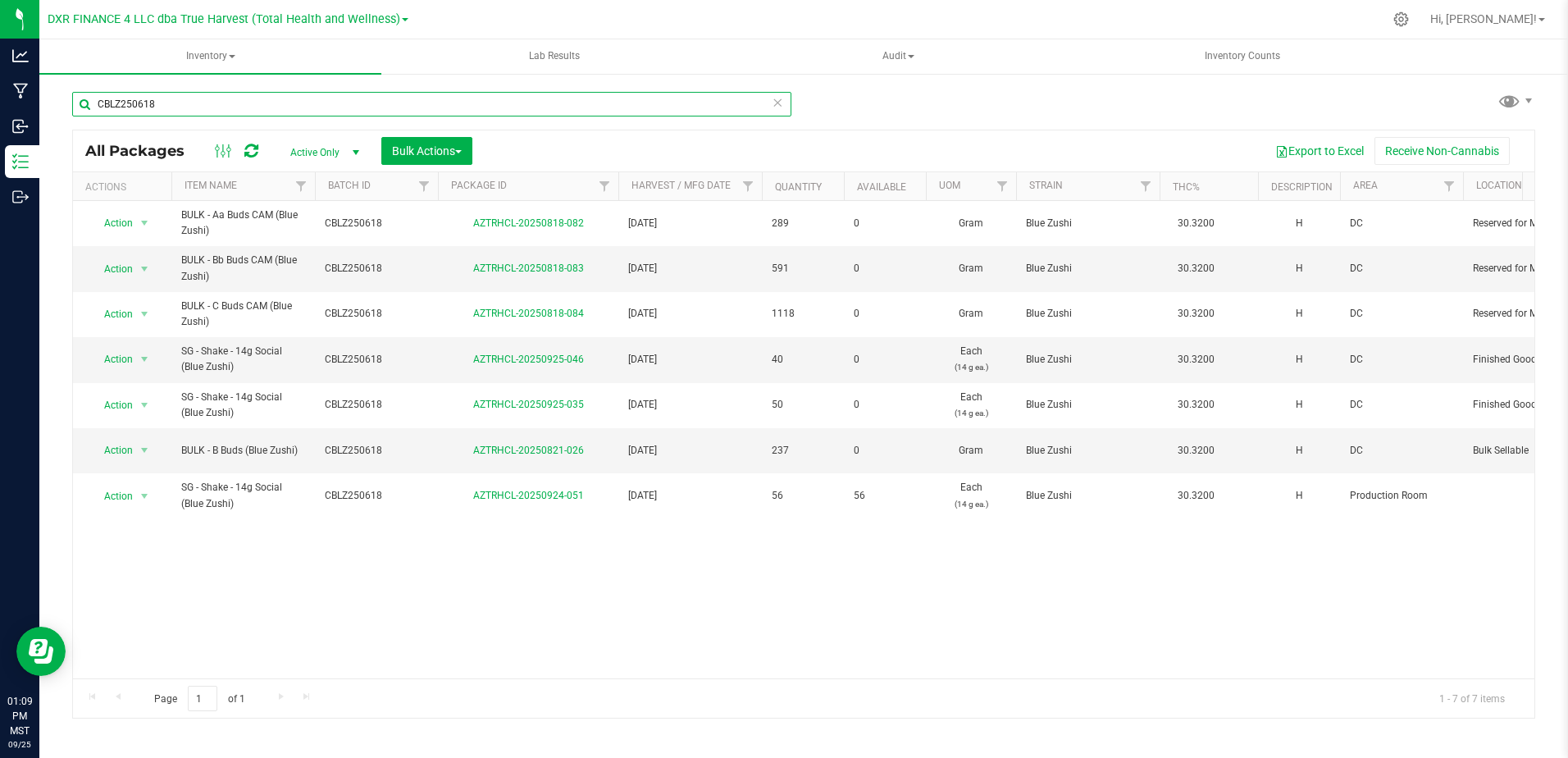
drag, startPoint x: 246, startPoint y: 104, endPoint x: 146, endPoint y: 111, distance: 100.2
click at [0, 113] on html "Analytics Manufacturing Inbound Inventory Outbound 01:09 PM MST [DATE] 09/25 DX…" at bounding box center [784, 379] width 1568 height 758
paste input "GLB250626"
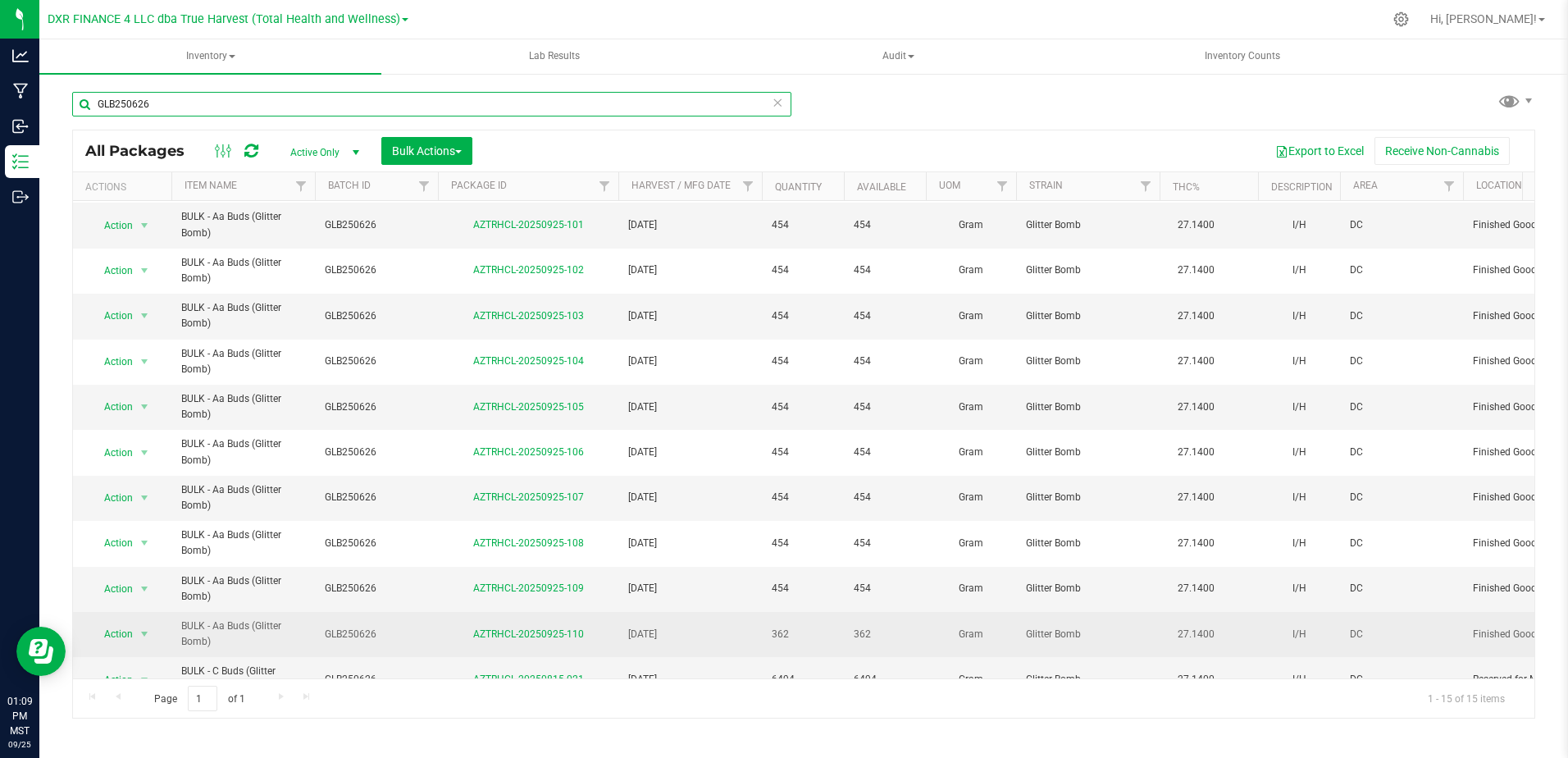
scroll to position [208, 0]
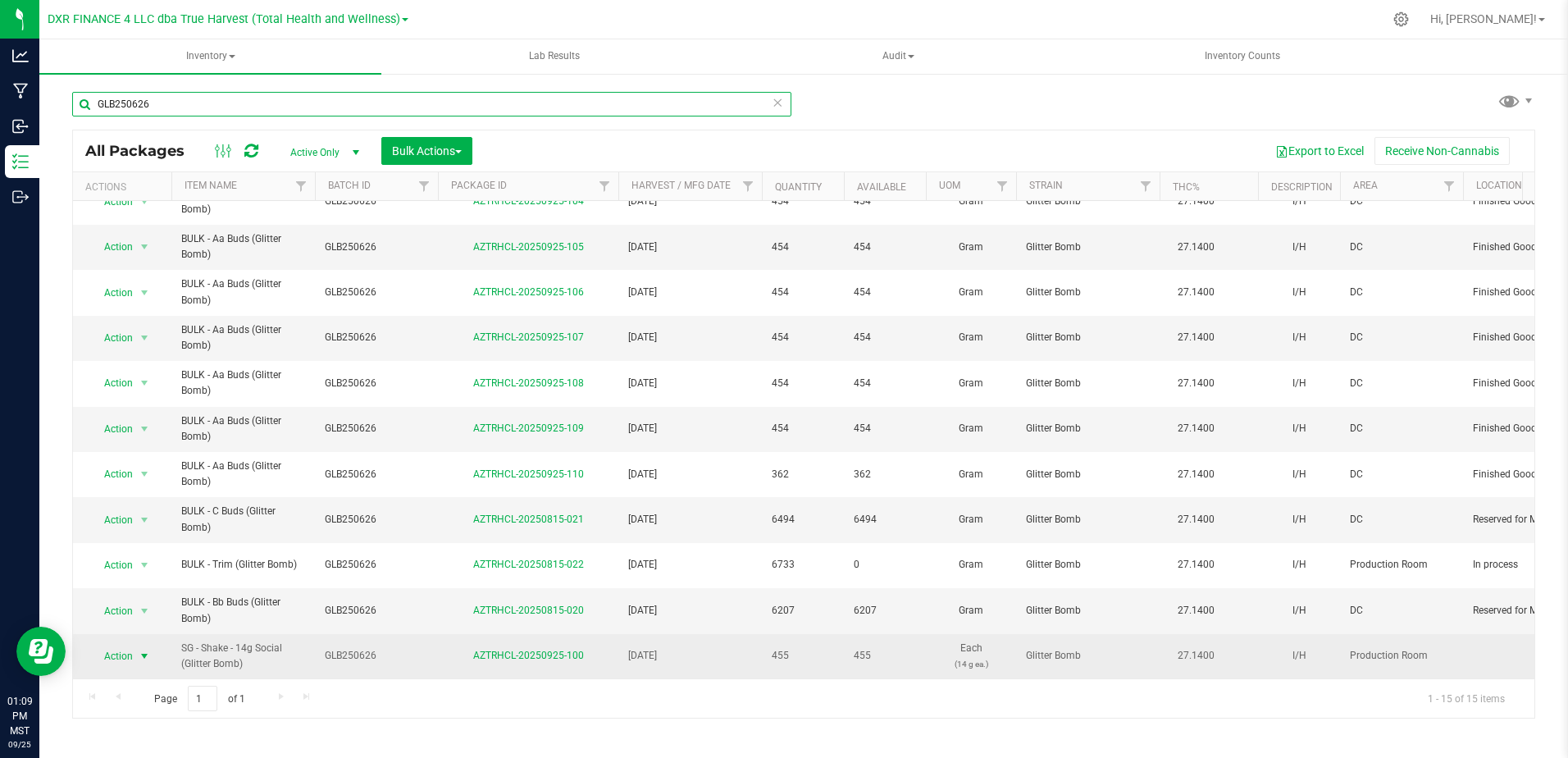
type input "GLB250626"
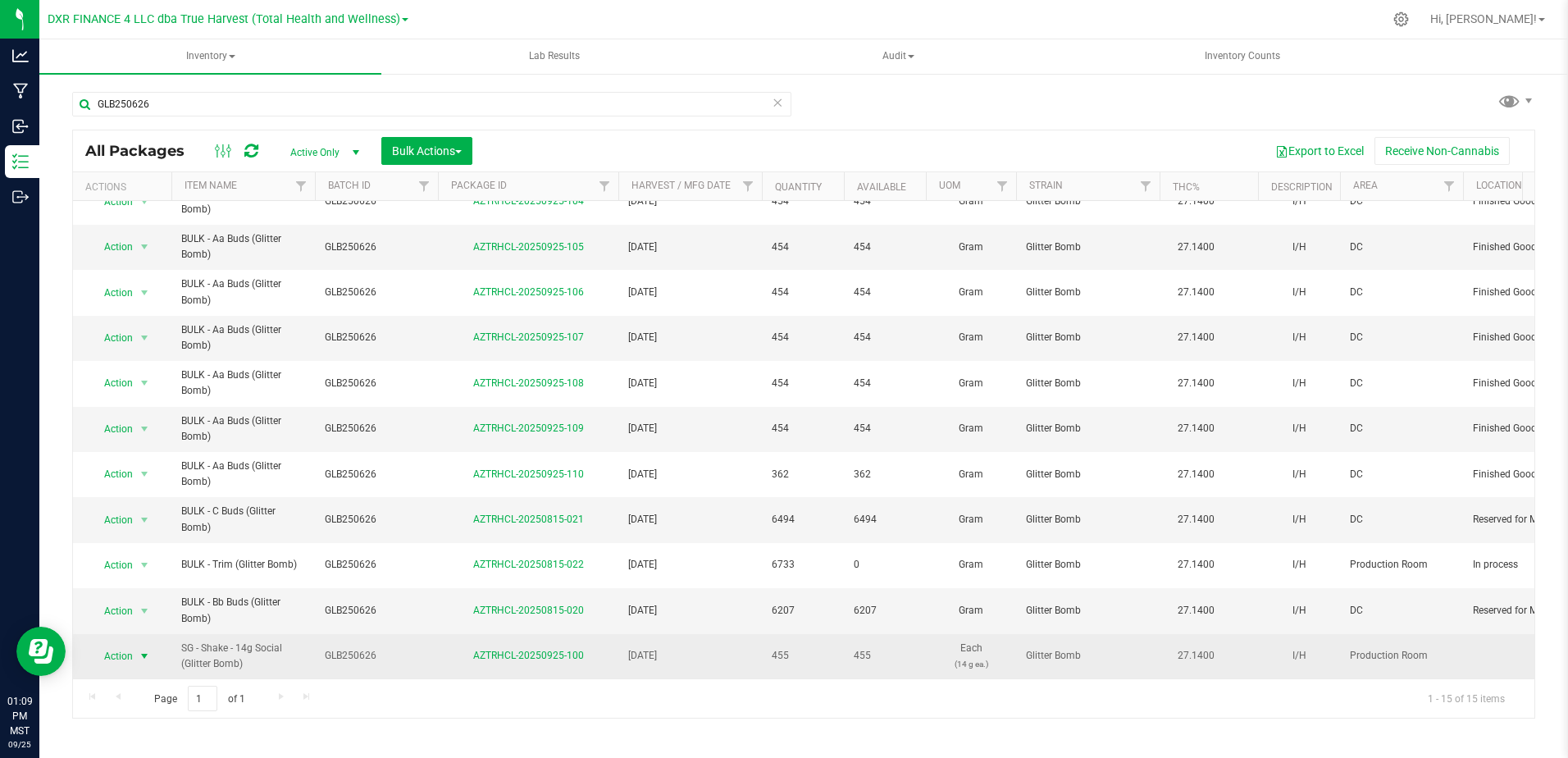
click at [136, 647] on span "select" at bounding box center [144, 657] width 20 height 23
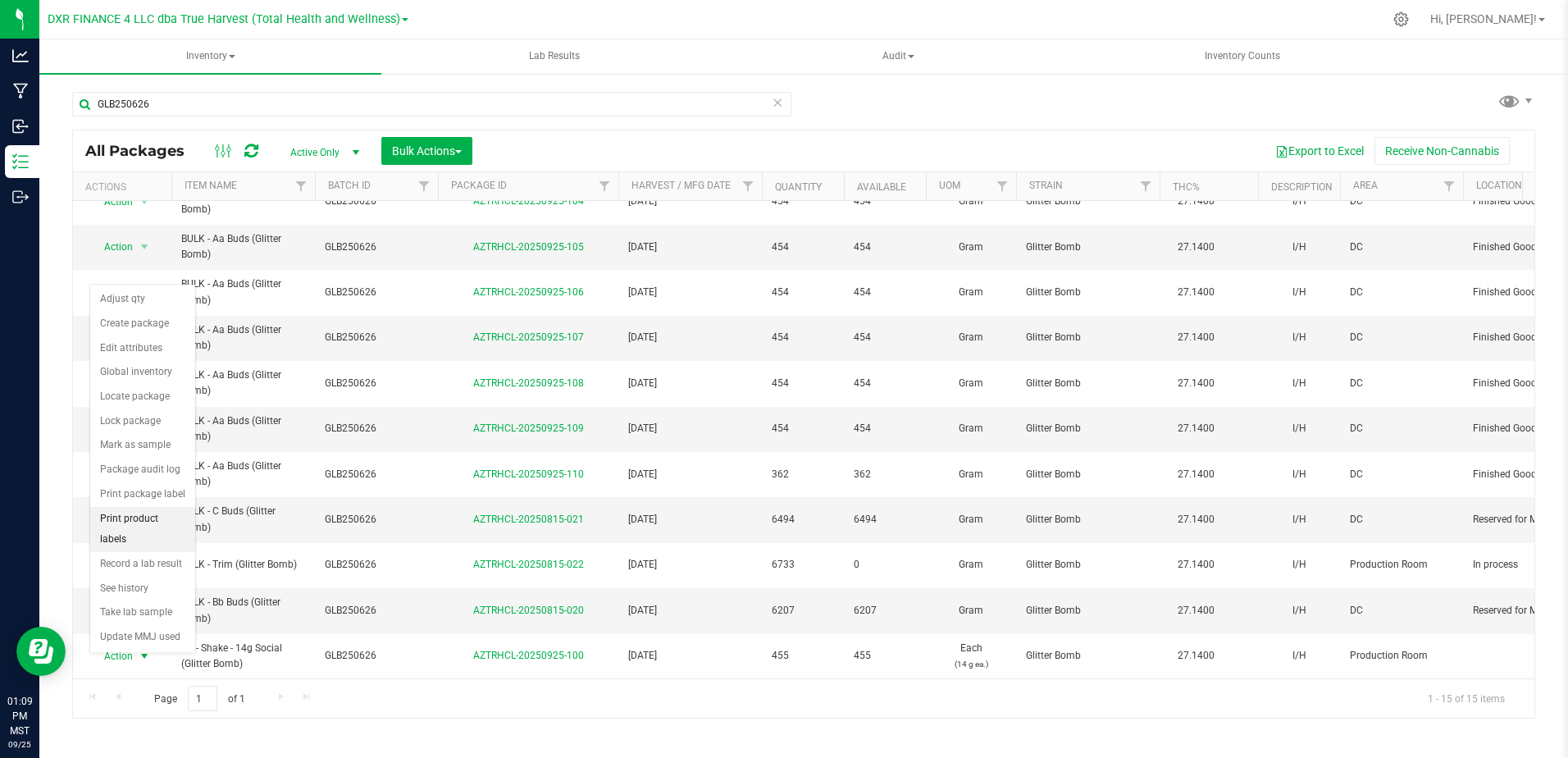
click at [164, 512] on li "Print product labels" at bounding box center [143, 529] width 105 height 45
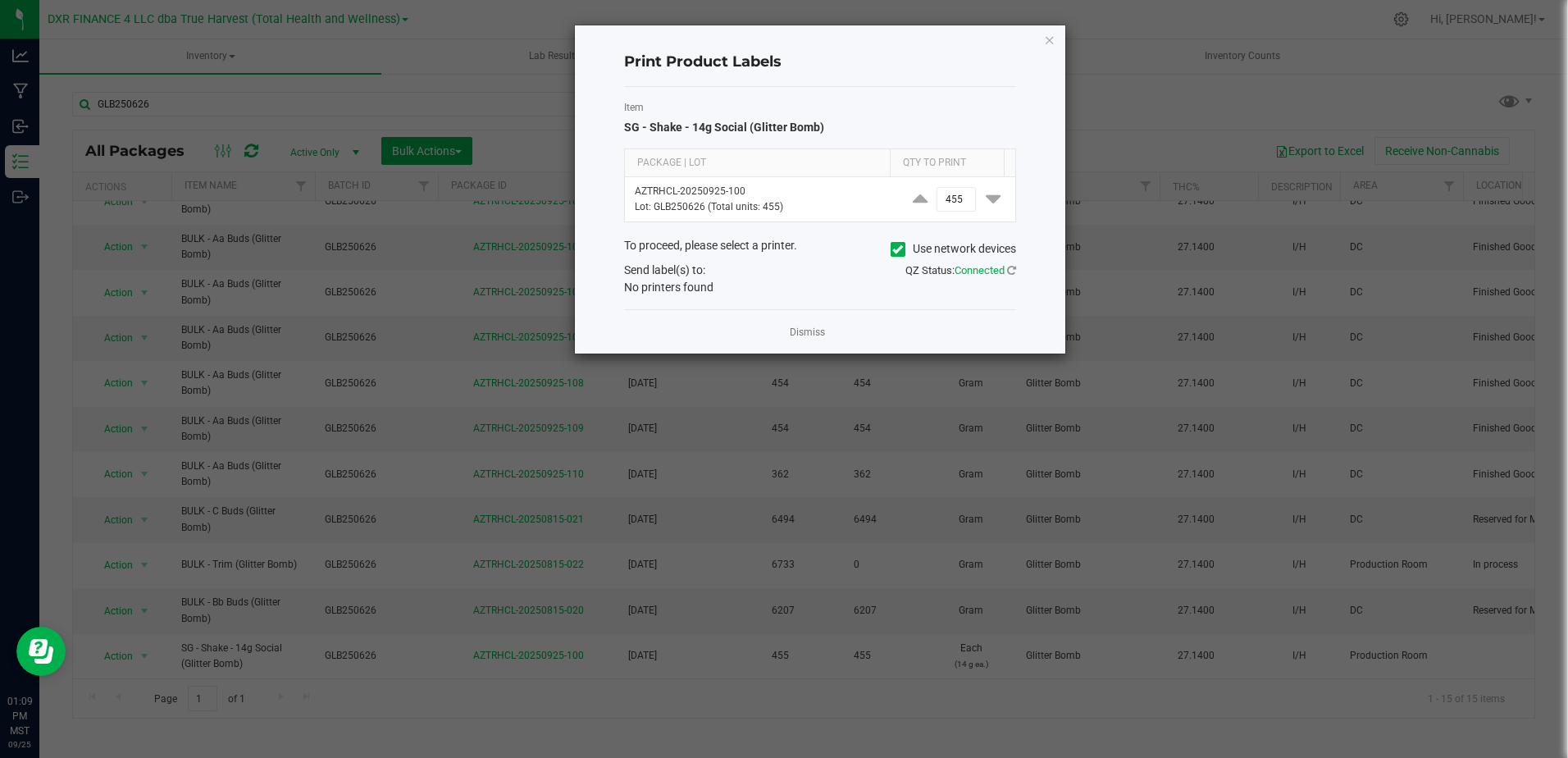
click at [803, 324] on app-cancel-button "Dismiss" at bounding box center [807, 332] width 35 height 18
click at [796, 334] on link "Dismiss" at bounding box center [807, 332] width 35 height 14
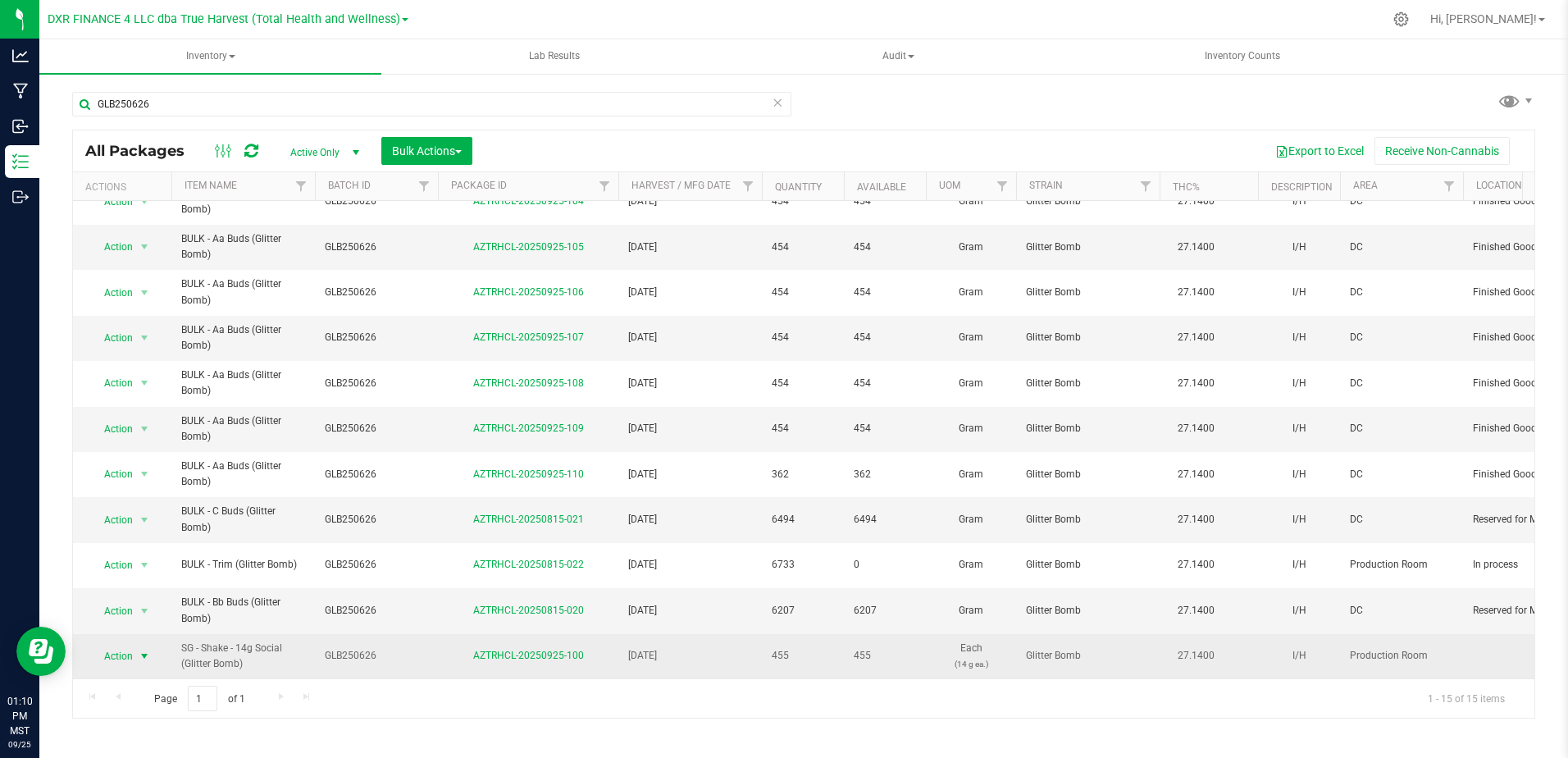
click at [130, 645] on span "Action" at bounding box center [111, 657] width 44 height 23
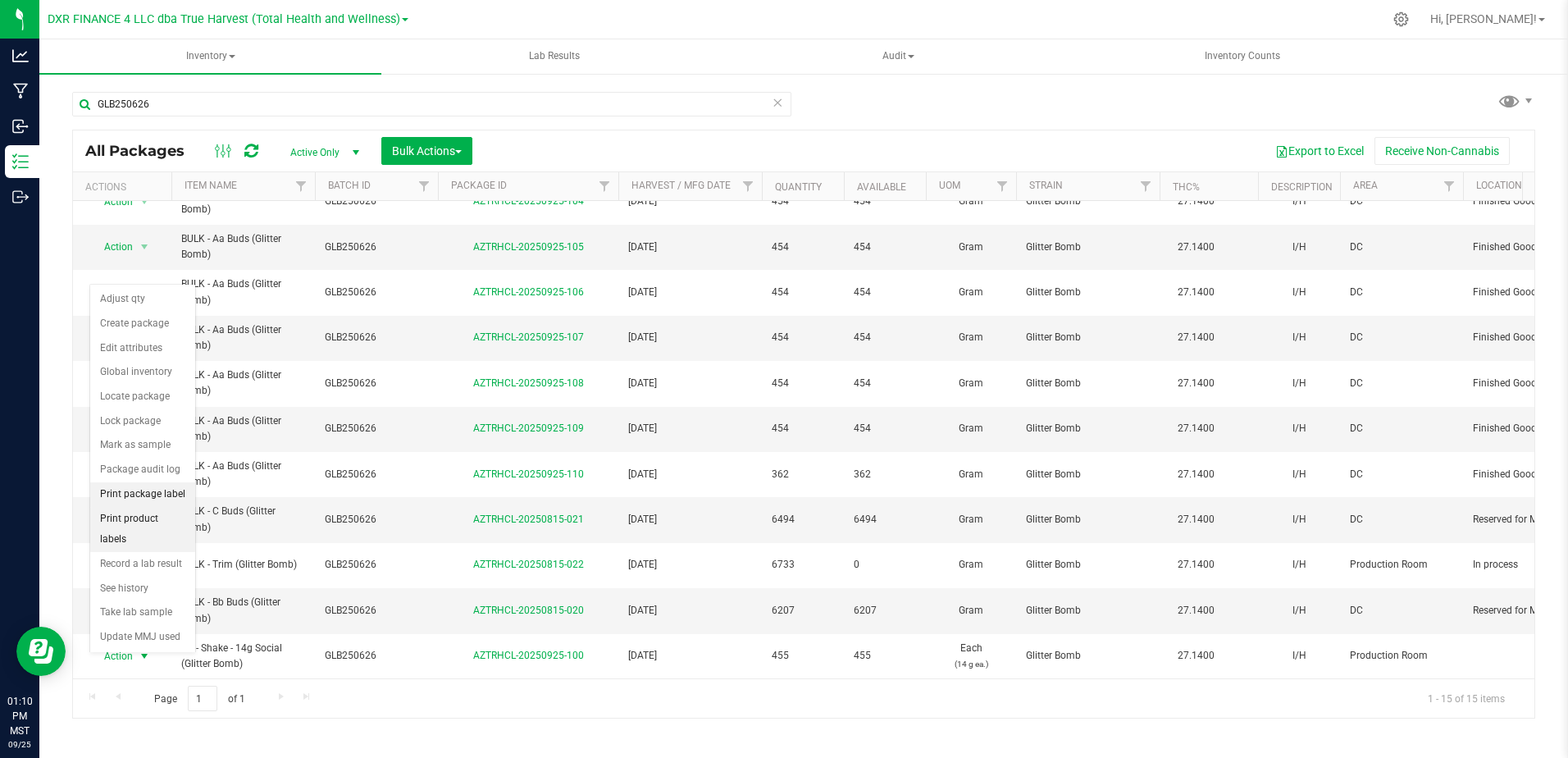
click at [155, 492] on li "Print package label" at bounding box center [143, 494] width 105 height 24
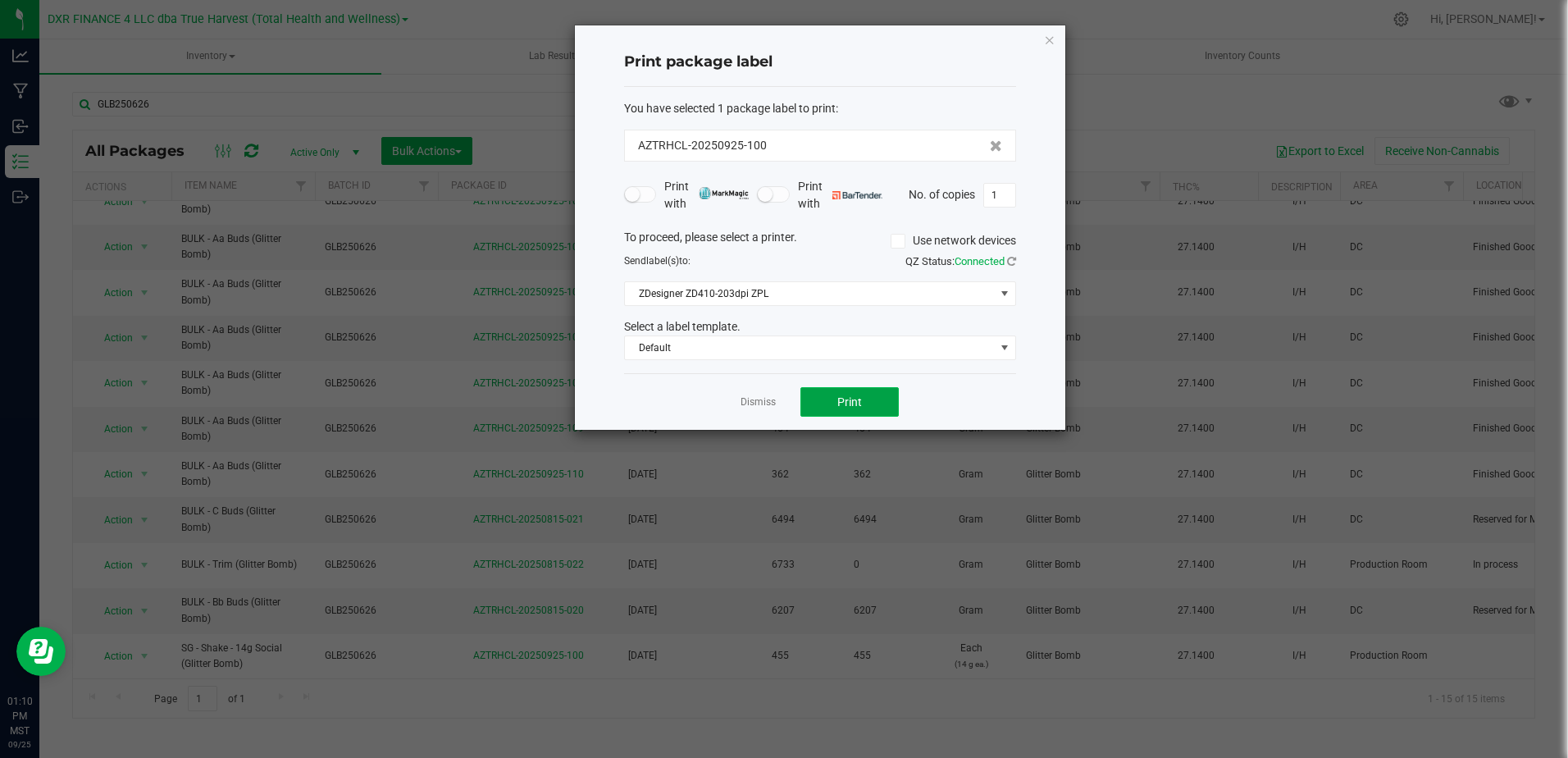
click at [833, 397] on button "Print" at bounding box center [849, 401] width 98 height 29
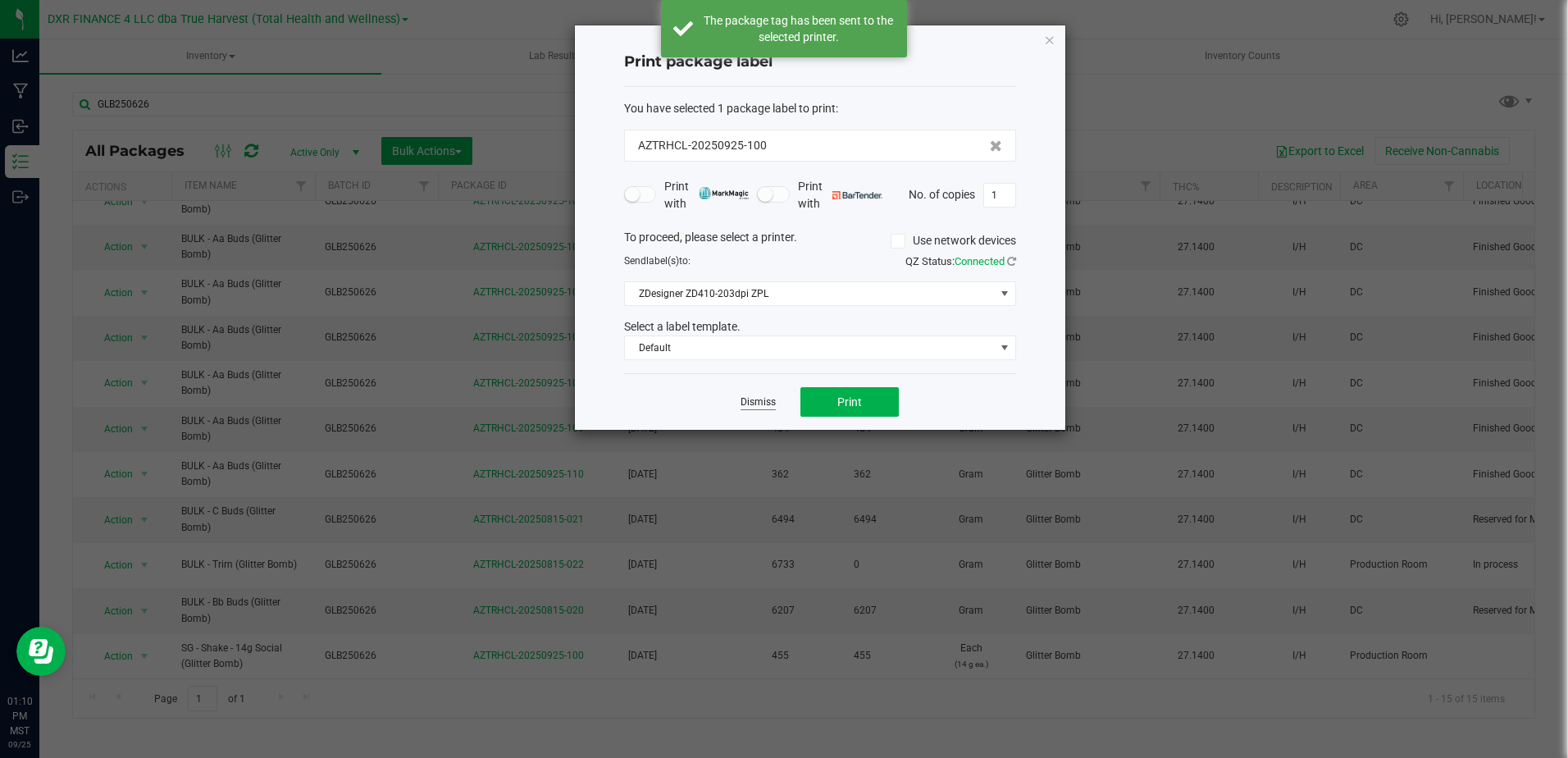
click at [765, 402] on link "Dismiss" at bounding box center [758, 402] width 35 height 14
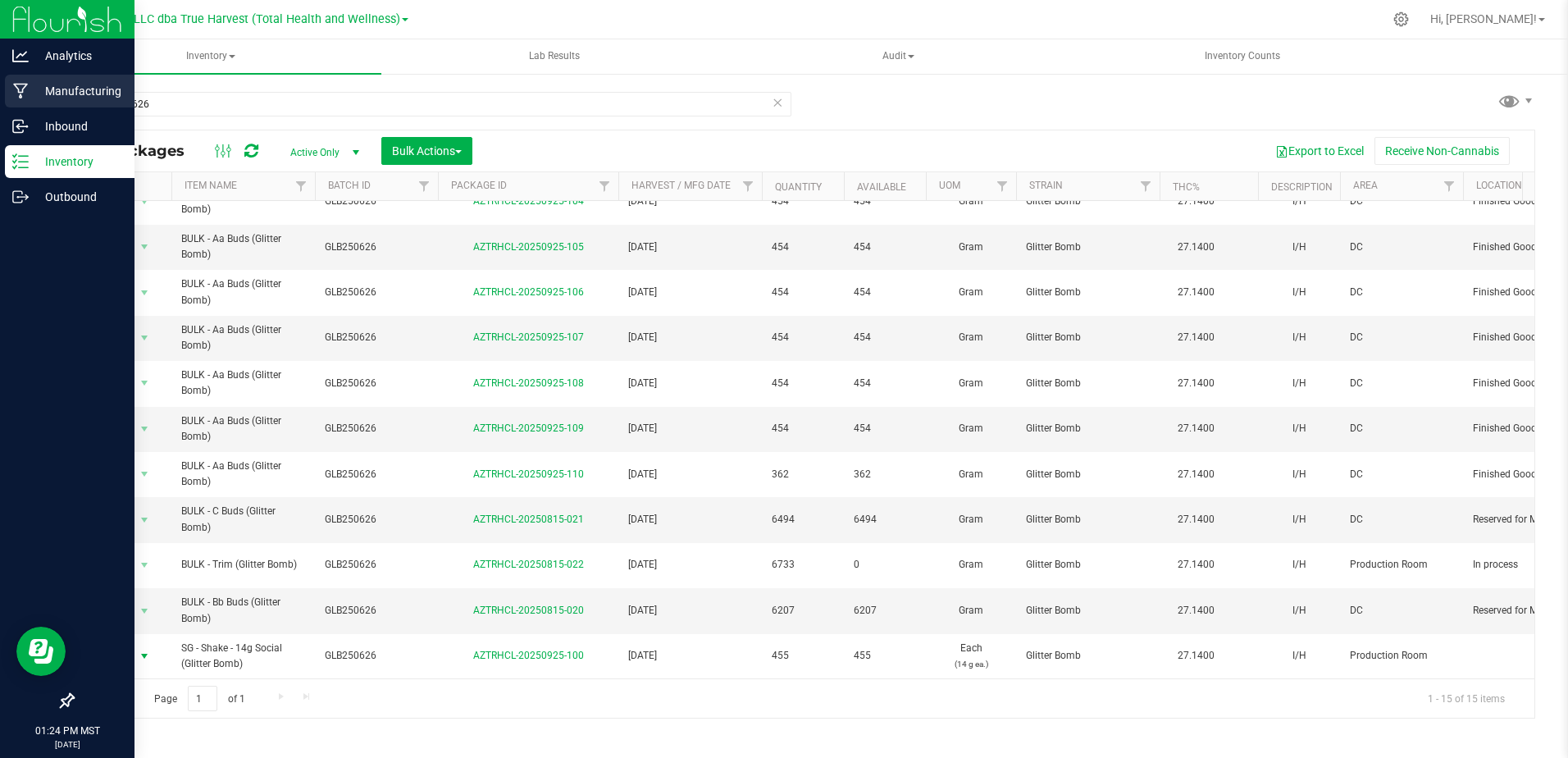
click at [31, 85] on p "Manufacturing" at bounding box center [77, 91] width 98 height 19
